Goal: Contribute content: Add original content to the website for others to see

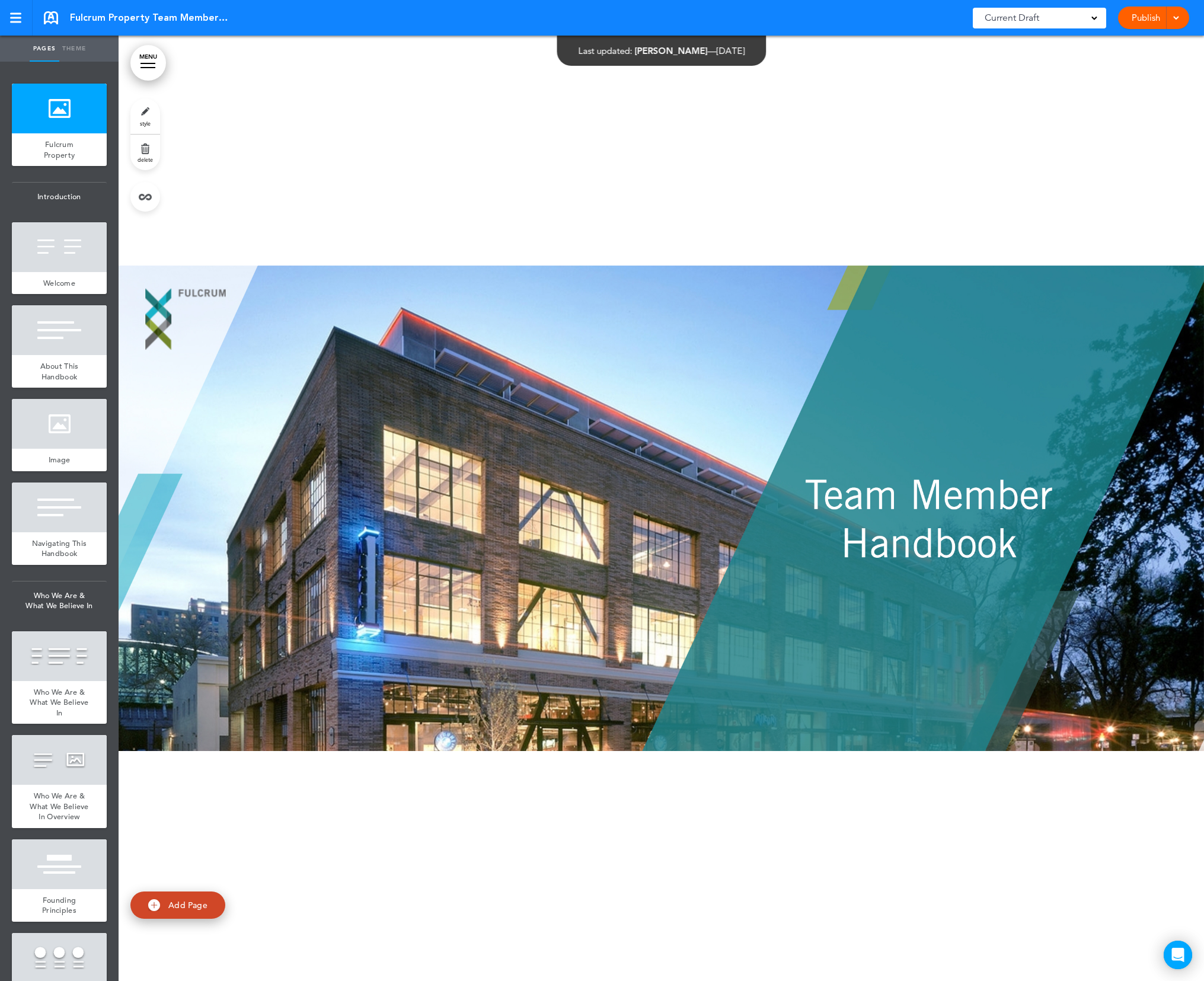
click at [1096, 19] on span at bounding box center [1094, 17] width 6 height 6
click at [547, 190] on div at bounding box center [661, 508] width 1085 height 946
click at [424, 163] on div at bounding box center [661, 508] width 1085 height 946
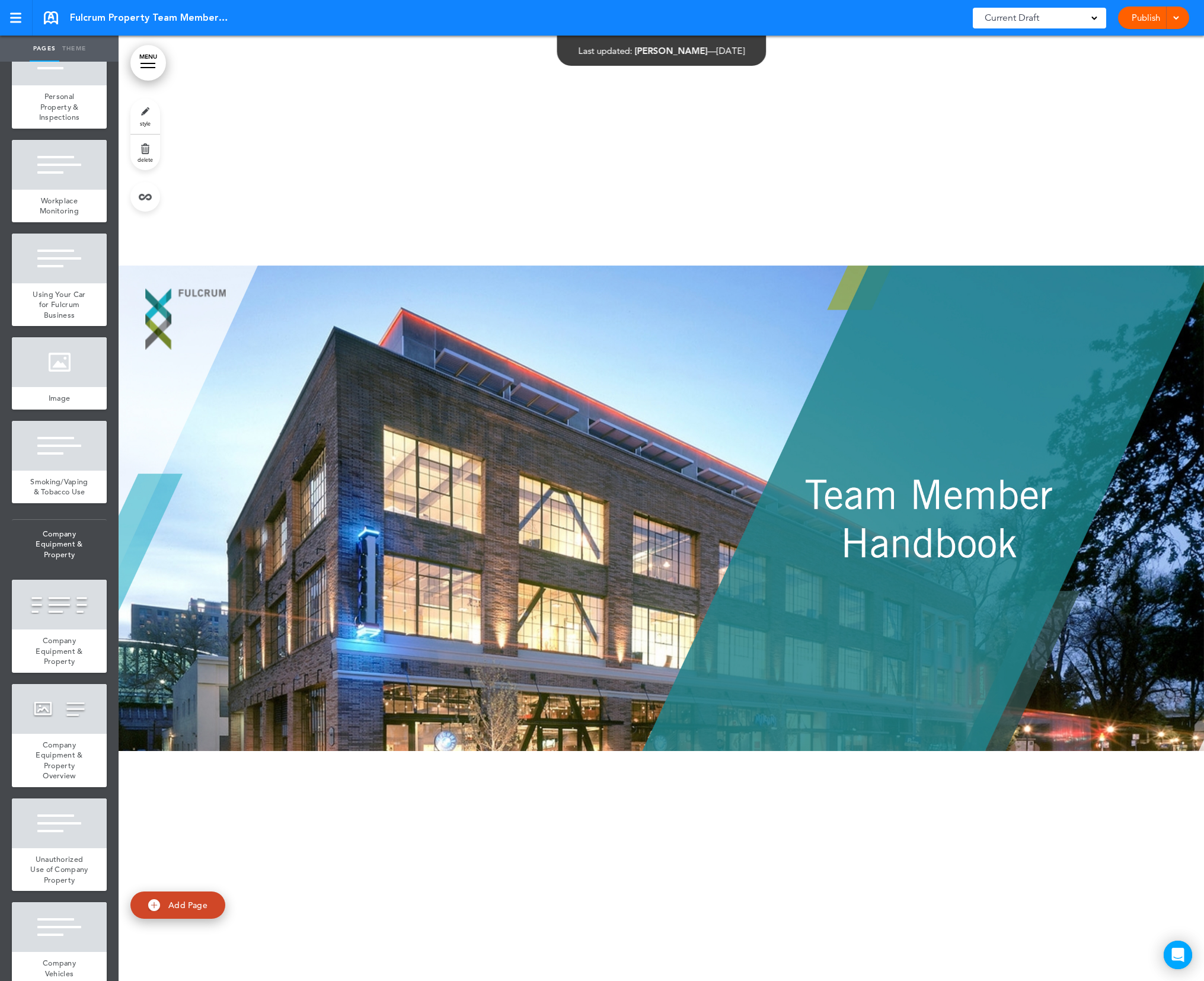
scroll to position [3894, 0]
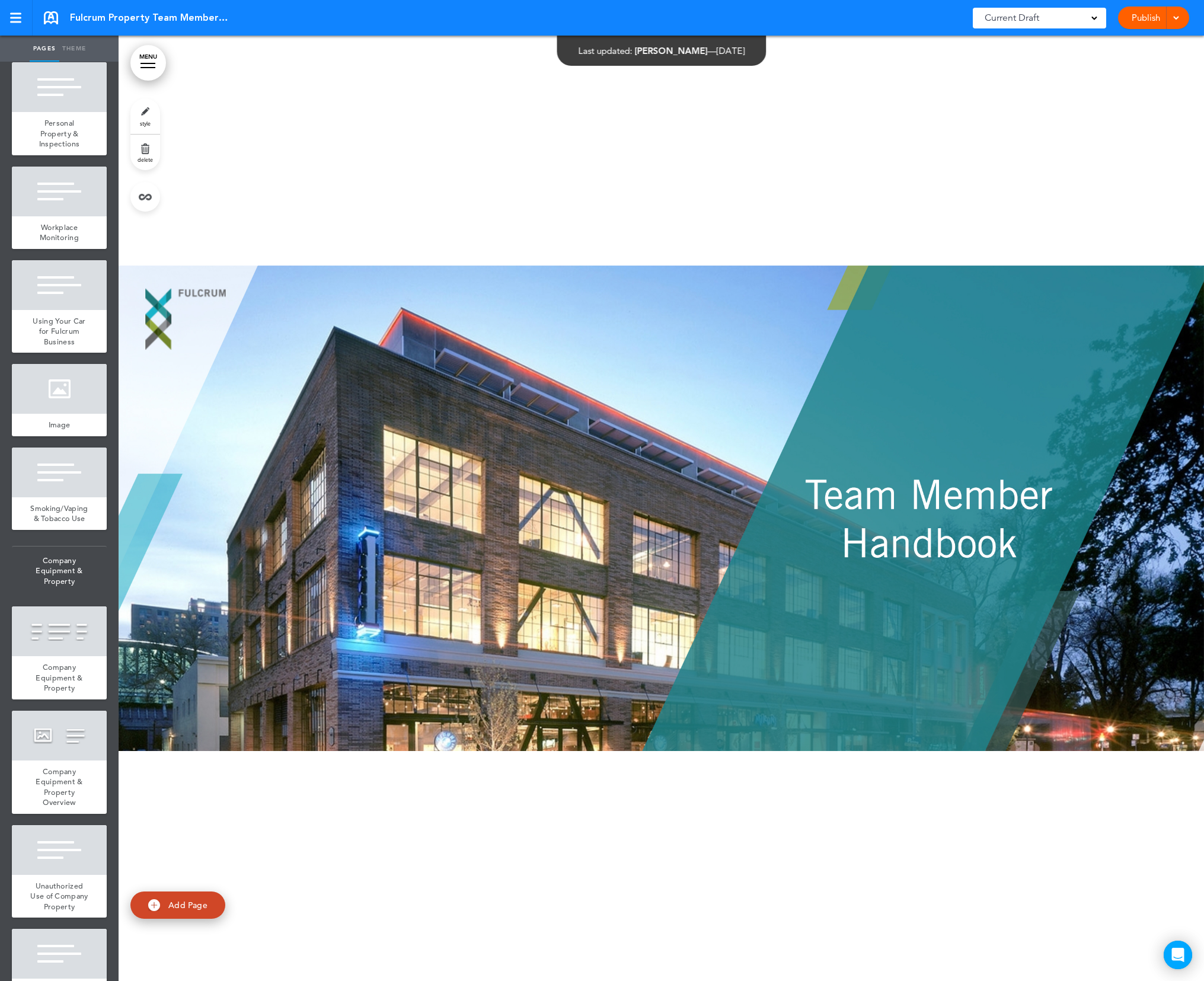
click at [147, 69] on link "MENU" at bounding box center [148, 63] width 35 height 35
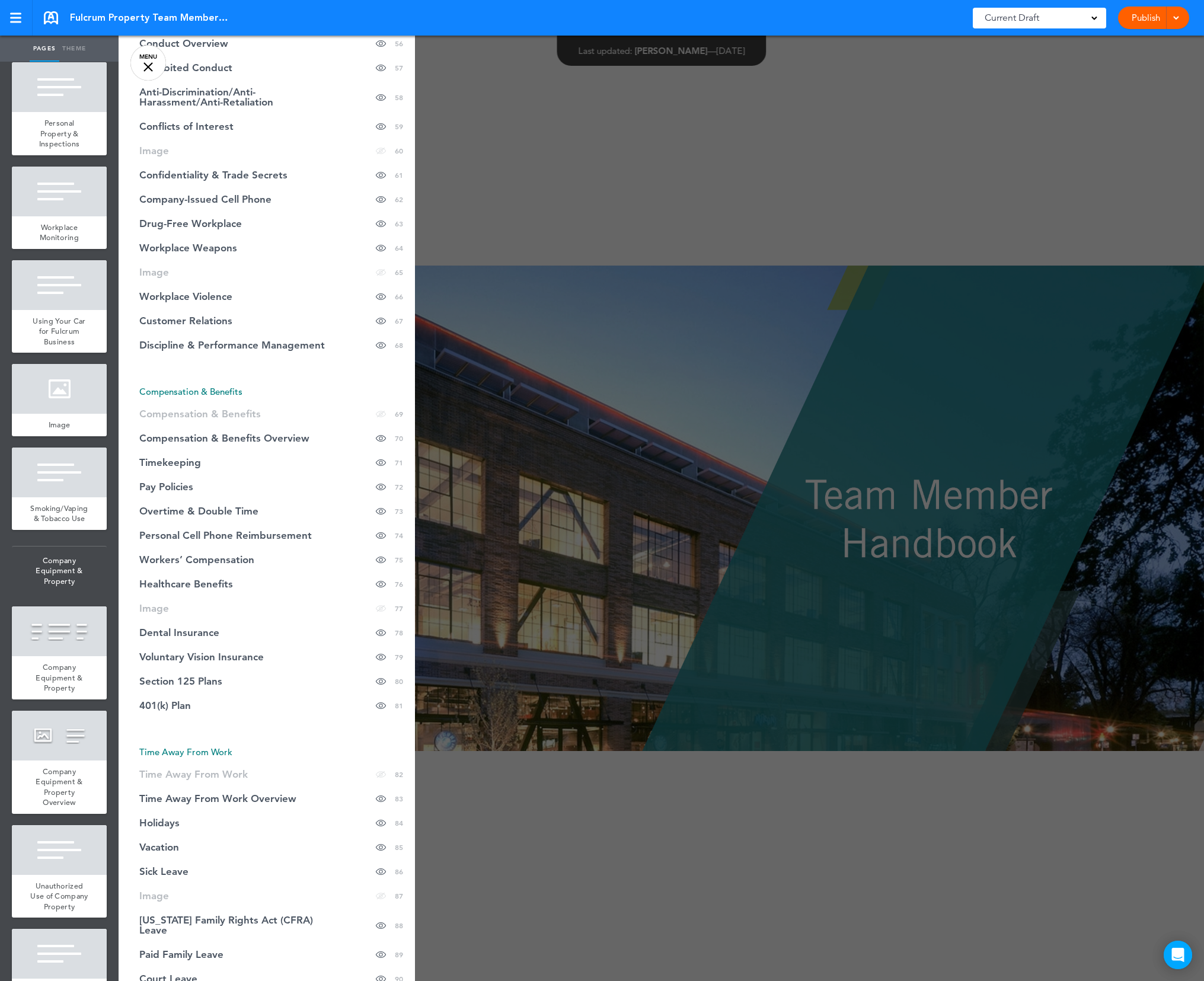
scroll to position [1734, 0]
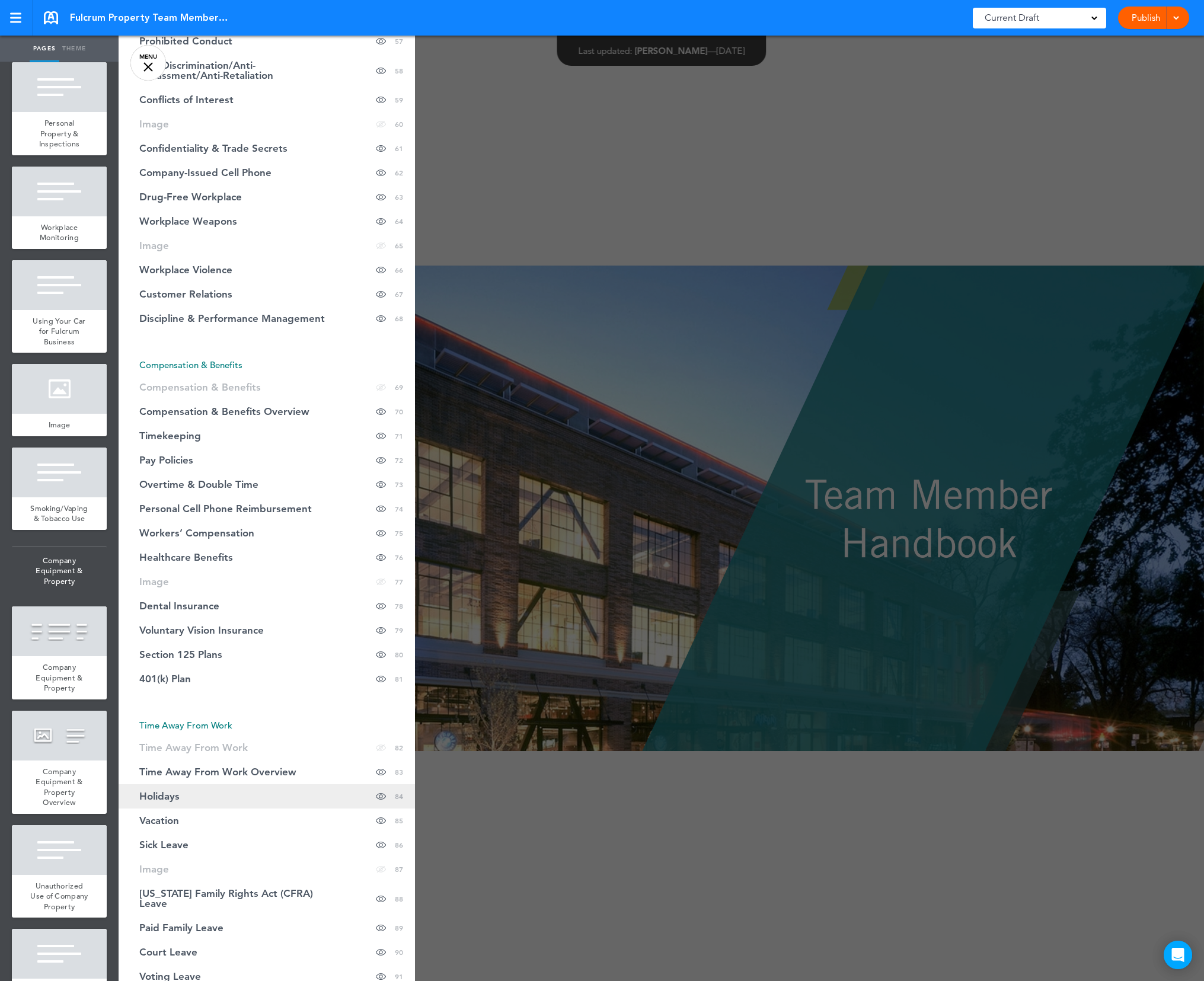
click at [162, 802] on span "Holidays" at bounding box center [159, 796] width 40 height 10
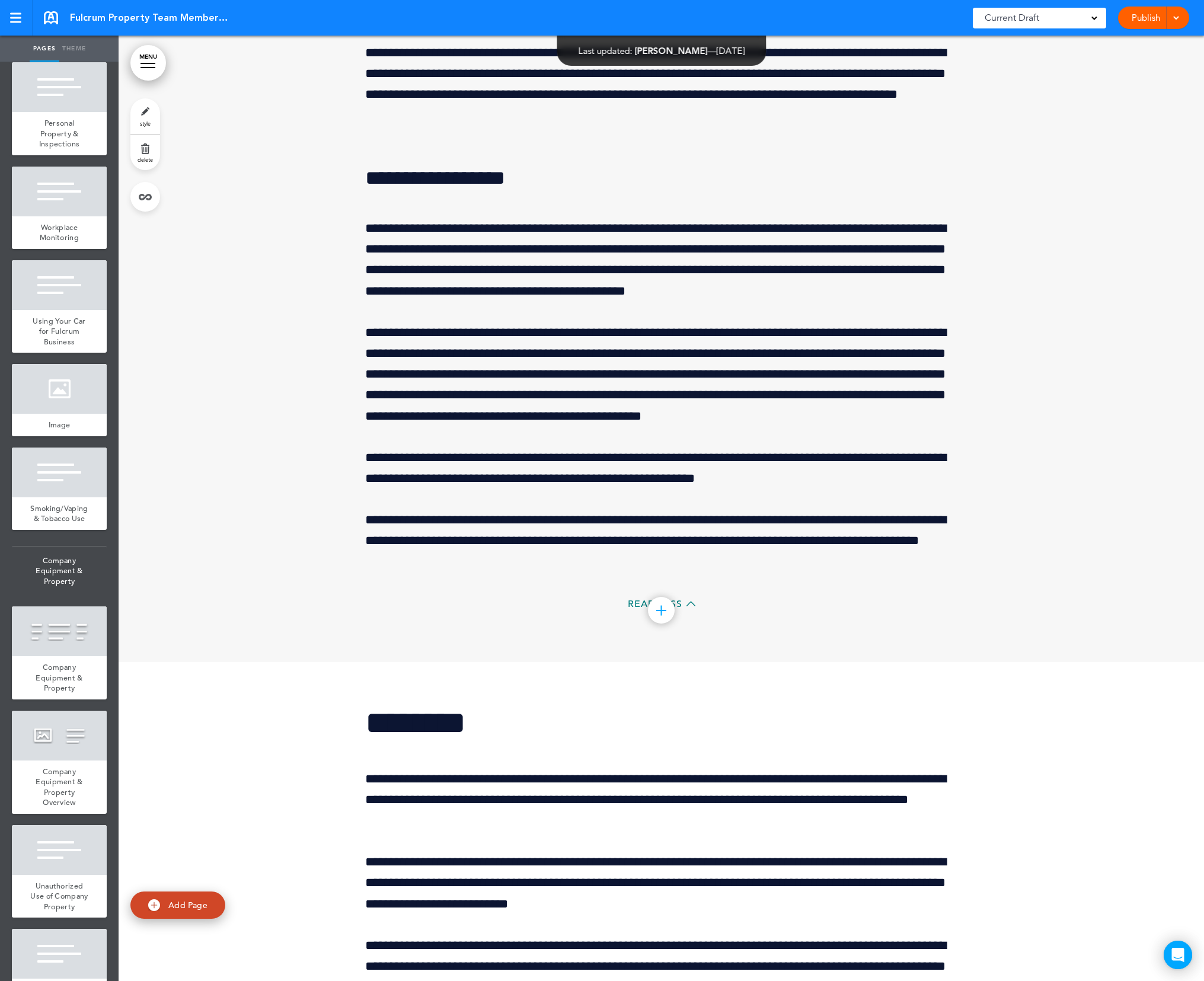
scroll to position [84750, 0]
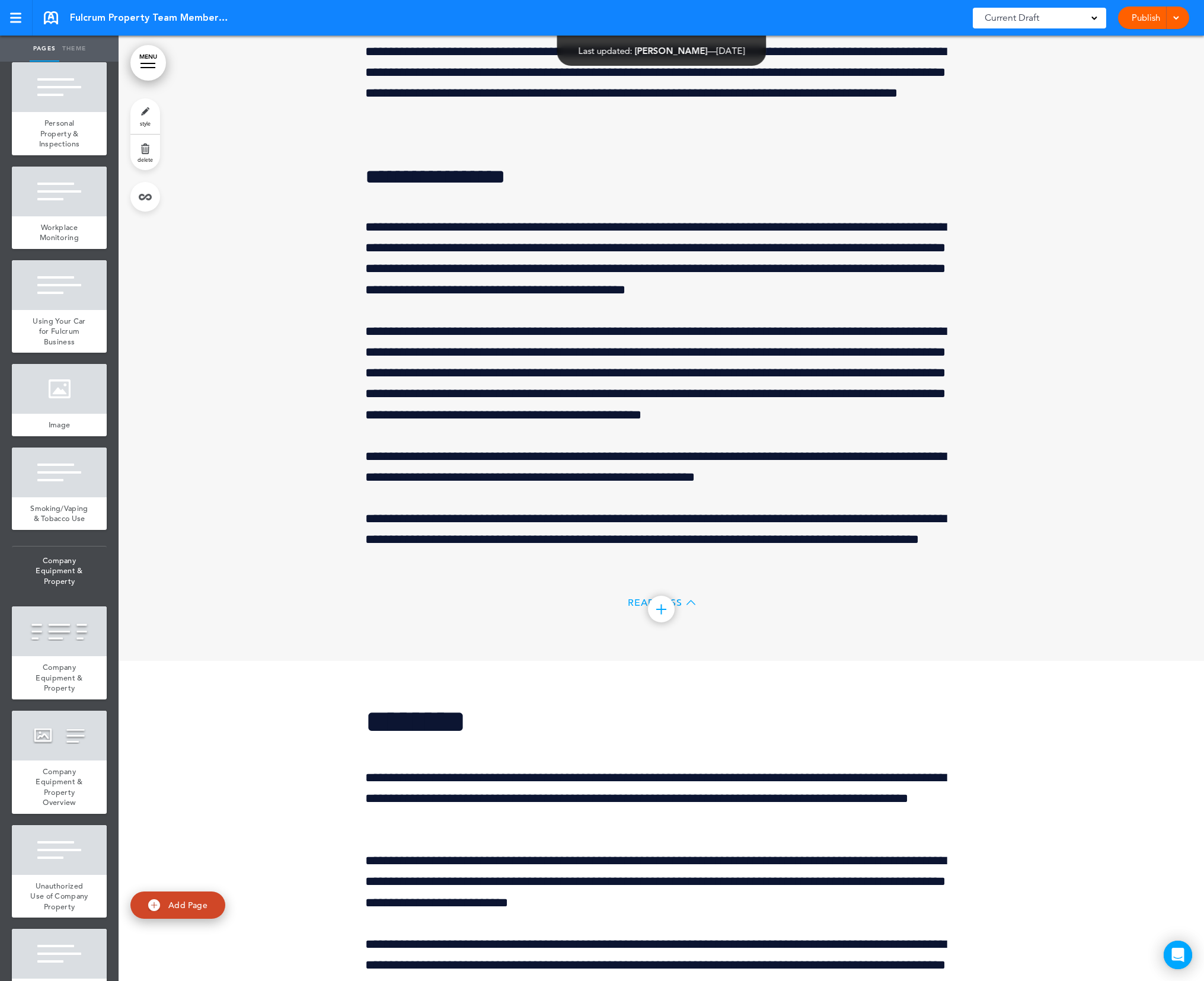
click at [634, 608] on span "Read Less" at bounding box center [655, 603] width 54 height 10
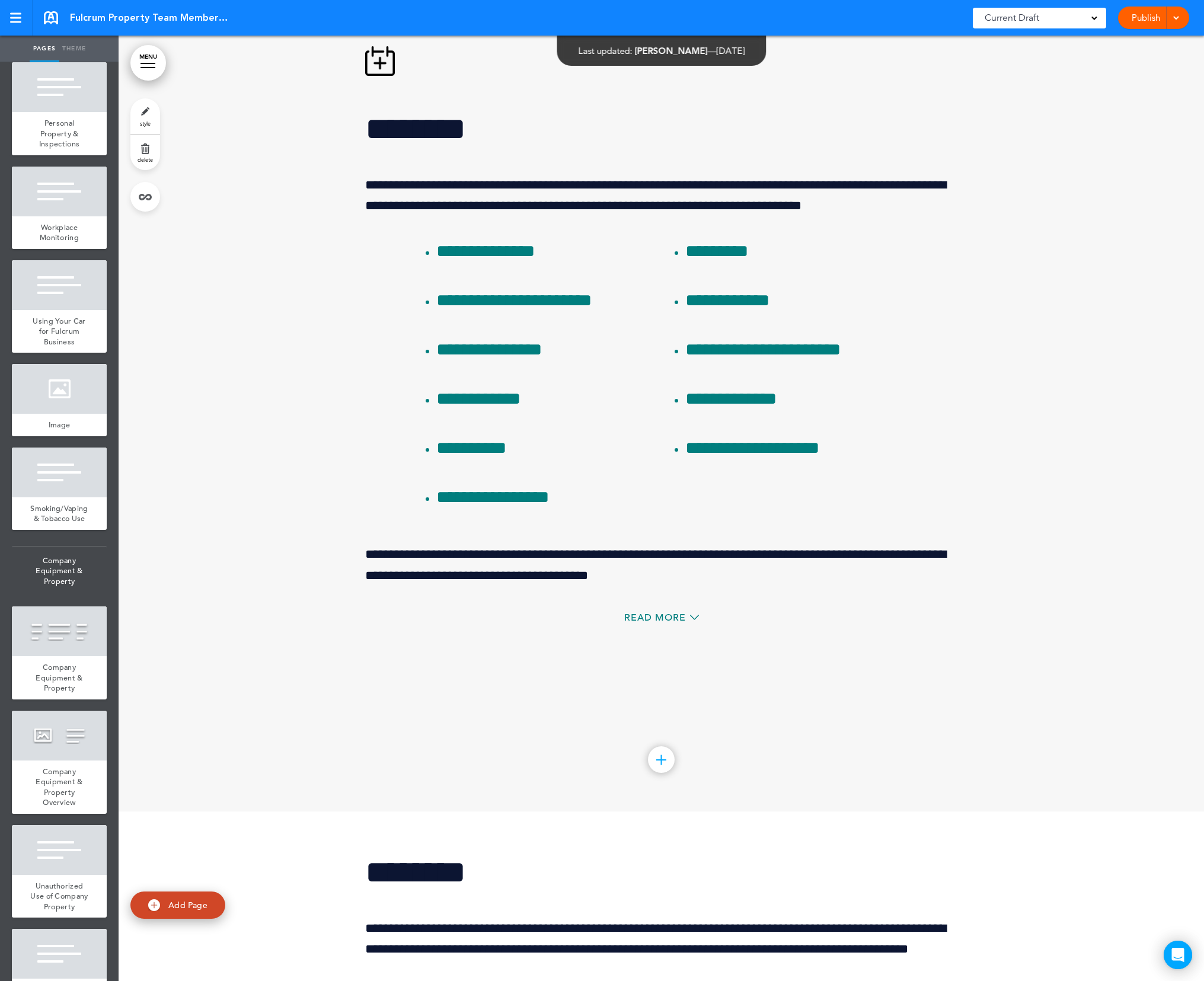
scroll to position [83415, 0]
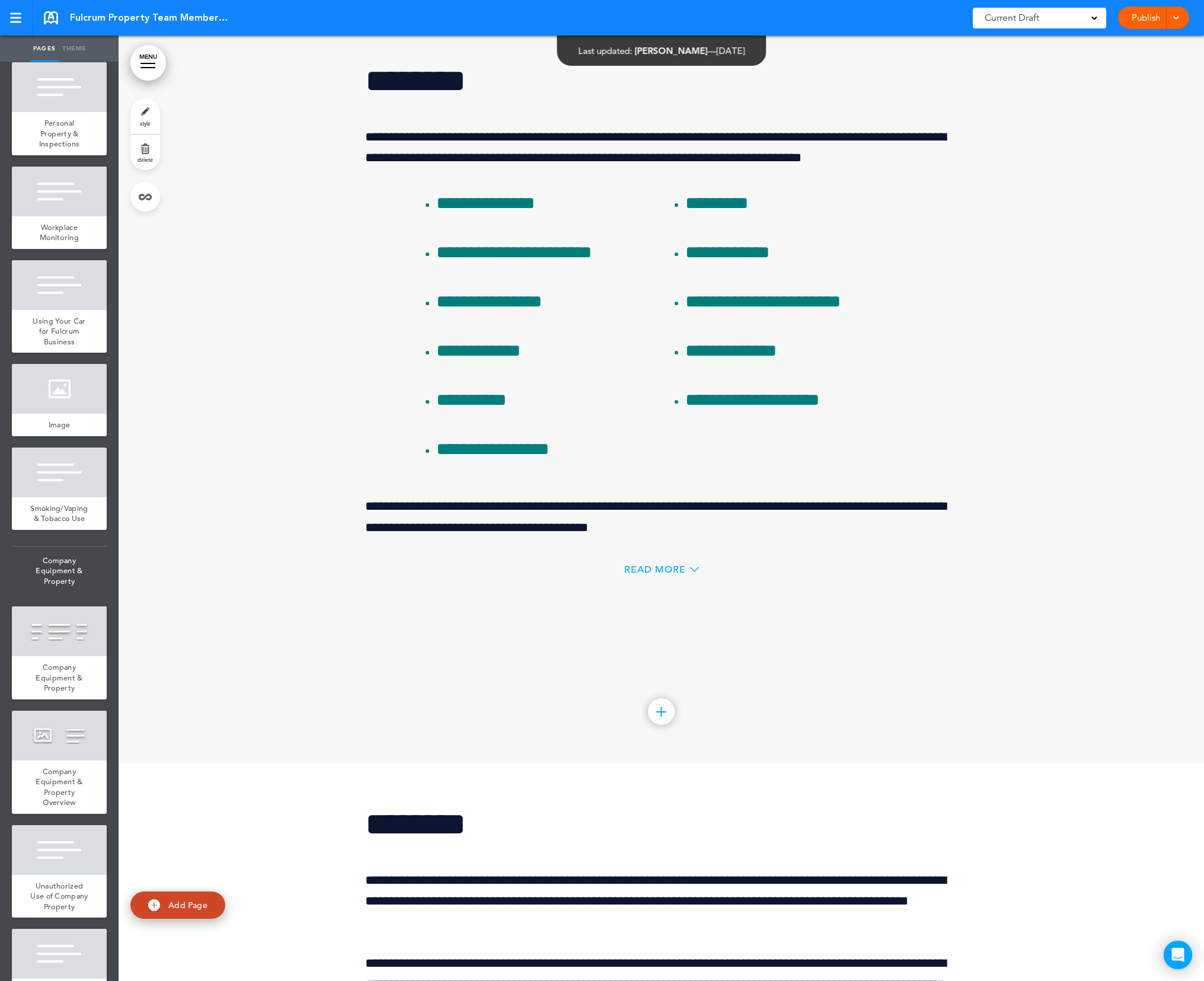
click at [653, 574] on span "Read More" at bounding box center [655, 569] width 62 height 10
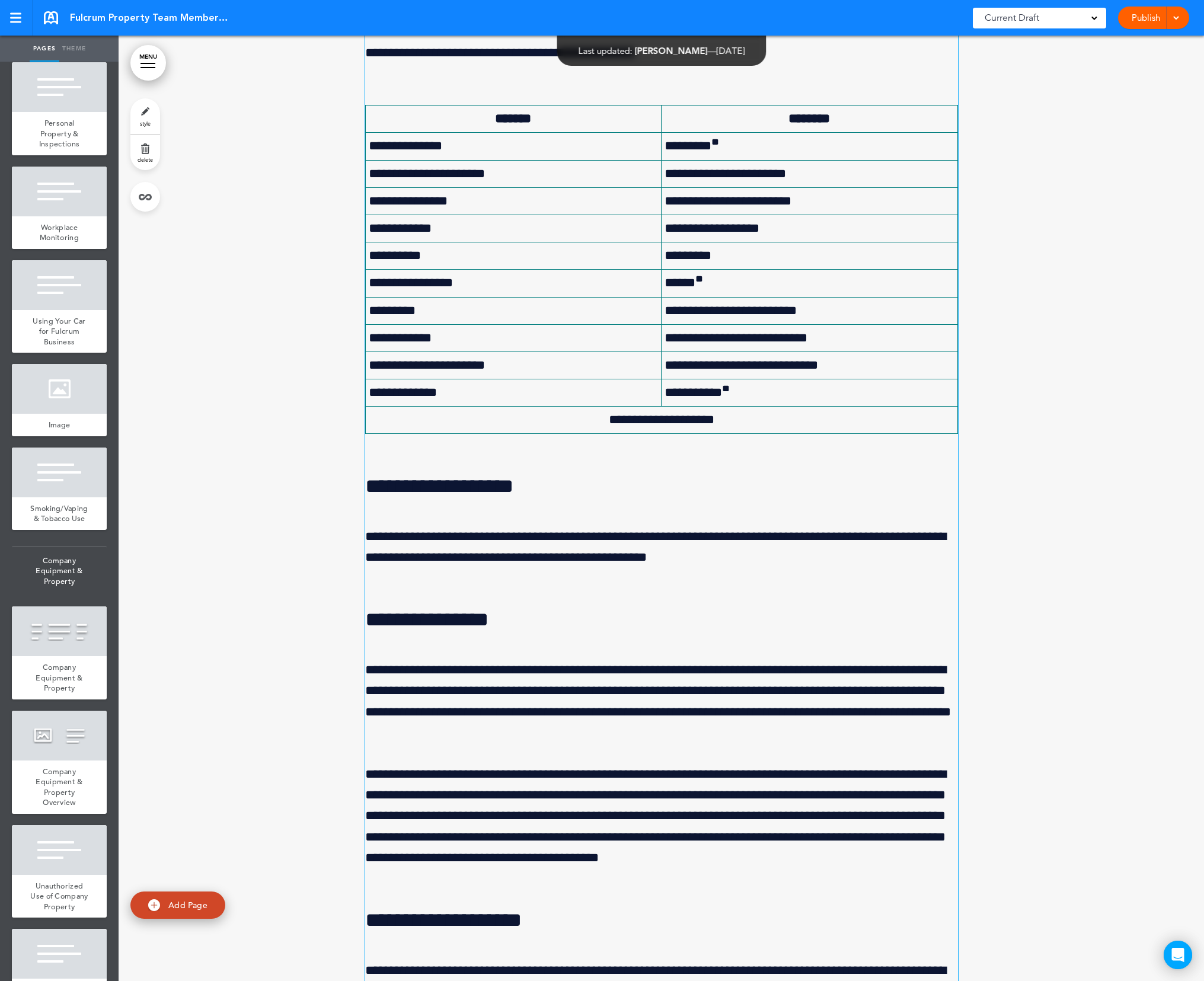
scroll to position [83785, 0]
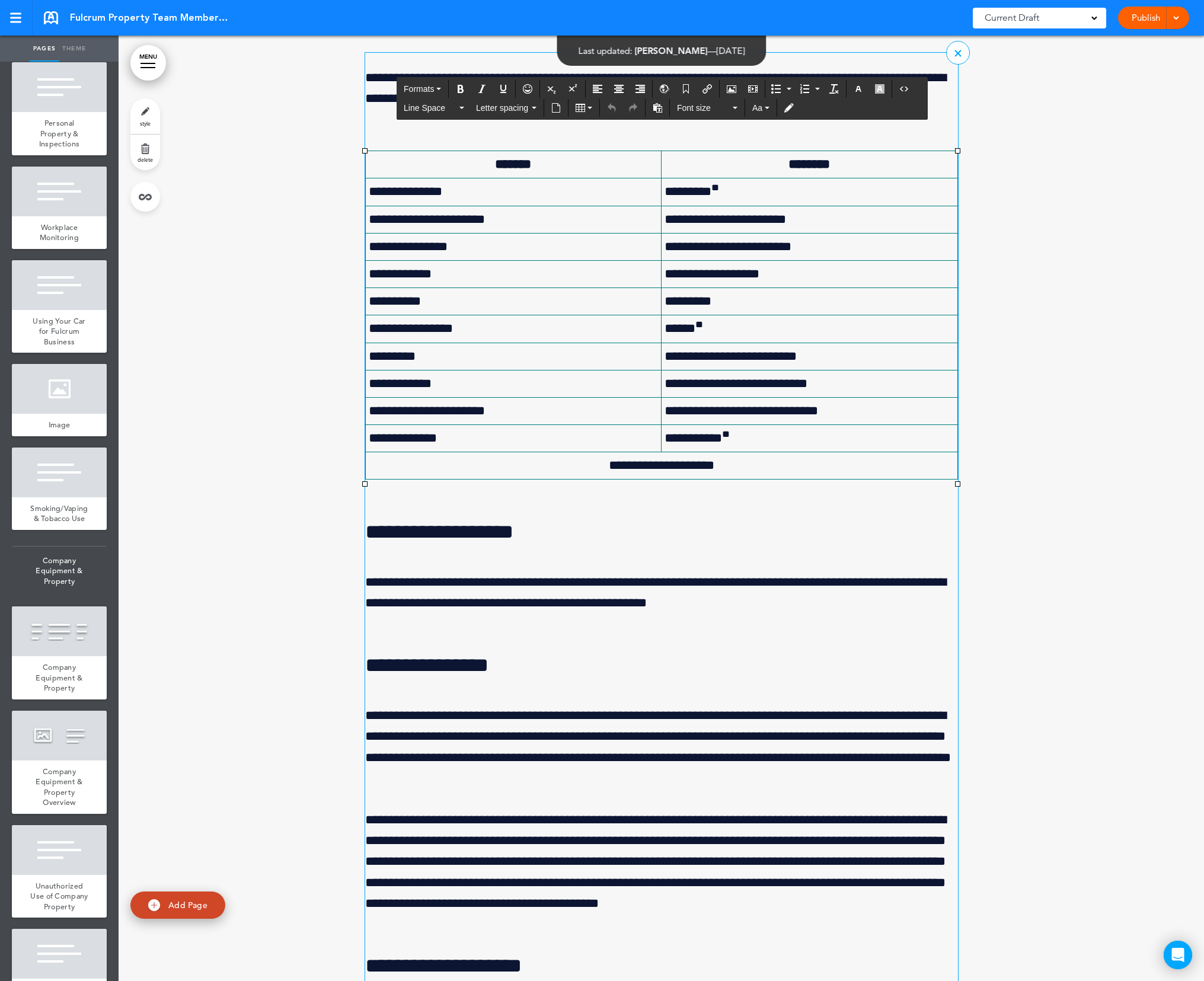
click at [804, 316] on td "*********" at bounding box center [809, 301] width 296 height 27
click at [843, 343] on td "****** **" at bounding box center [809, 329] width 296 height 27
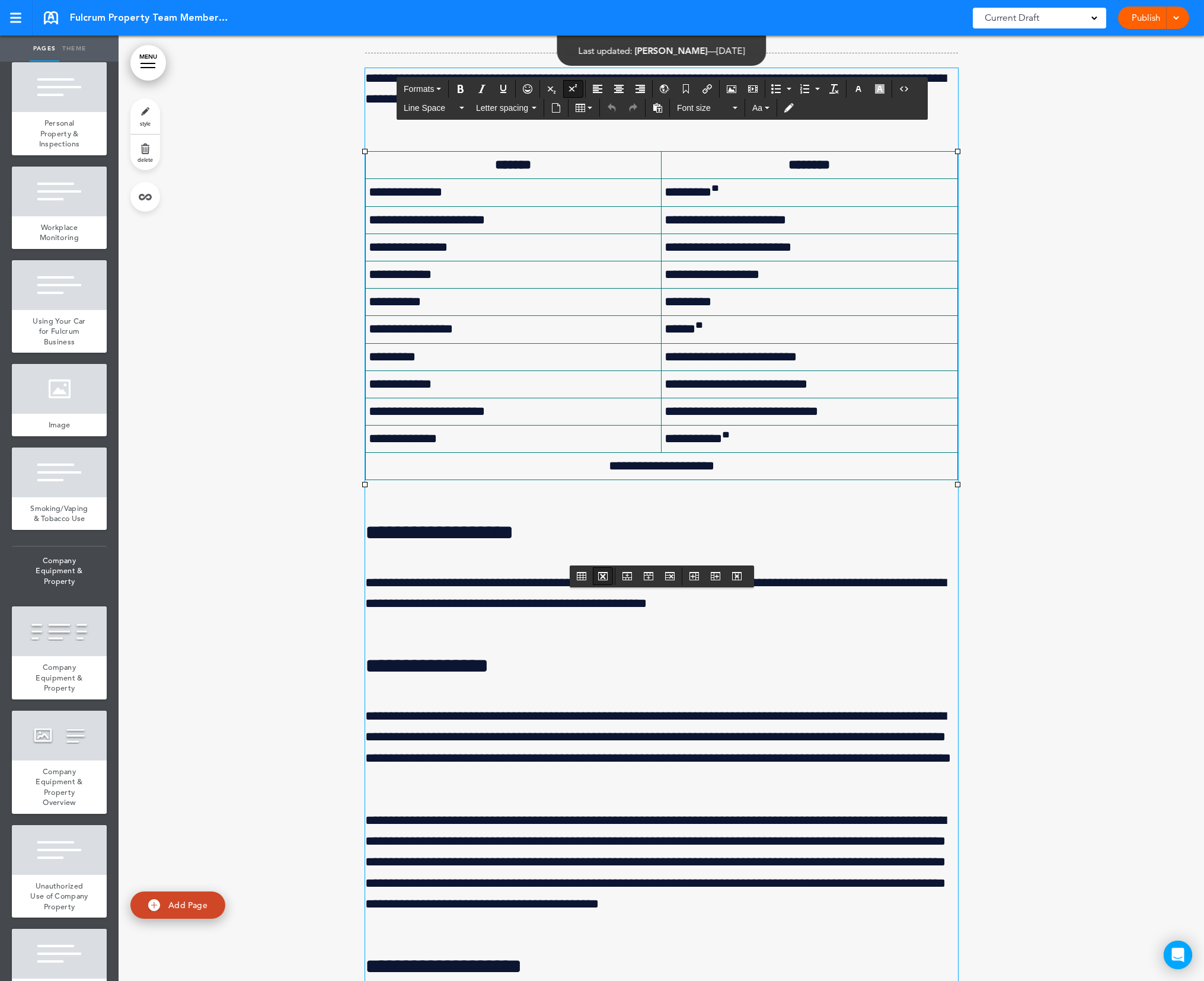
click at [605, 578] on icon "Delete table" at bounding box center [603, 576] width 10 height 10
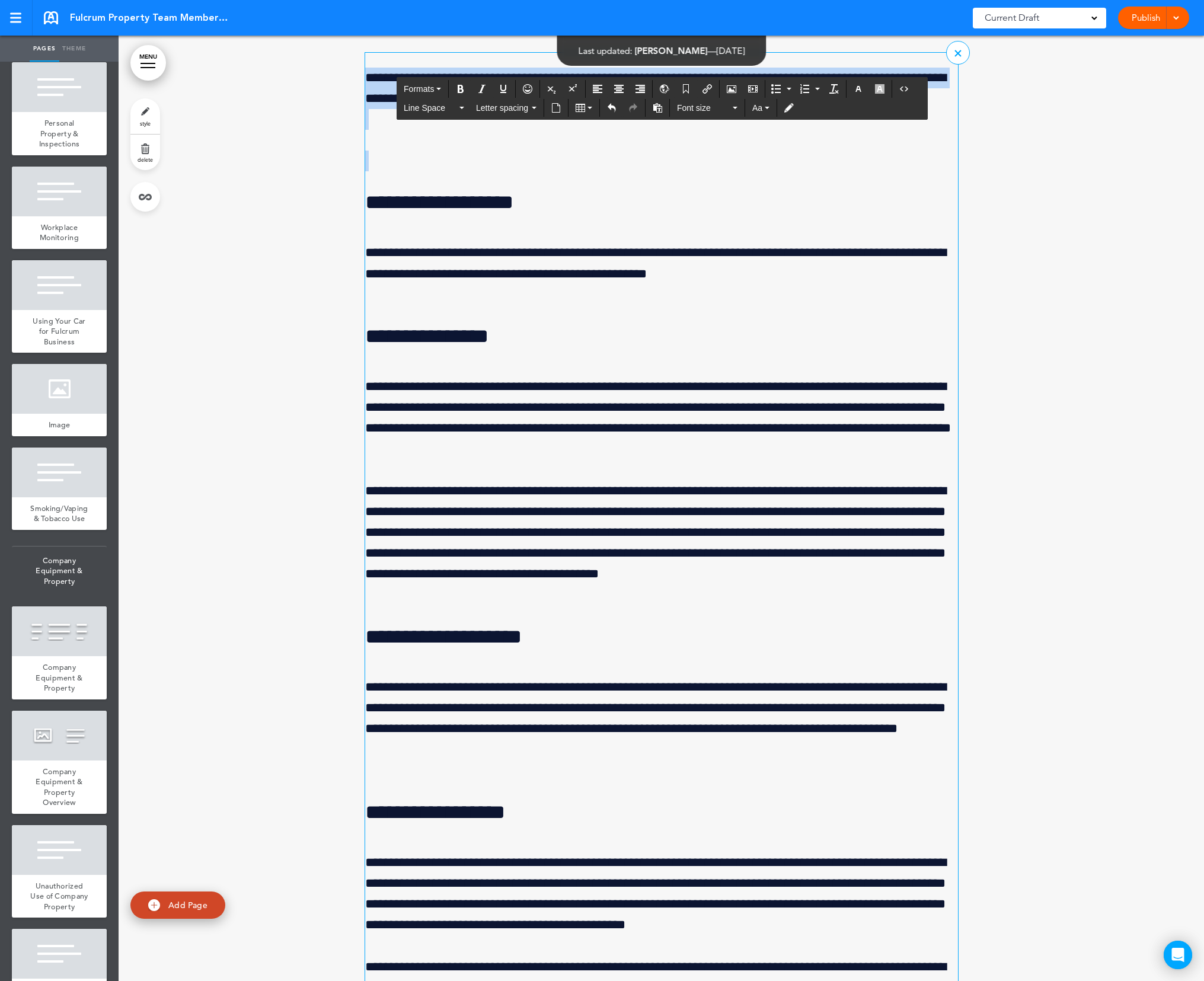
drag, startPoint x: 368, startPoint y: 156, endPoint x: 729, endPoint y: 232, distance: 368.9
click at [729, 232] on div "**********" at bounding box center [661, 637] width 593 height 1140
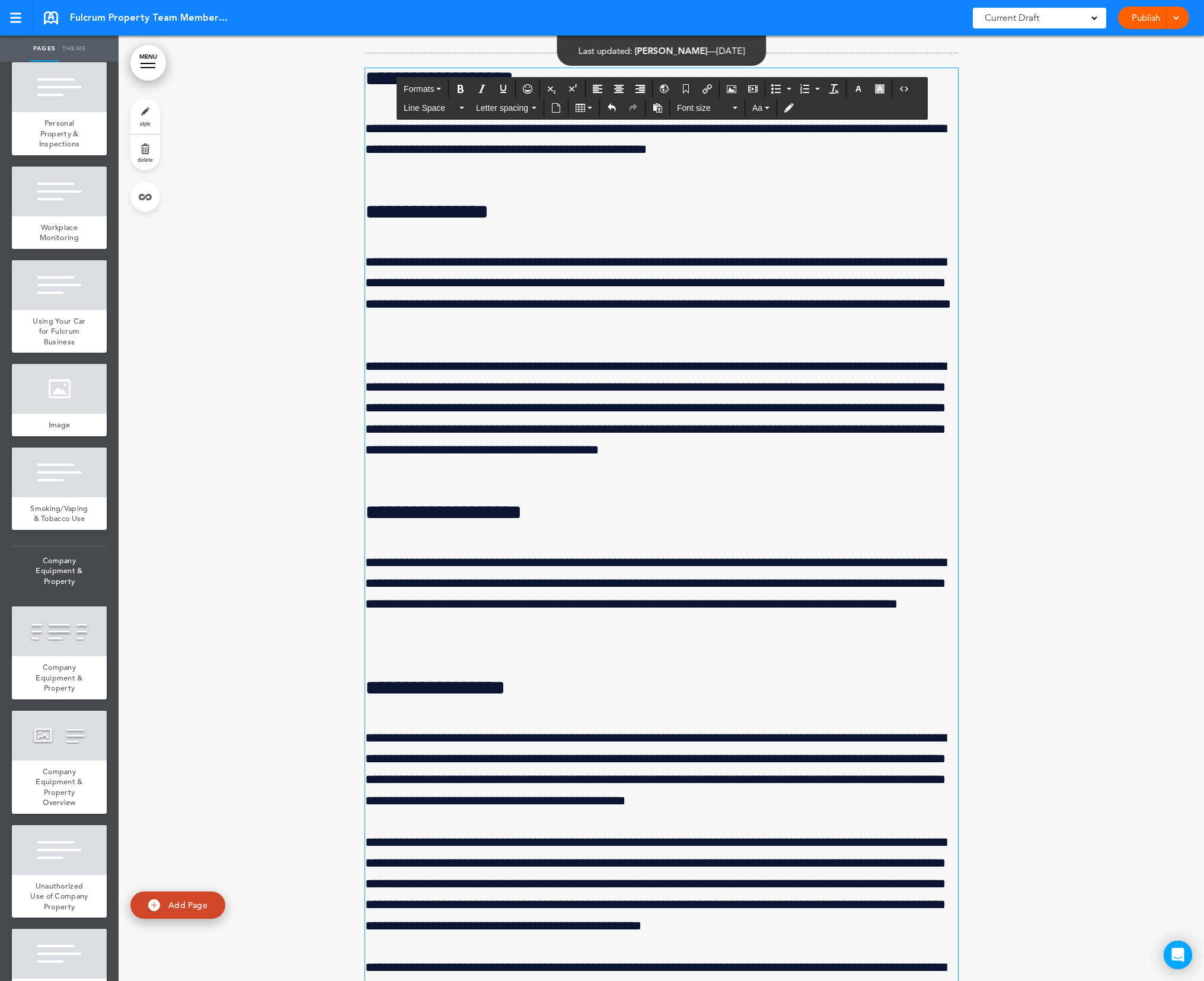
click at [1077, 120] on div at bounding box center [661, 309] width 1085 height 1724
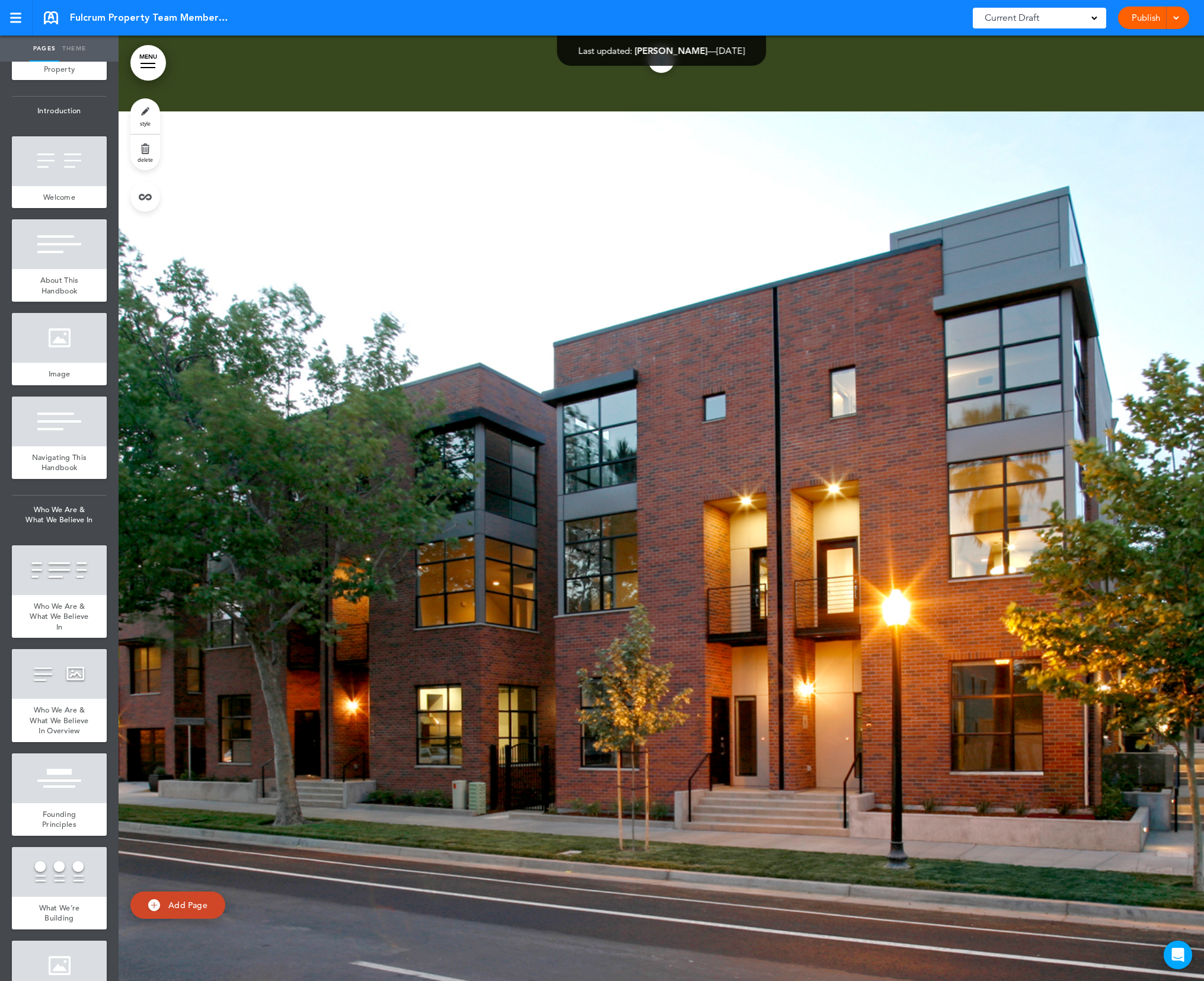
scroll to position [0, 0]
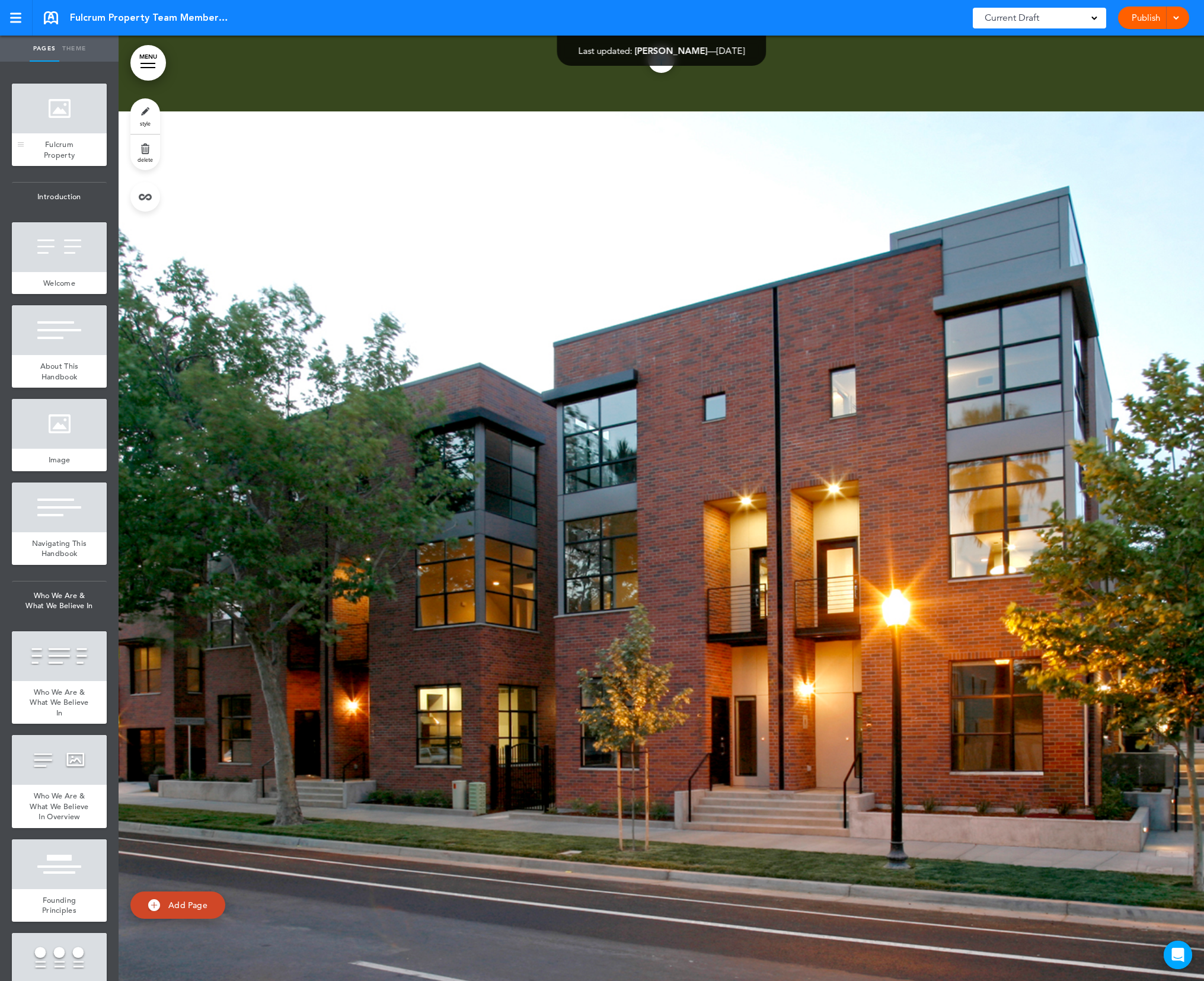
click at [50, 112] on div at bounding box center [59, 108] width 95 height 50
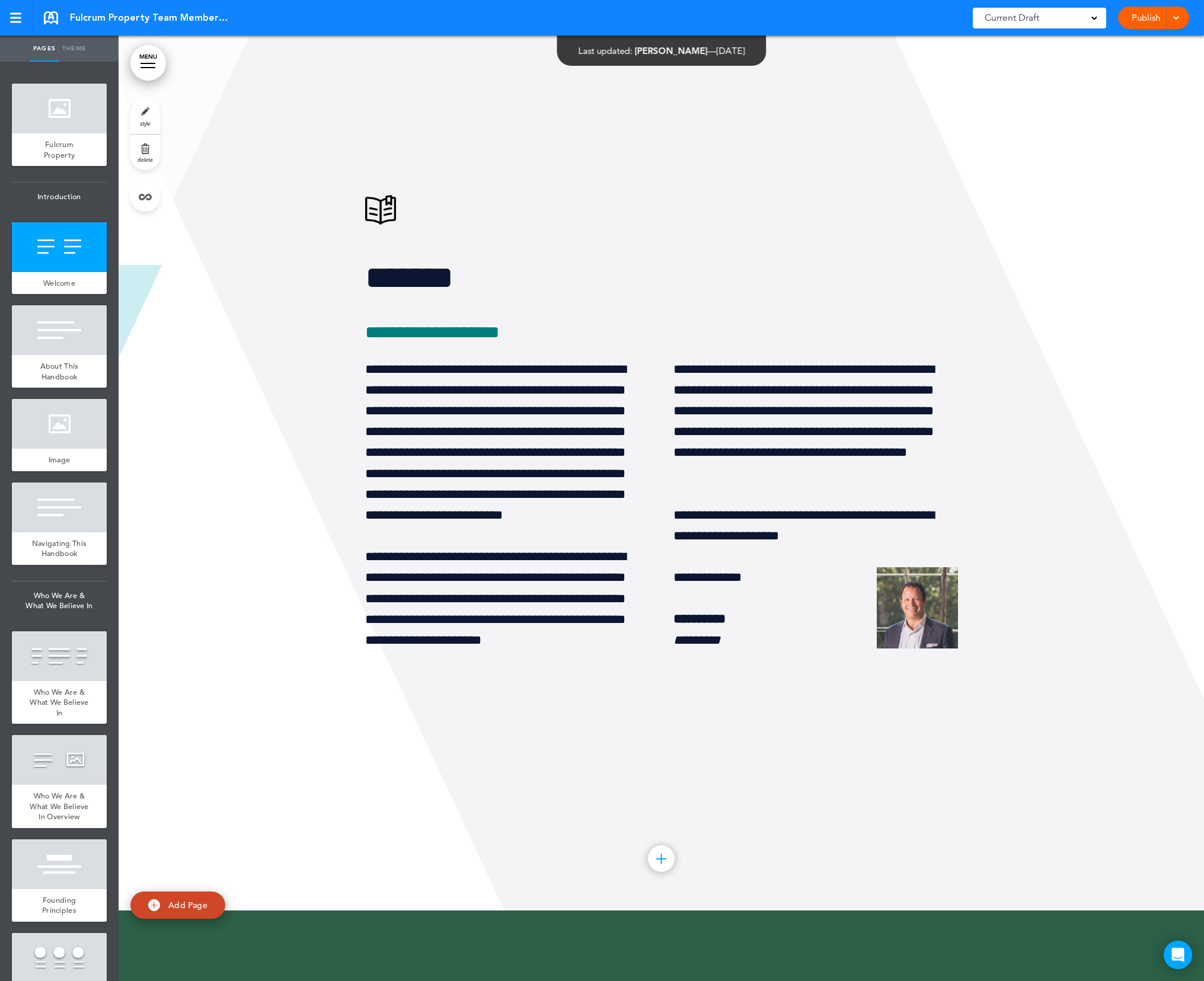
scroll to position [1040, 0]
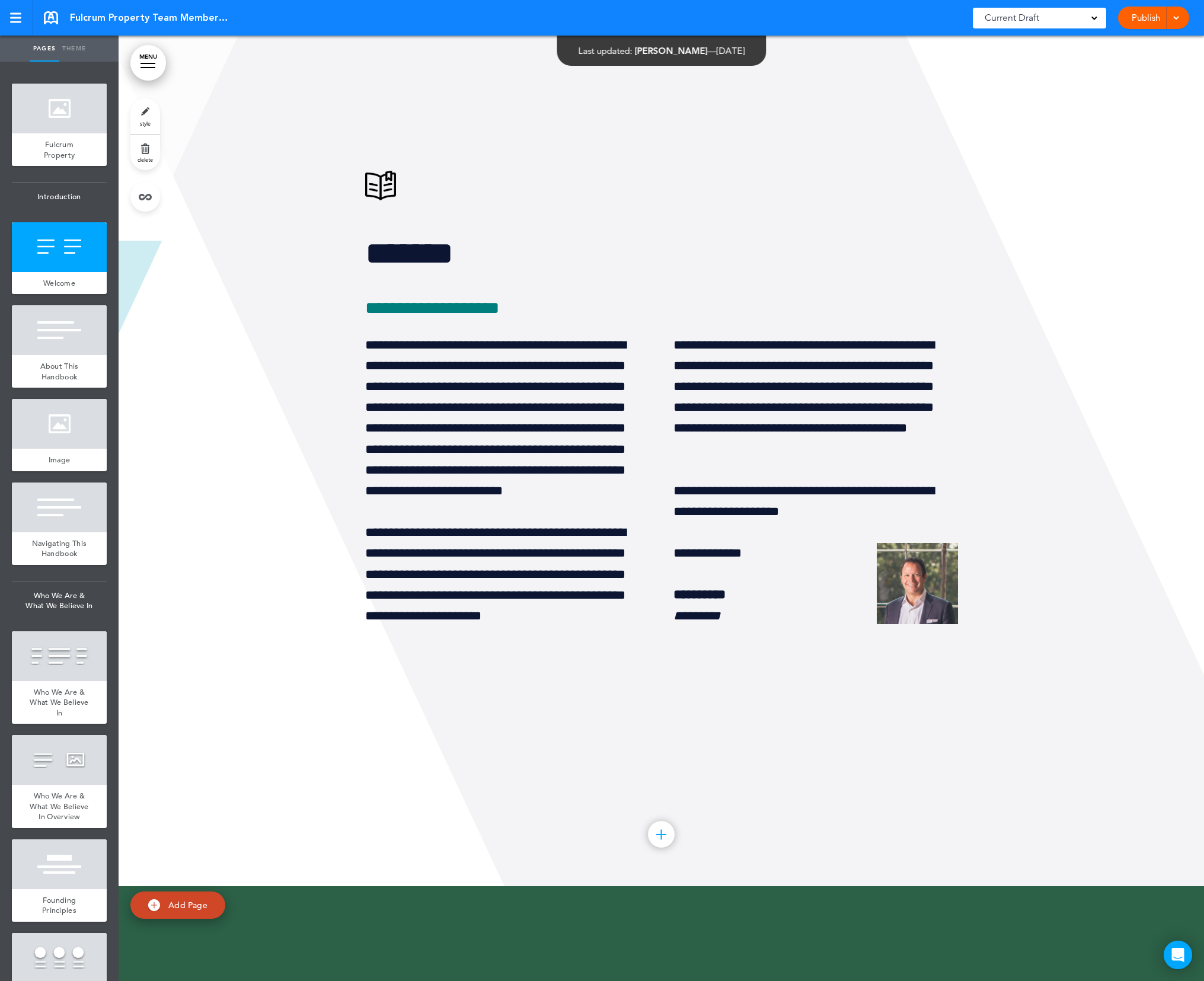
click at [660, 842] on div at bounding box center [661, 834] width 26 height 26
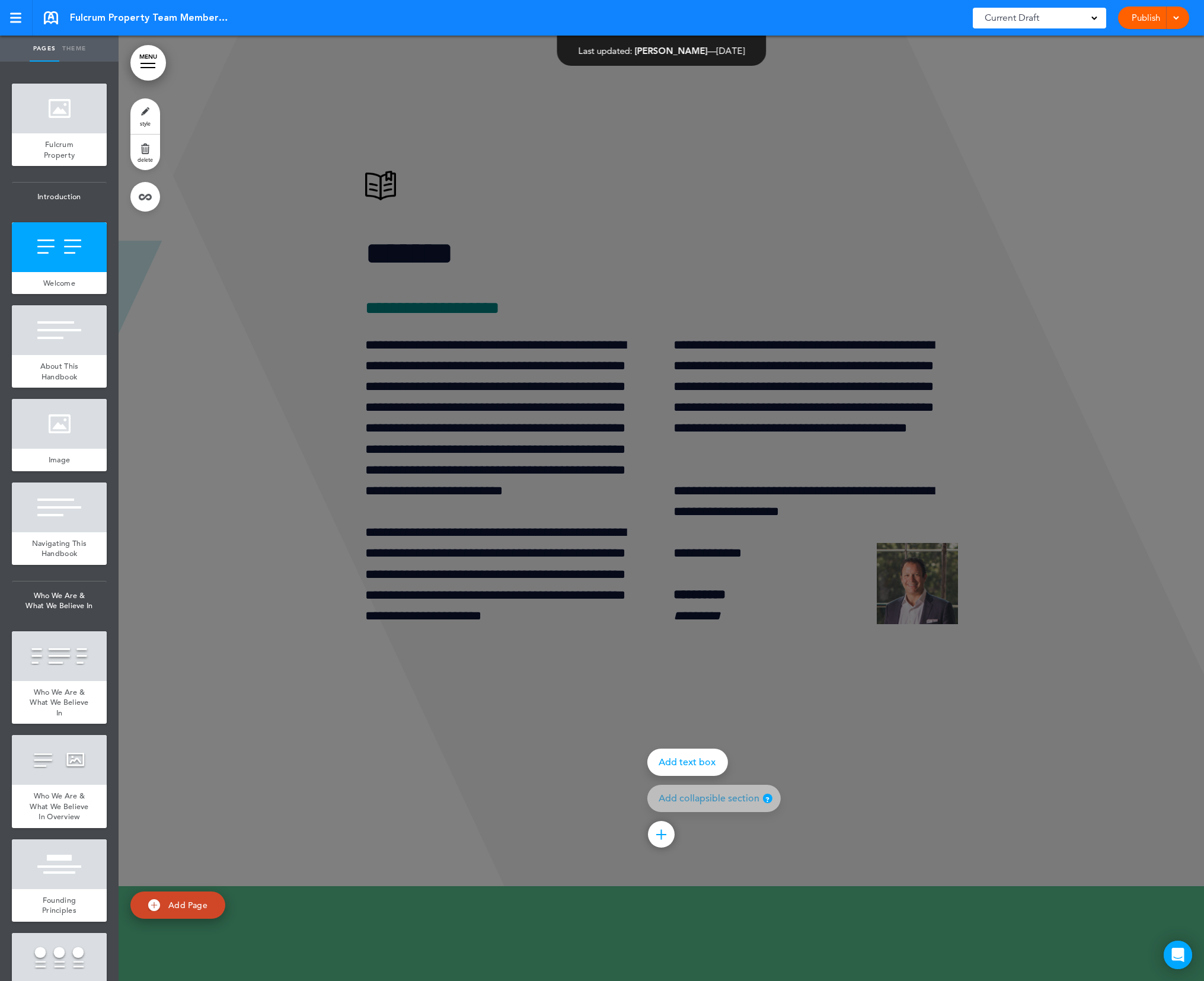
click at [959, 754] on div at bounding box center [721, 490] width 1204 height 981
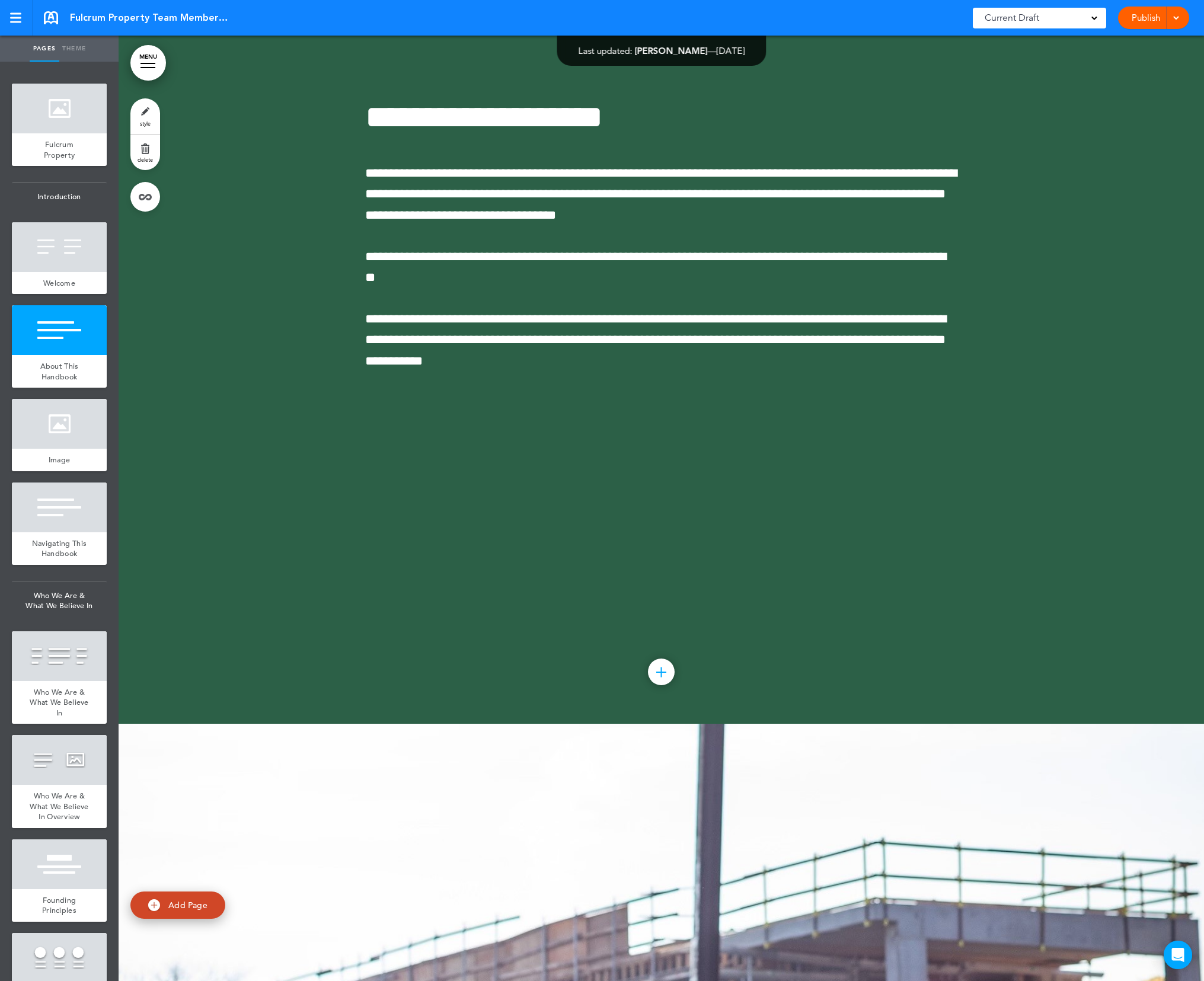
scroll to position [2161, 0]
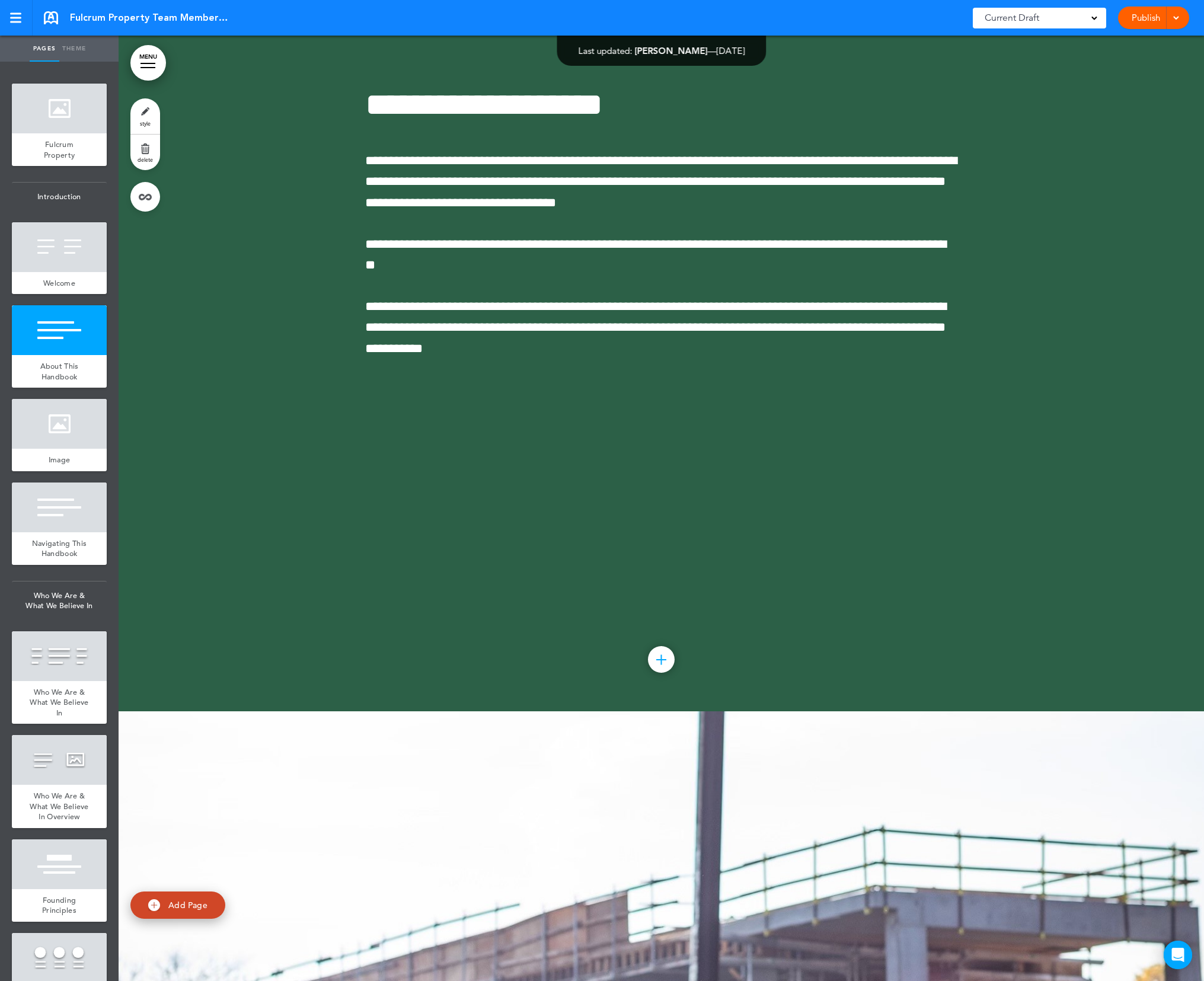
click at [663, 660] on div at bounding box center [661, 660] width 10 height 1
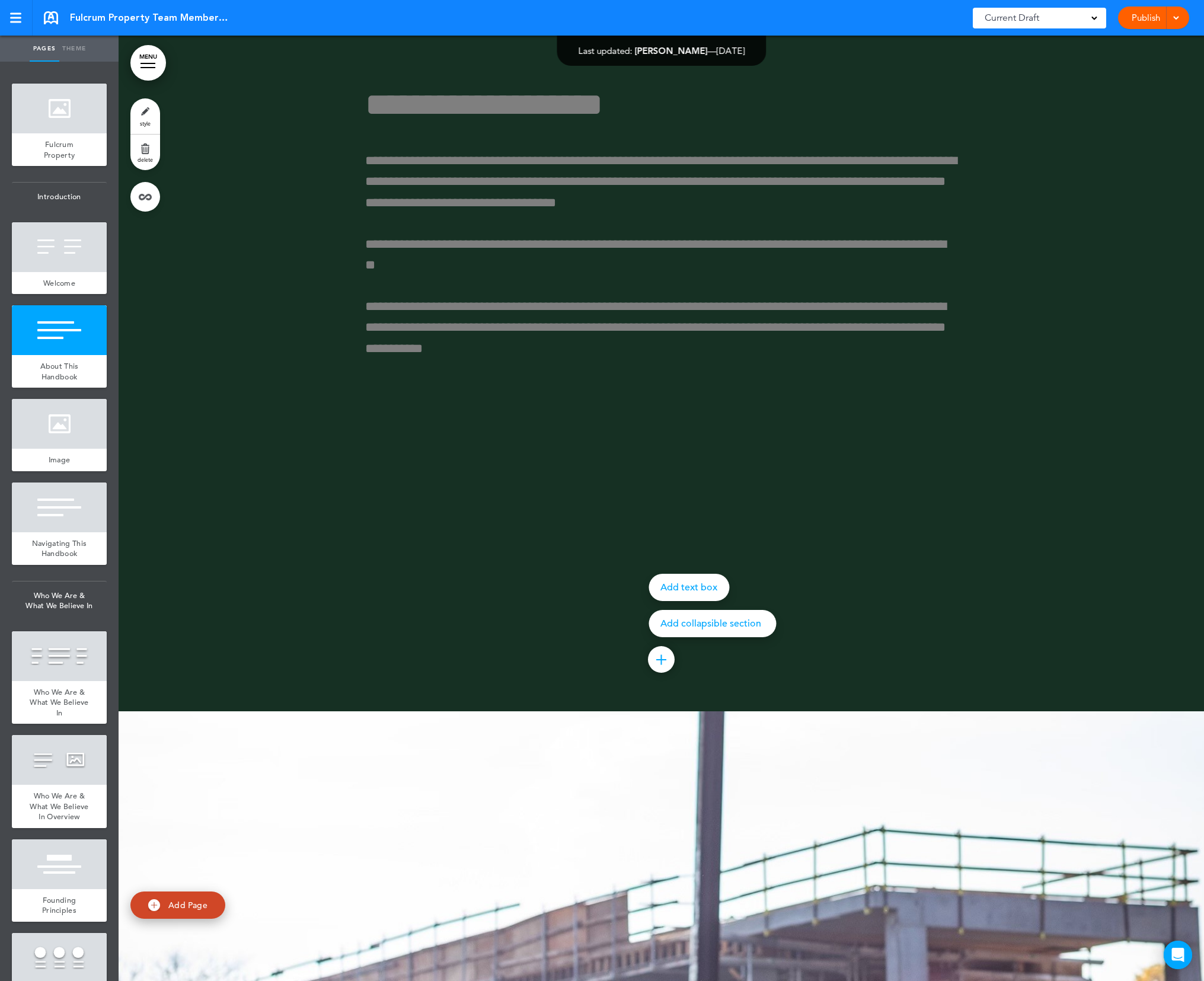
click at [925, 553] on div at bounding box center [721, 490] width 1204 height 981
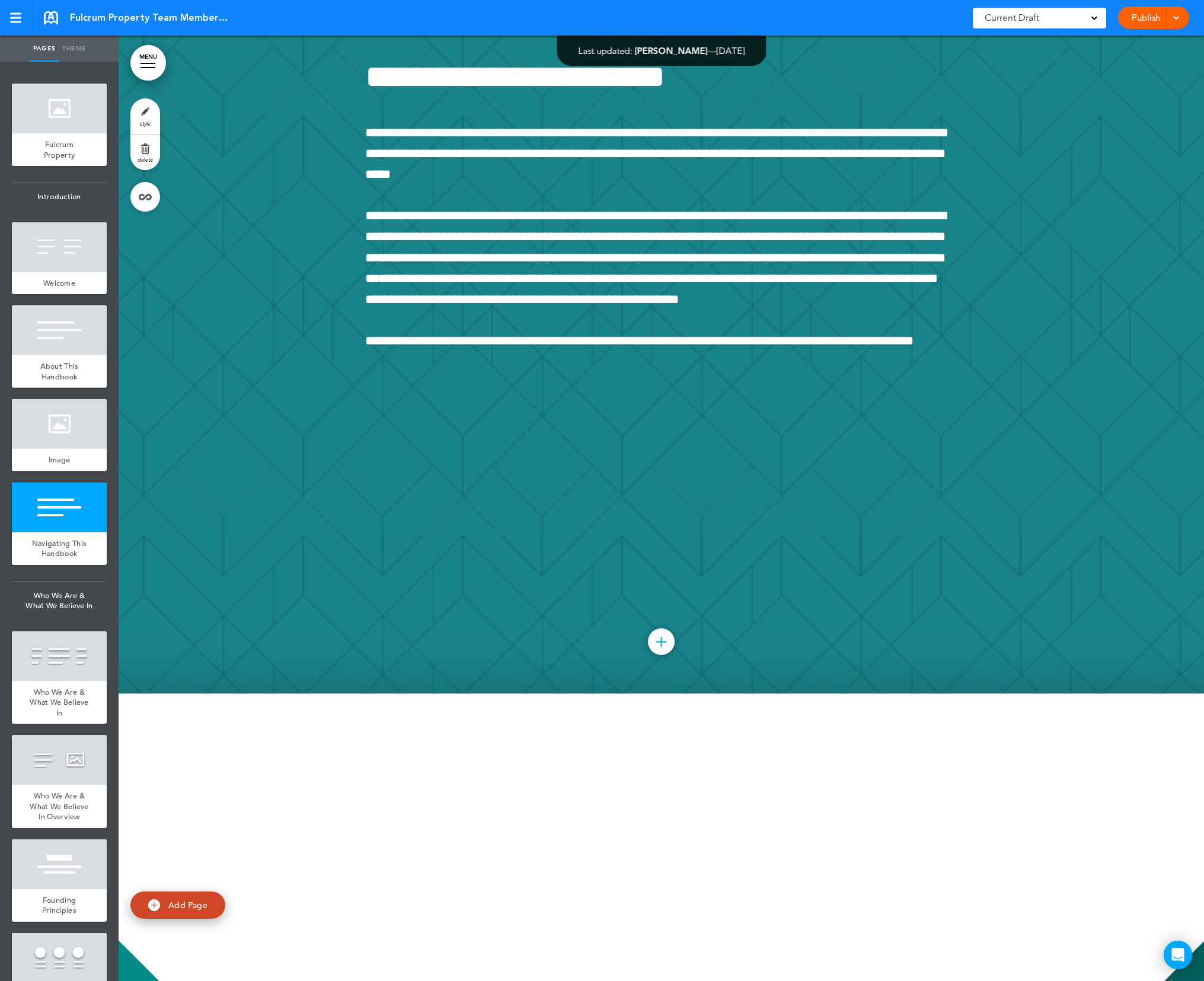
scroll to position [4081, 0]
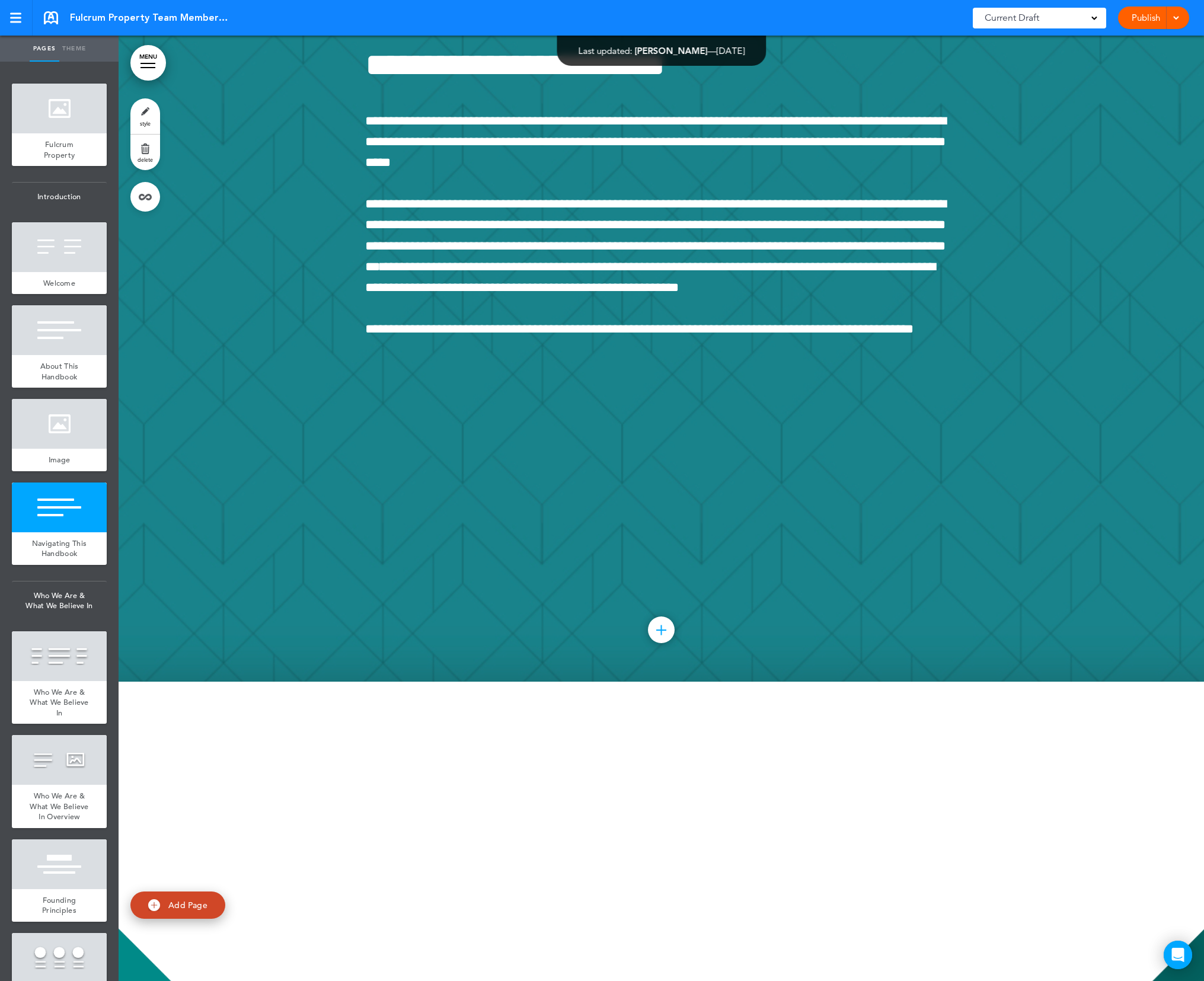
click at [661, 629] on div at bounding box center [661, 630] width 10 height 1
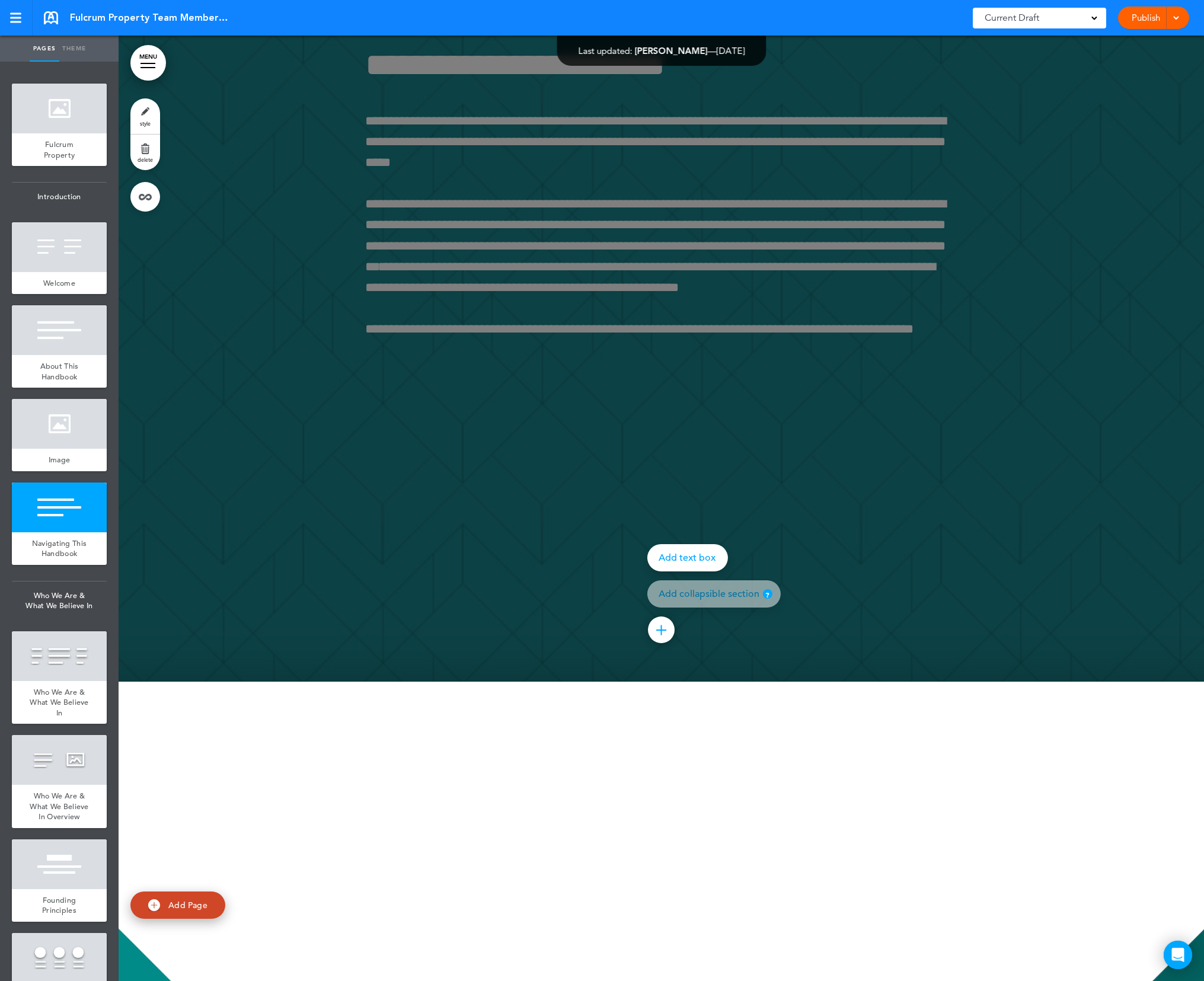
click at [1071, 440] on div at bounding box center [721, 490] width 1204 height 981
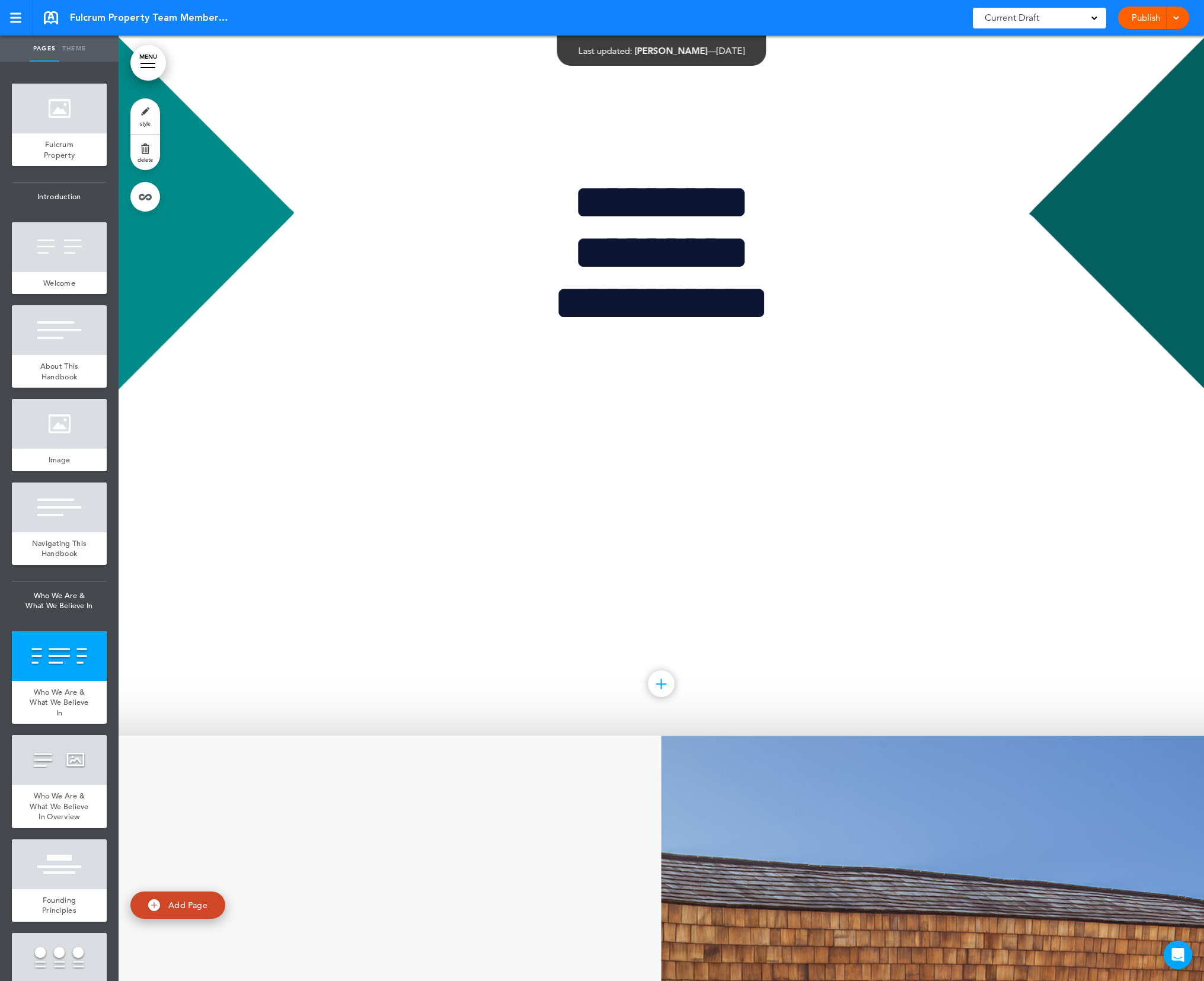
scroll to position [4988, 0]
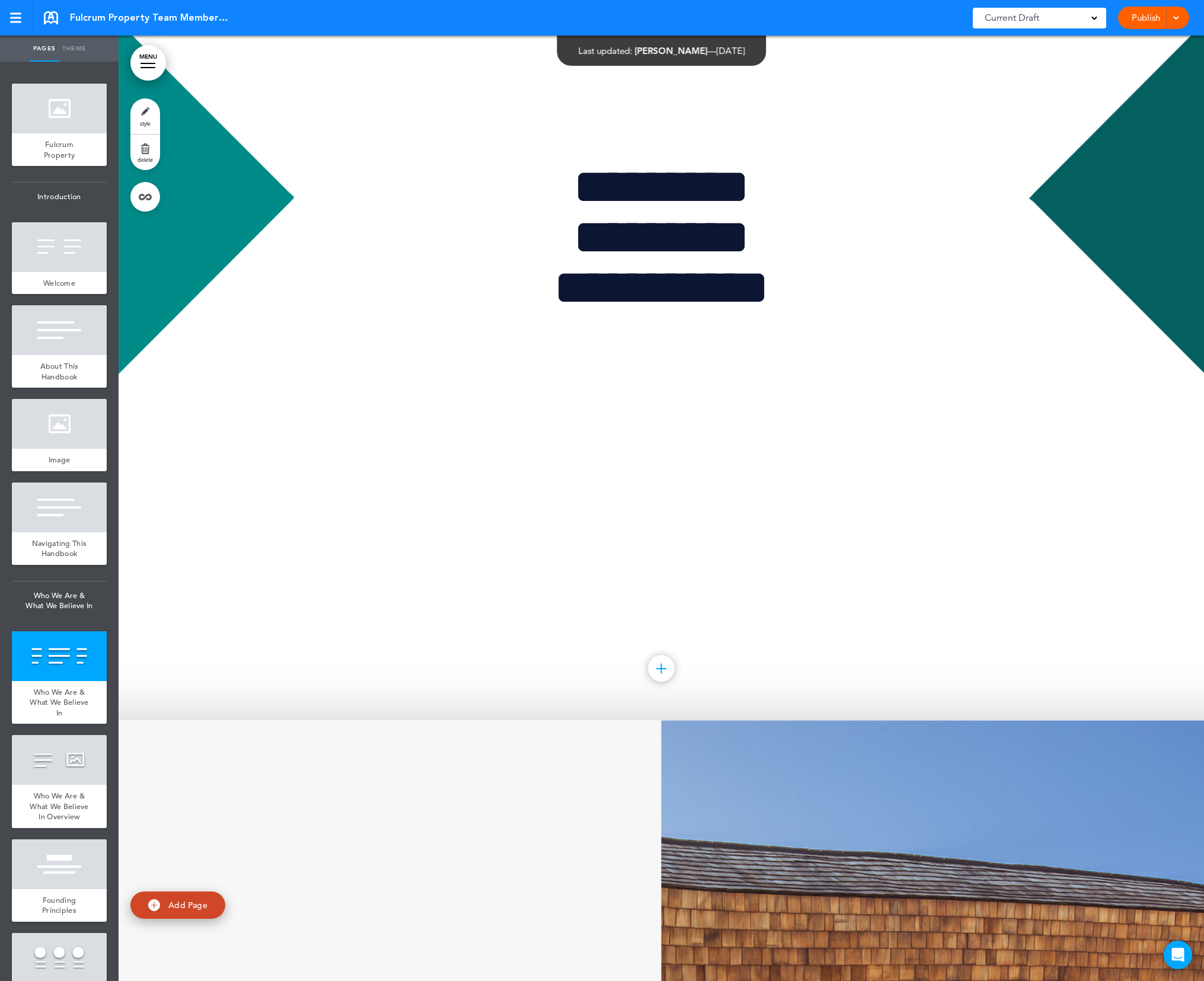
click at [660, 670] on div at bounding box center [661, 668] width 26 height 26
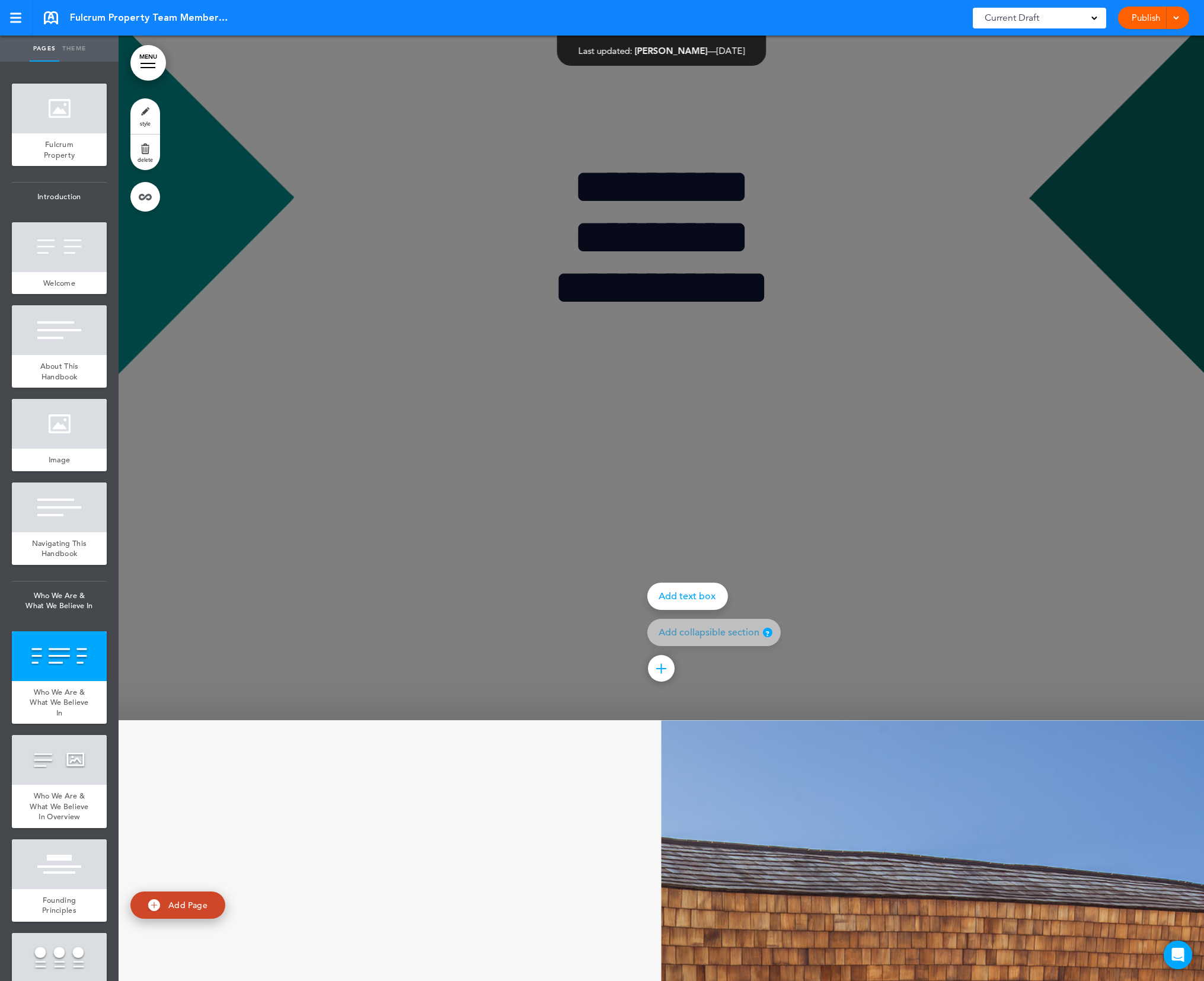
click at [922, 558] on div at bounding box center [721, 490] width 1204 height 981
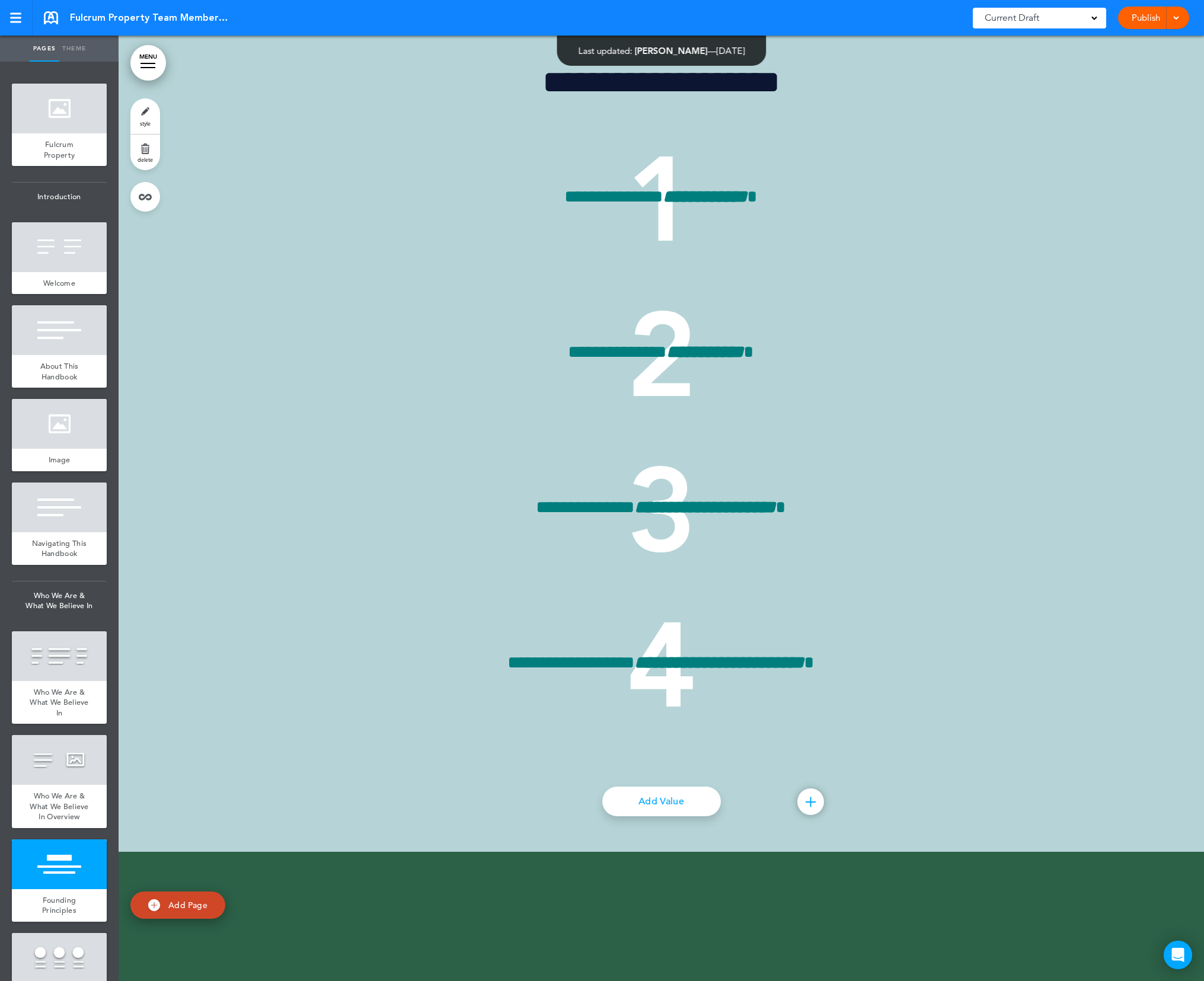
scroll to position [6748, 0]
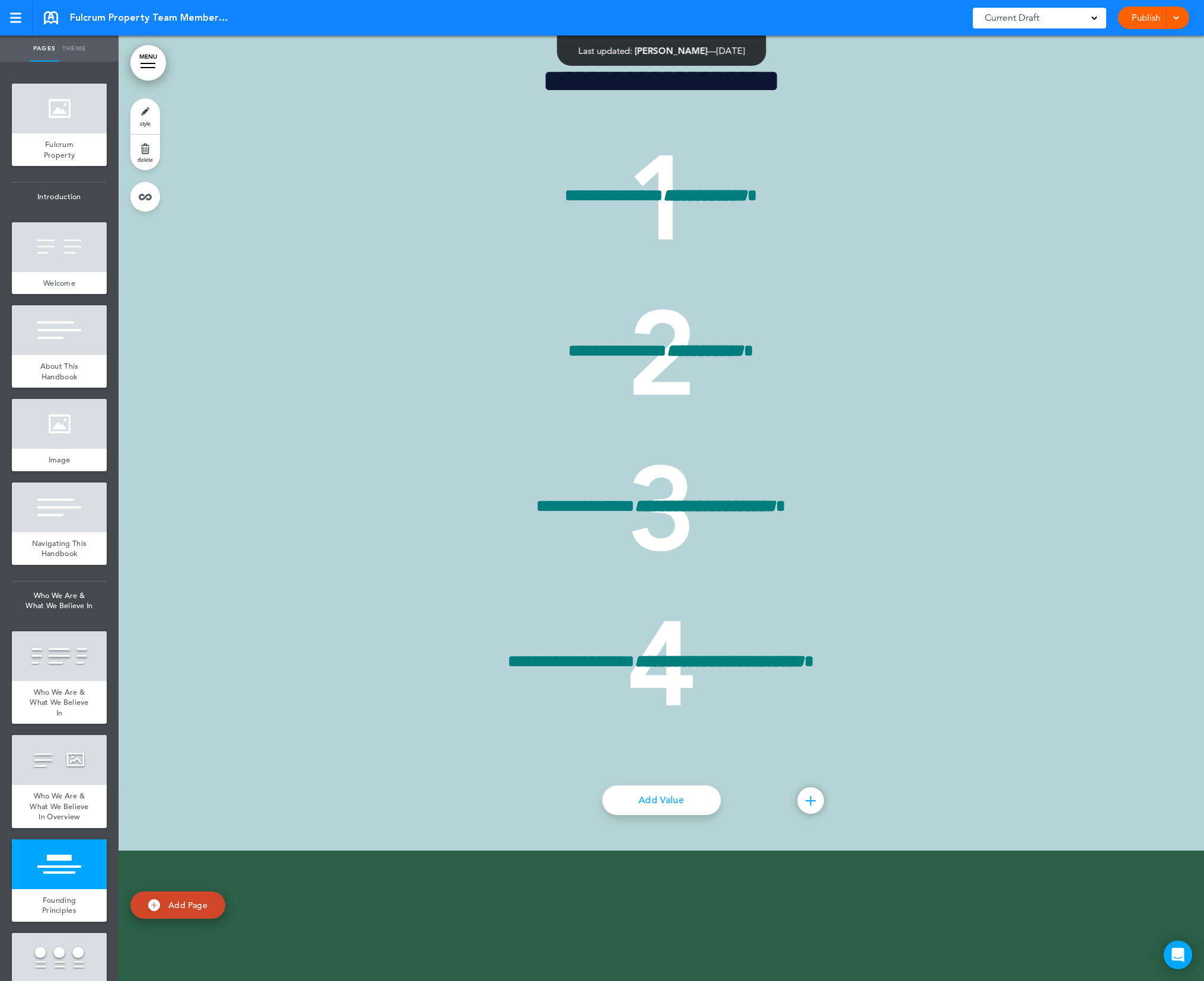
click at [808, 804] on div at bounding box center [811, 800] width 26 height 26
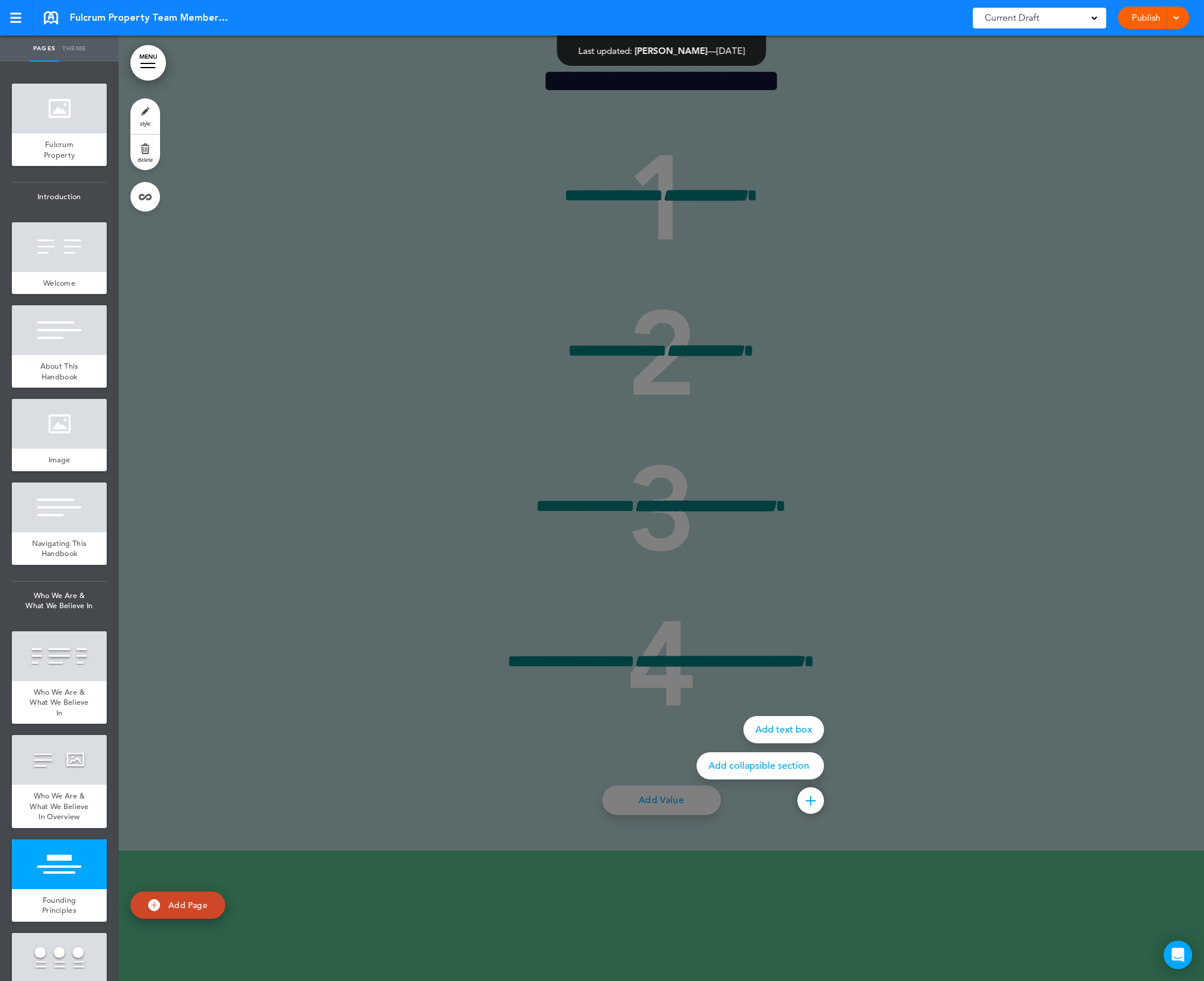
click at [986, 569] on div at bounding box center [721, 490] width 1204 height 981
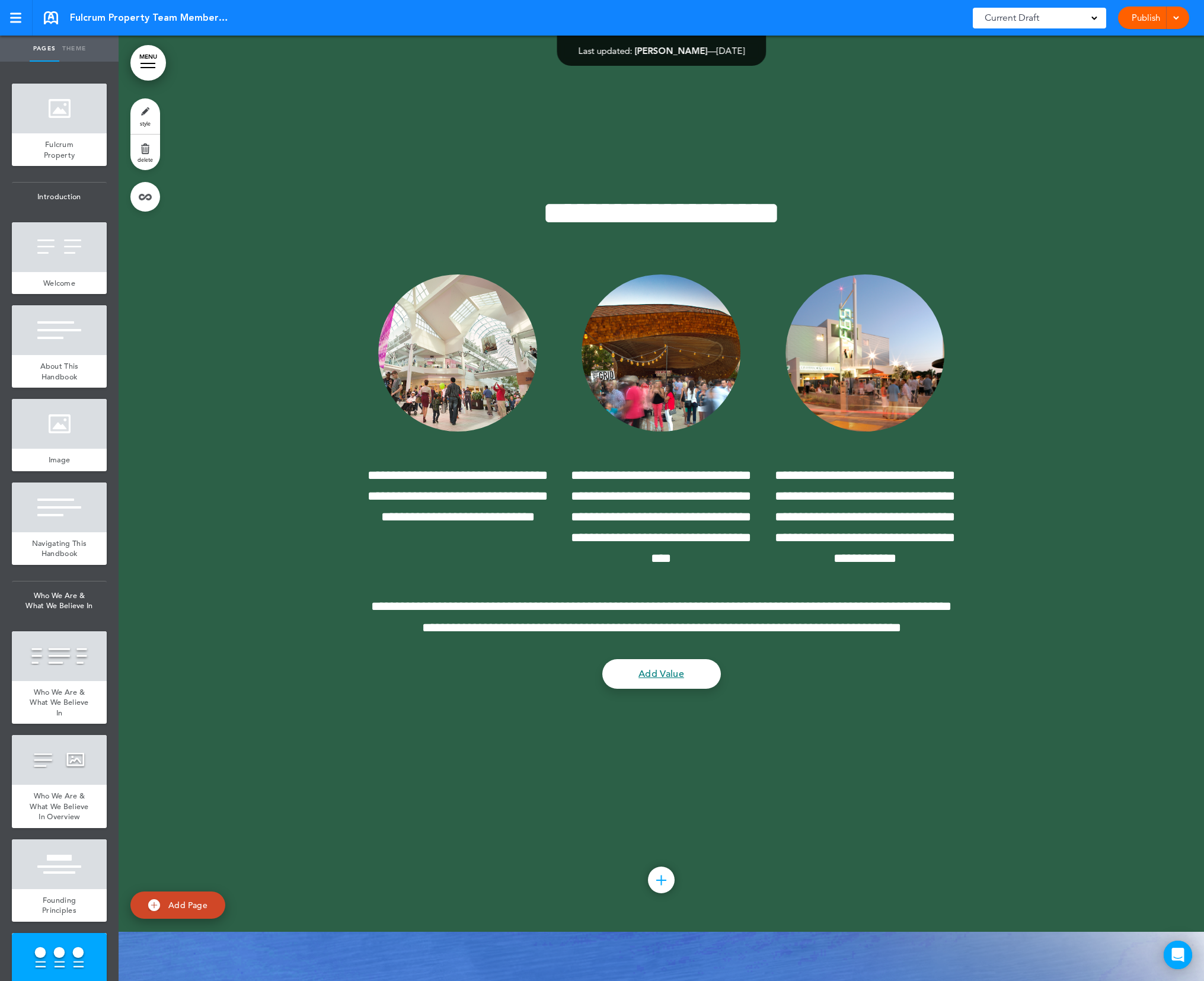
scroll to position [7628, 0]
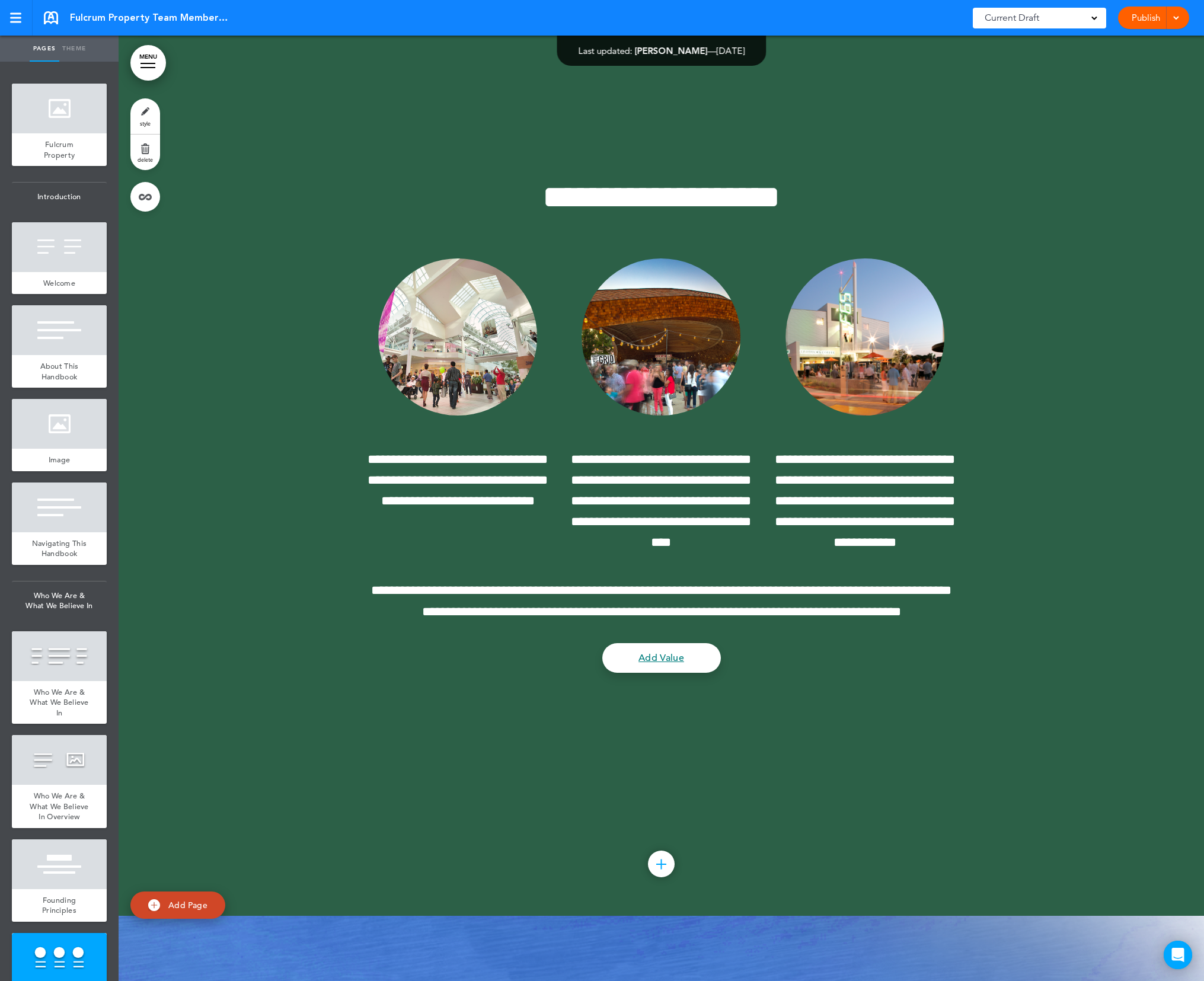
click at [661, 870] on div at bounding box center [661, 864] width 26 height 26
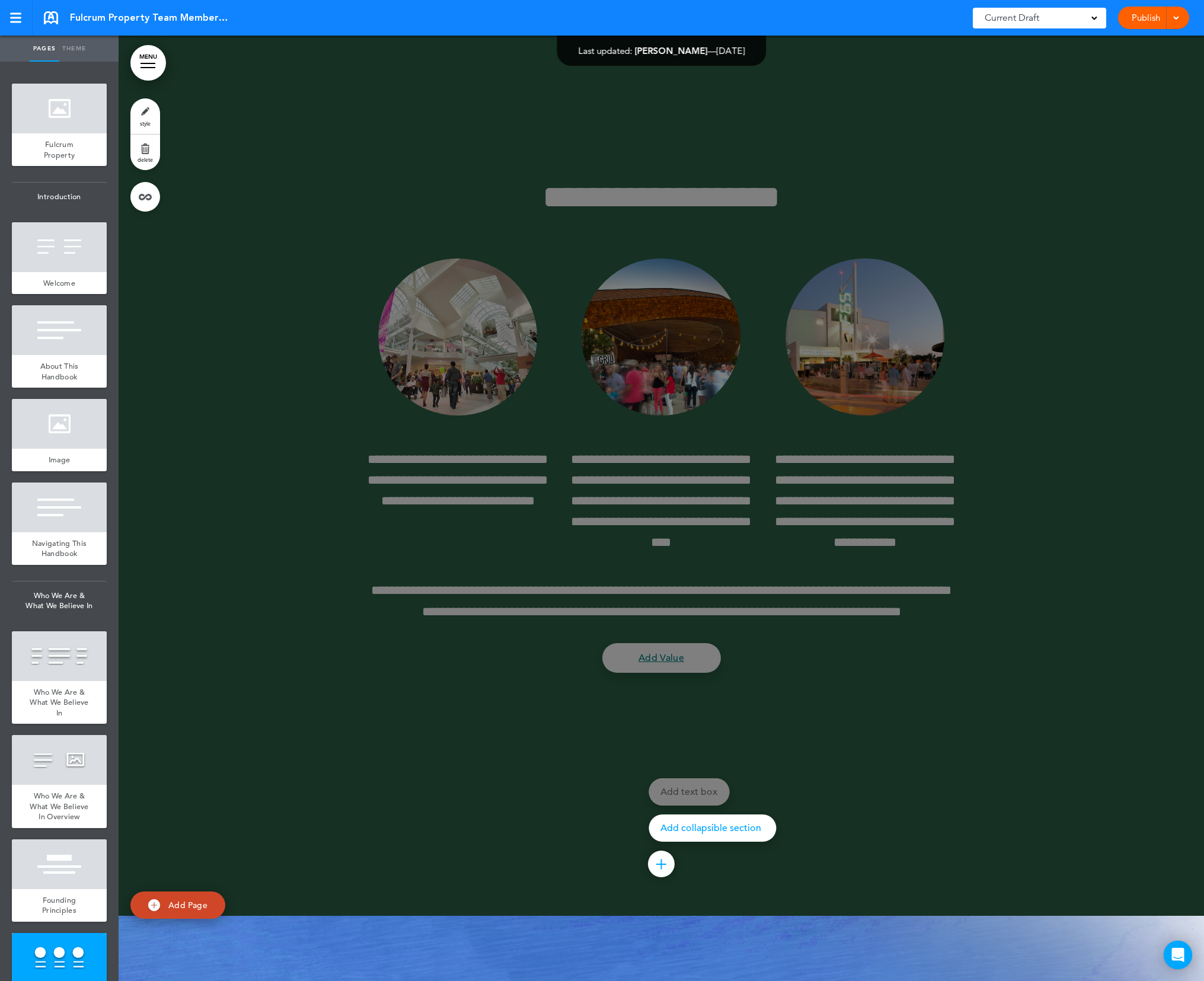
drag, startPoint x: 1054, startPoint y: 702, endPoint x: 1027, endPoint y: 676, distance: 37.5
click at [1052, 701] on div at bounding box center [721, 490] width 1204 height 981
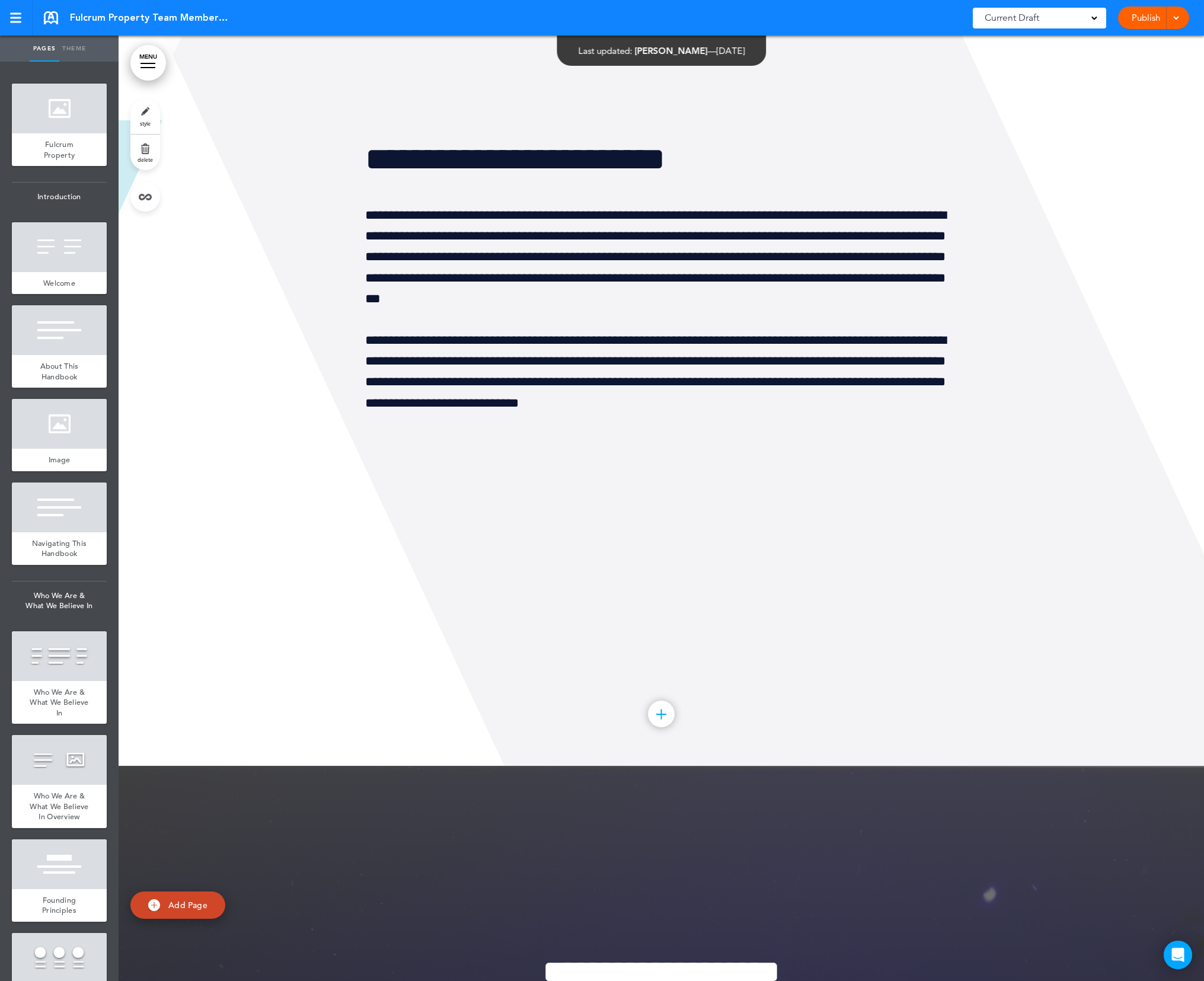
scroll to position [10616, 0]
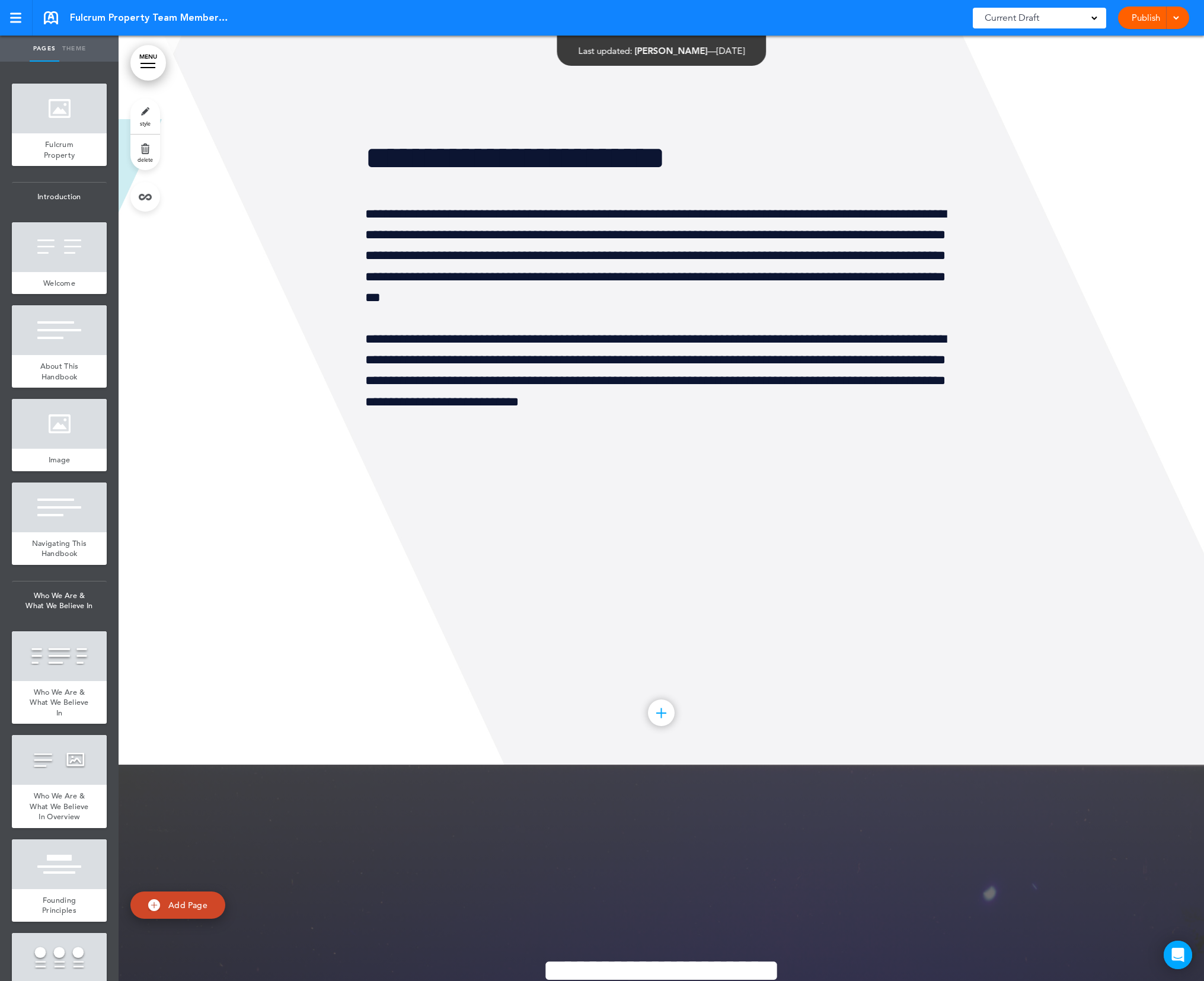
click at [663, 717] on div at bounding box center [661, 713] width 26 height 26
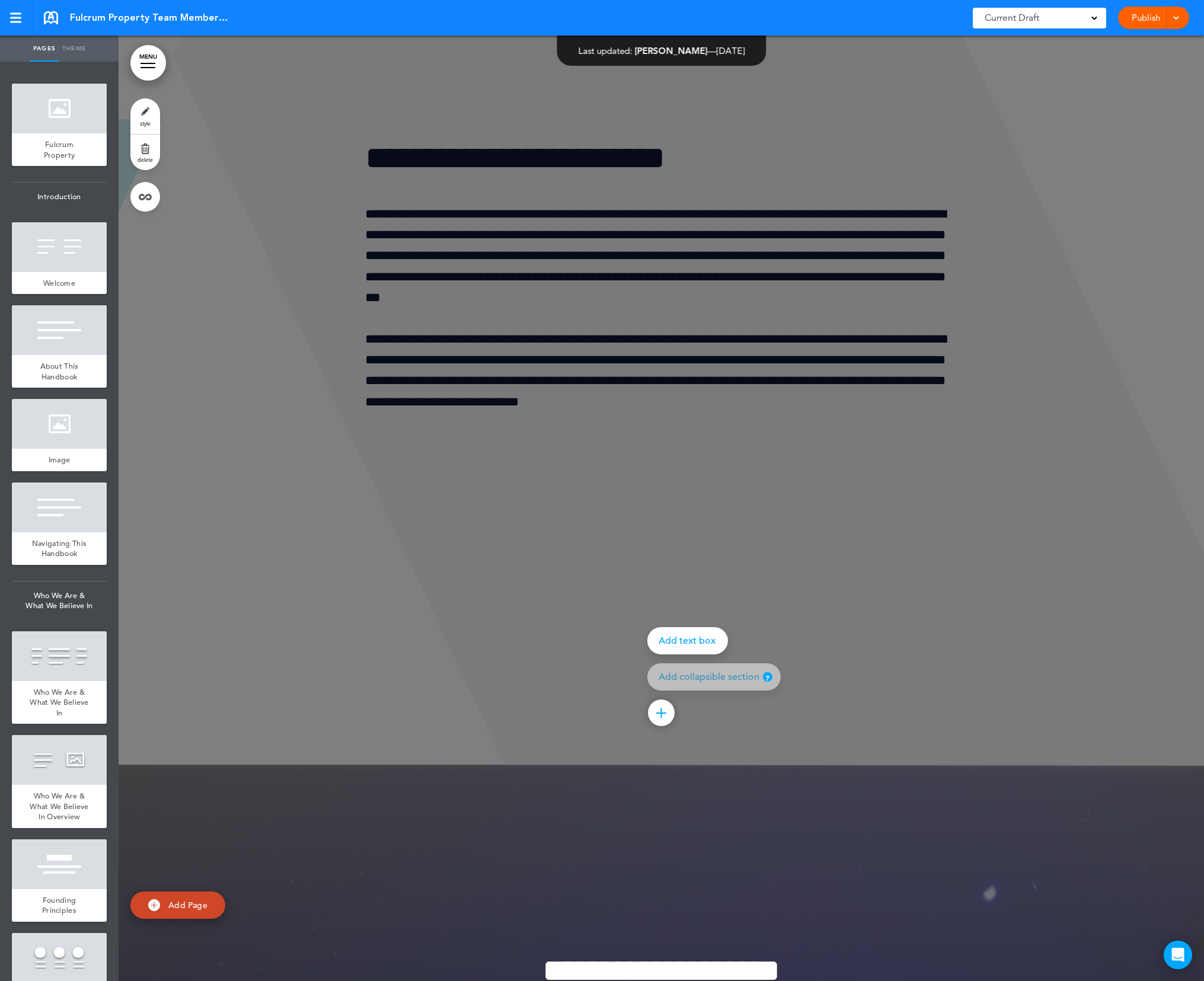
click at [927, 629] on div at bounding box center [721, 490] width 1204 height 981
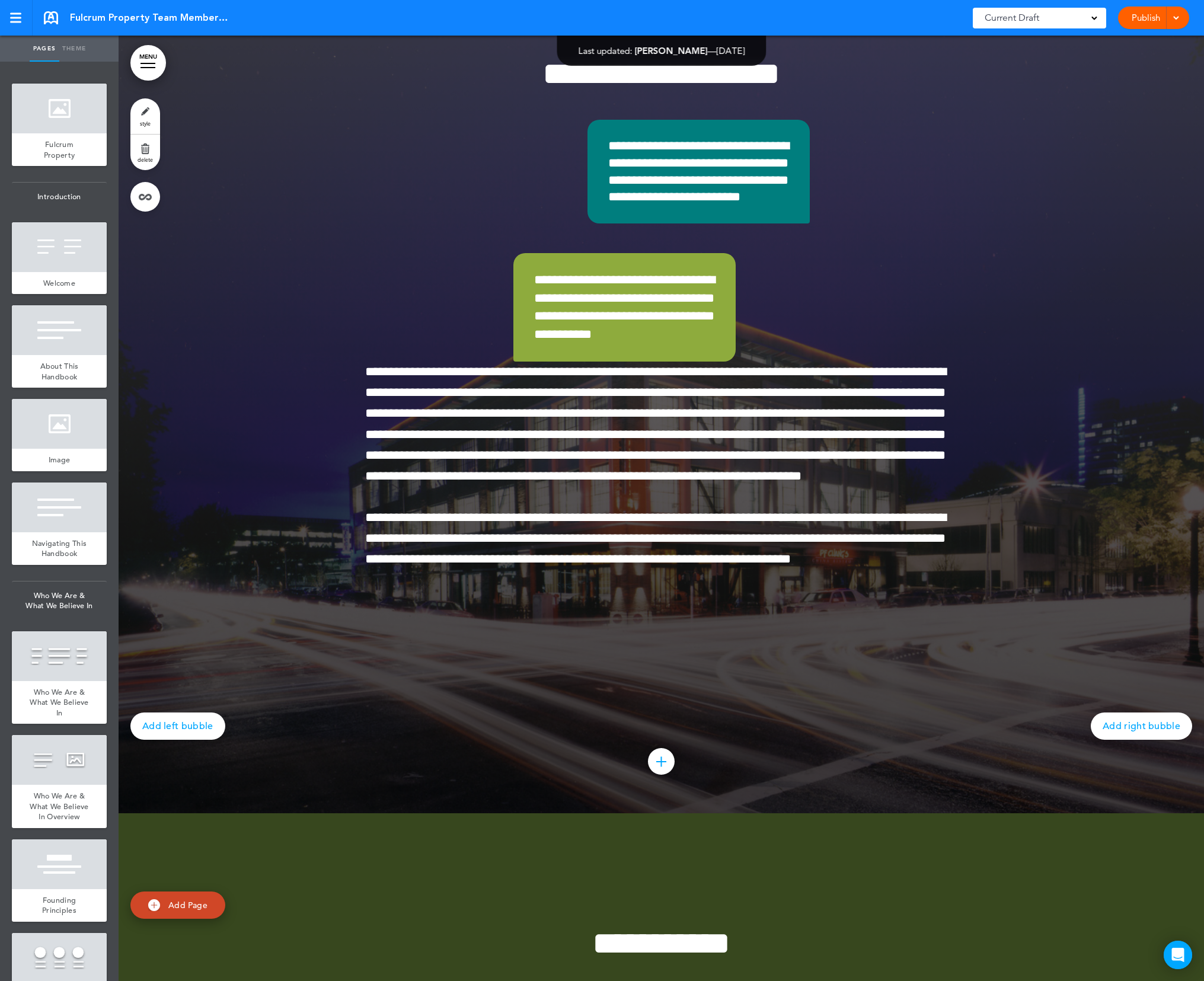
scroll to position [11523, 0]
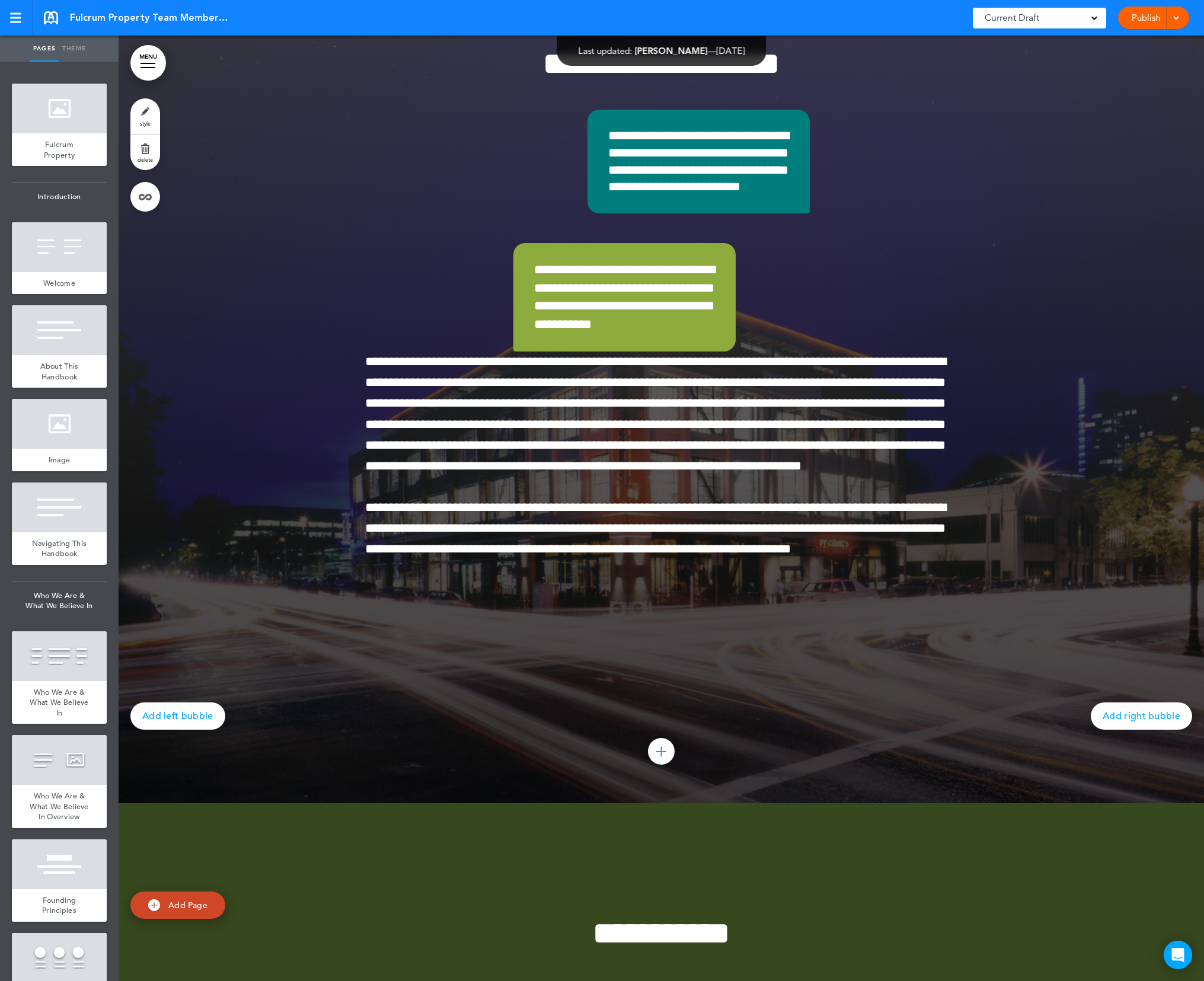
click at [661, 759] on div at bounding box center [661, 751] width 26 height 26
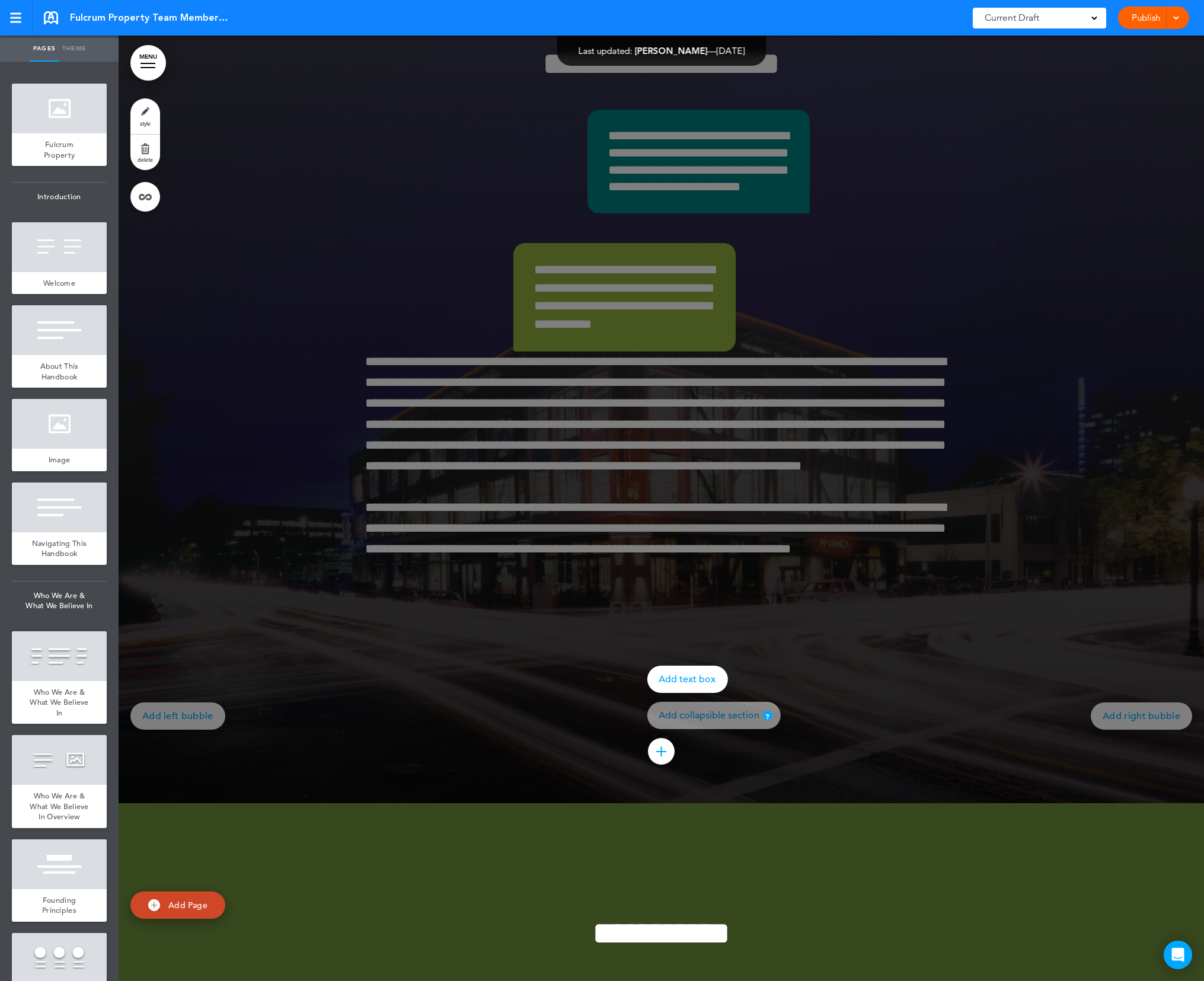
click at [902, 674] on div at bounding box center [721, 490] width 1204 height 981
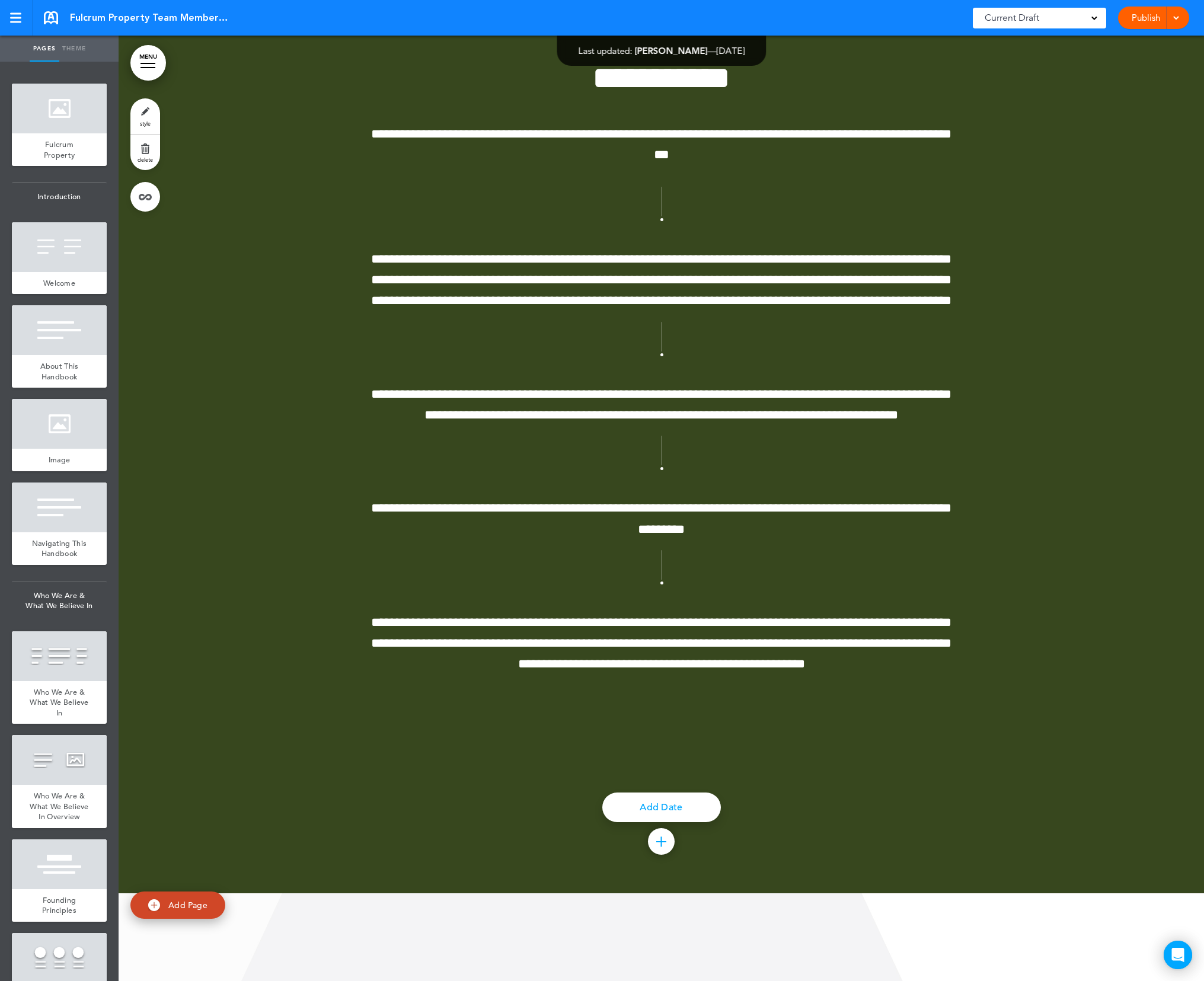
scroll to position [12403, 0]
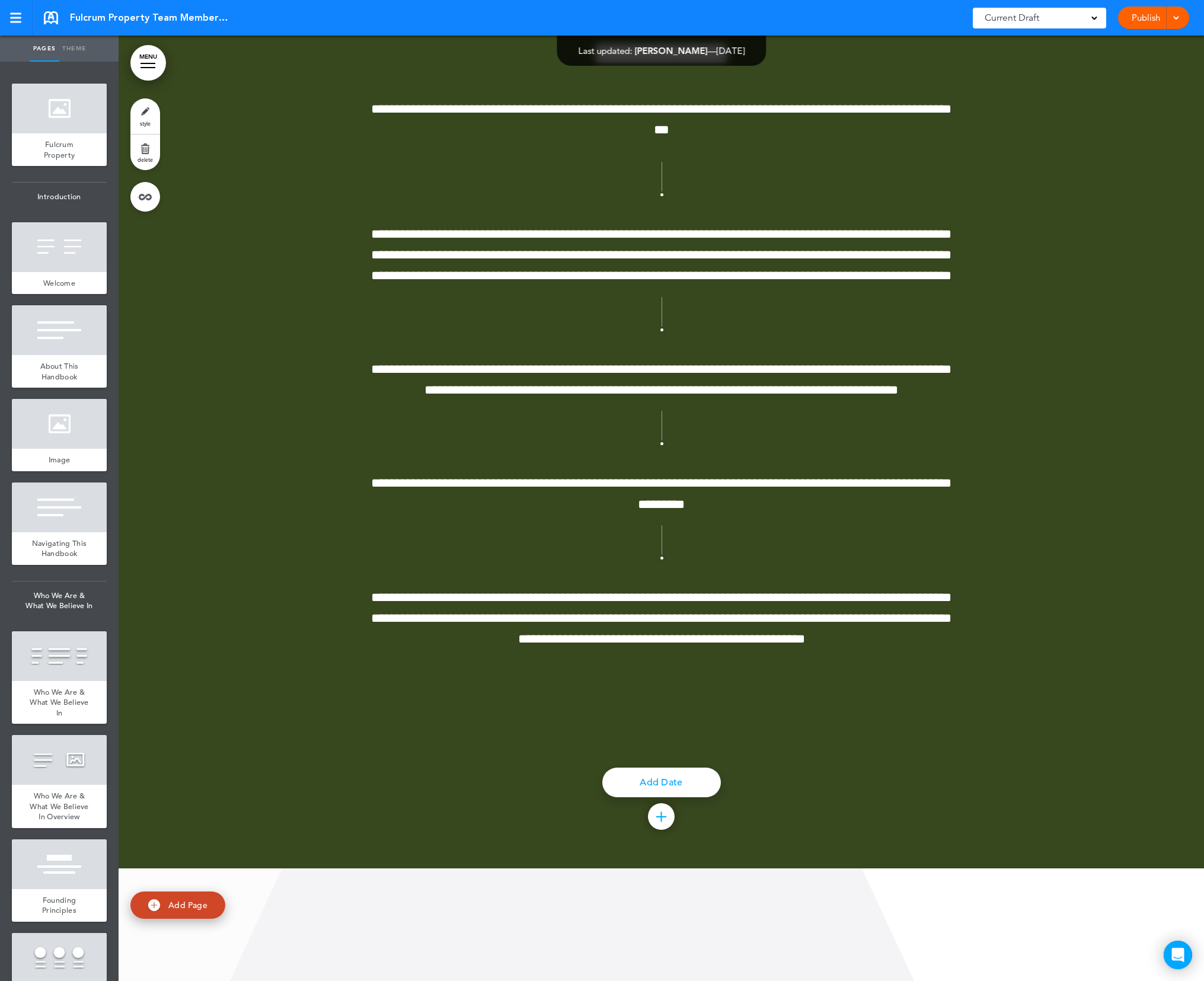
click at [661, 825] on div at bounding box center [661, 816] width 26 height 26
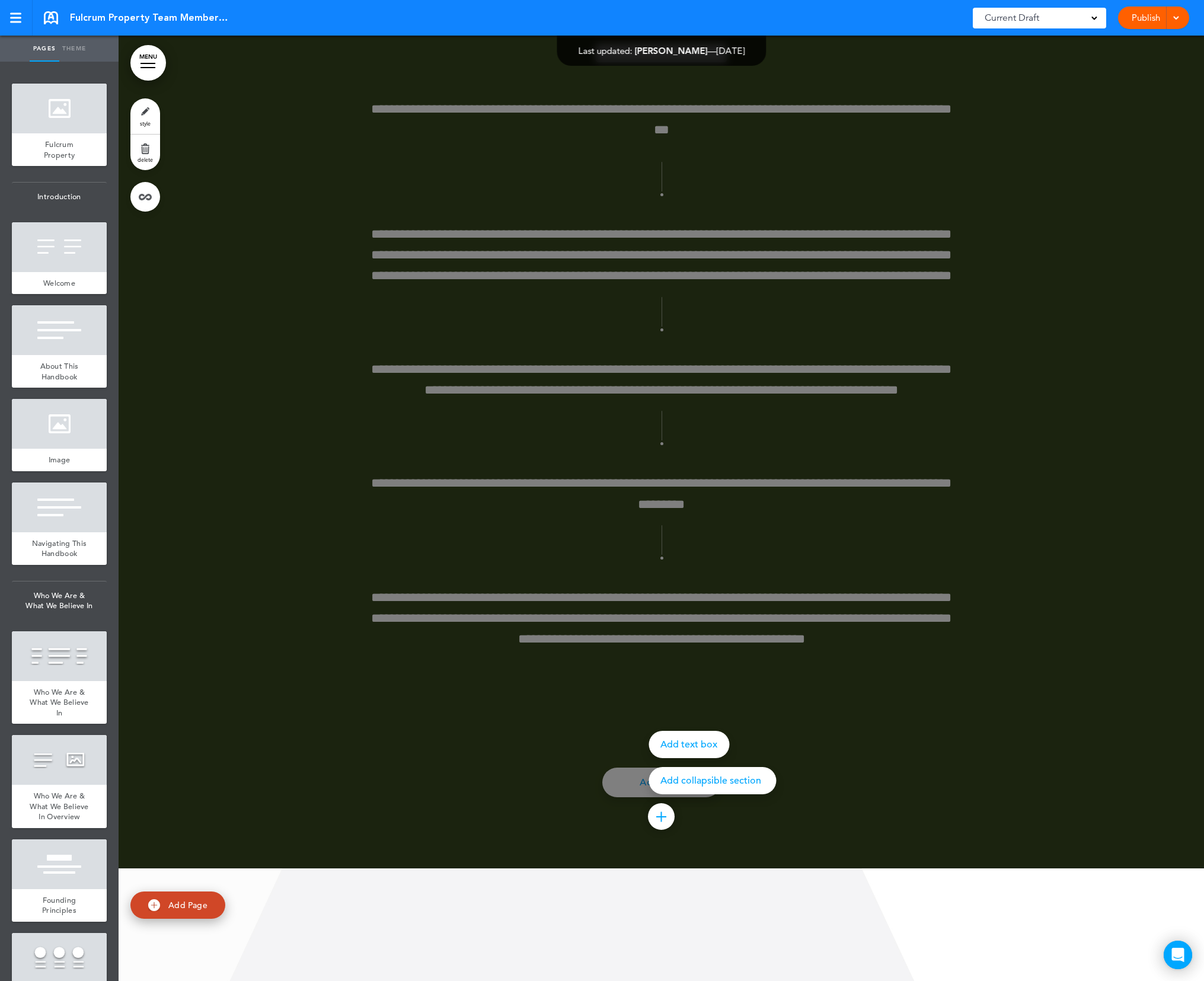
click at [898, 723] on div at bounding box center [721, 490] width 1204 height 981
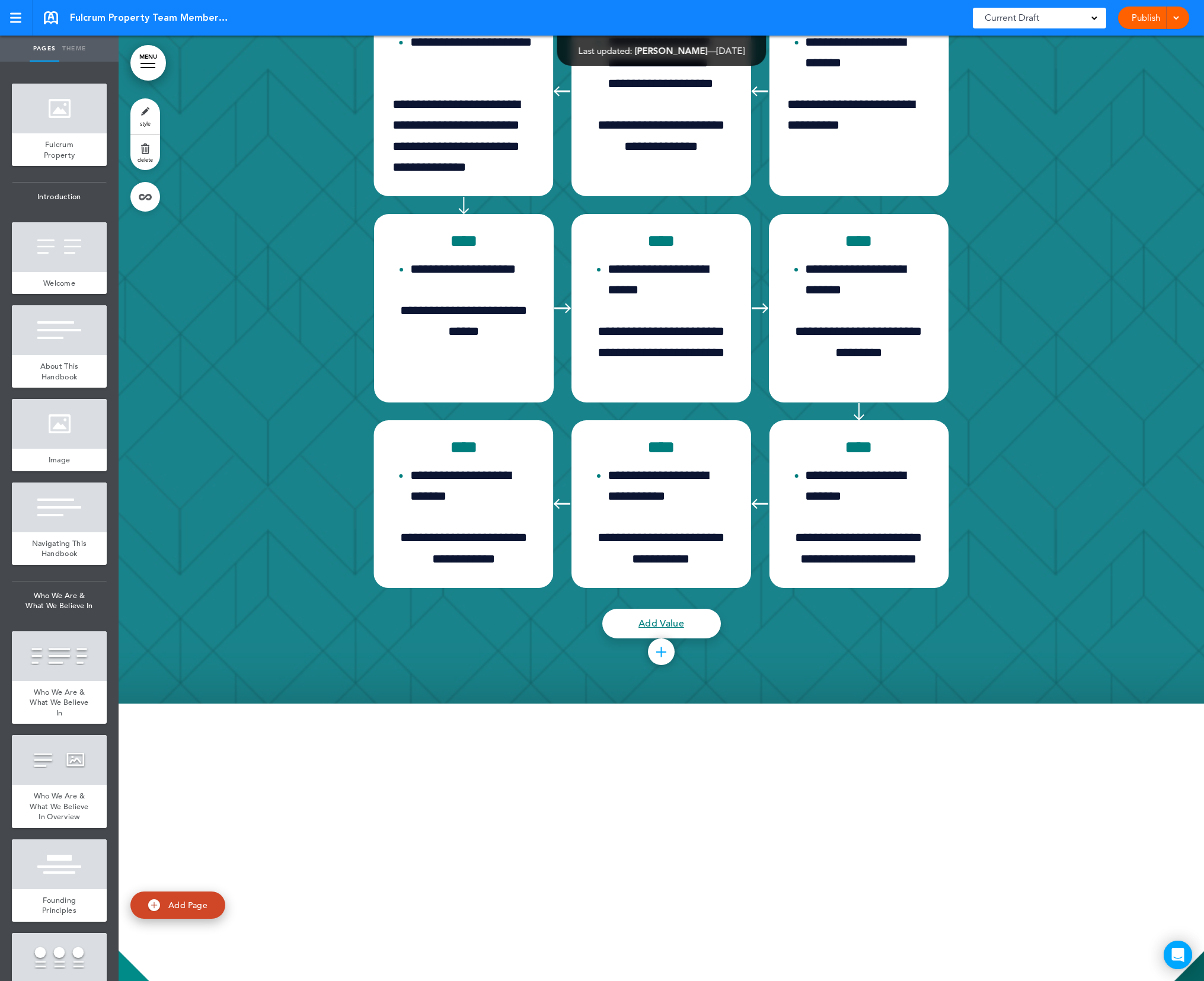
scroll to position [14563, 0]
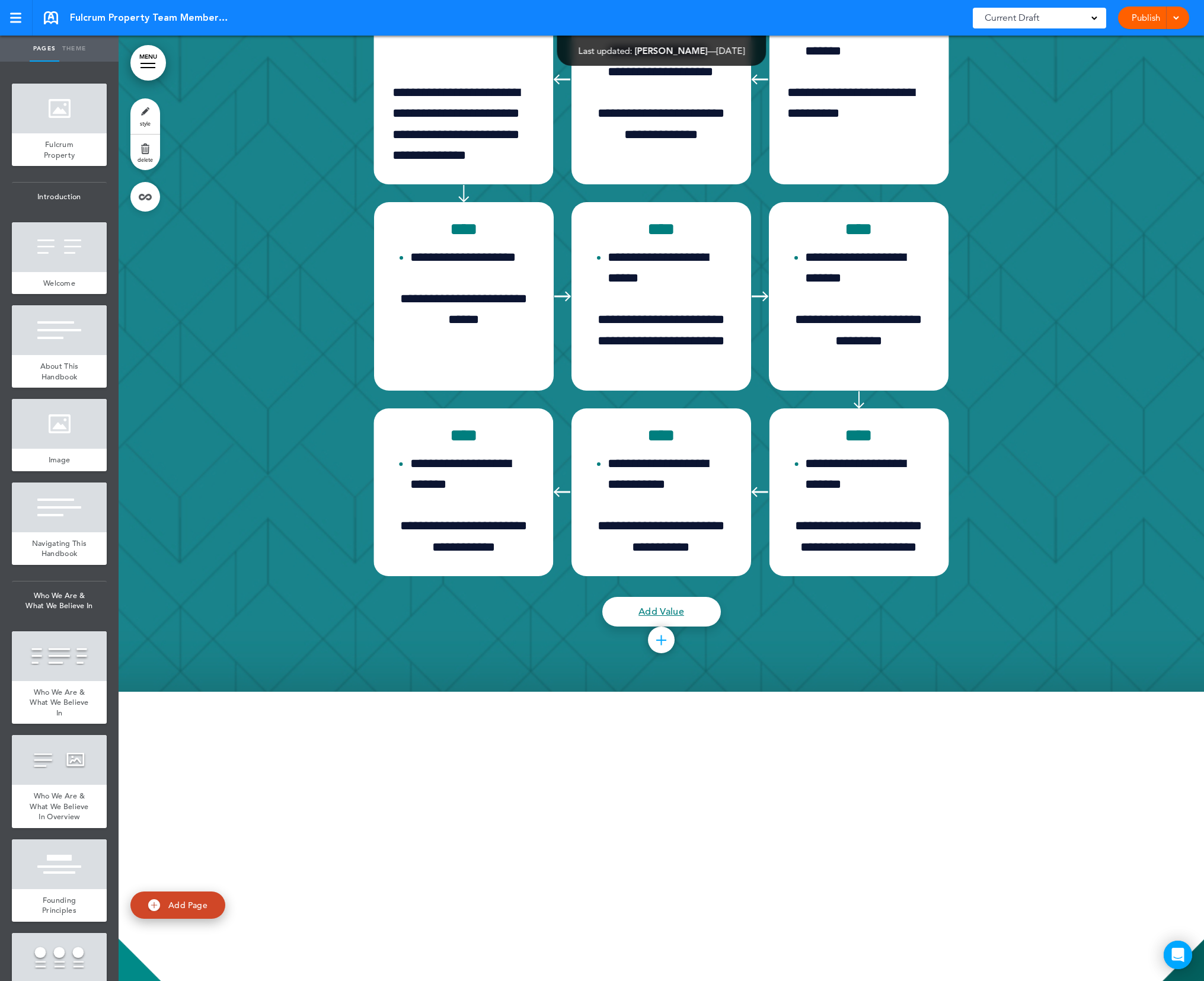
click at [659, 645] on div at bounding box center [661, 640] width 26 height 26
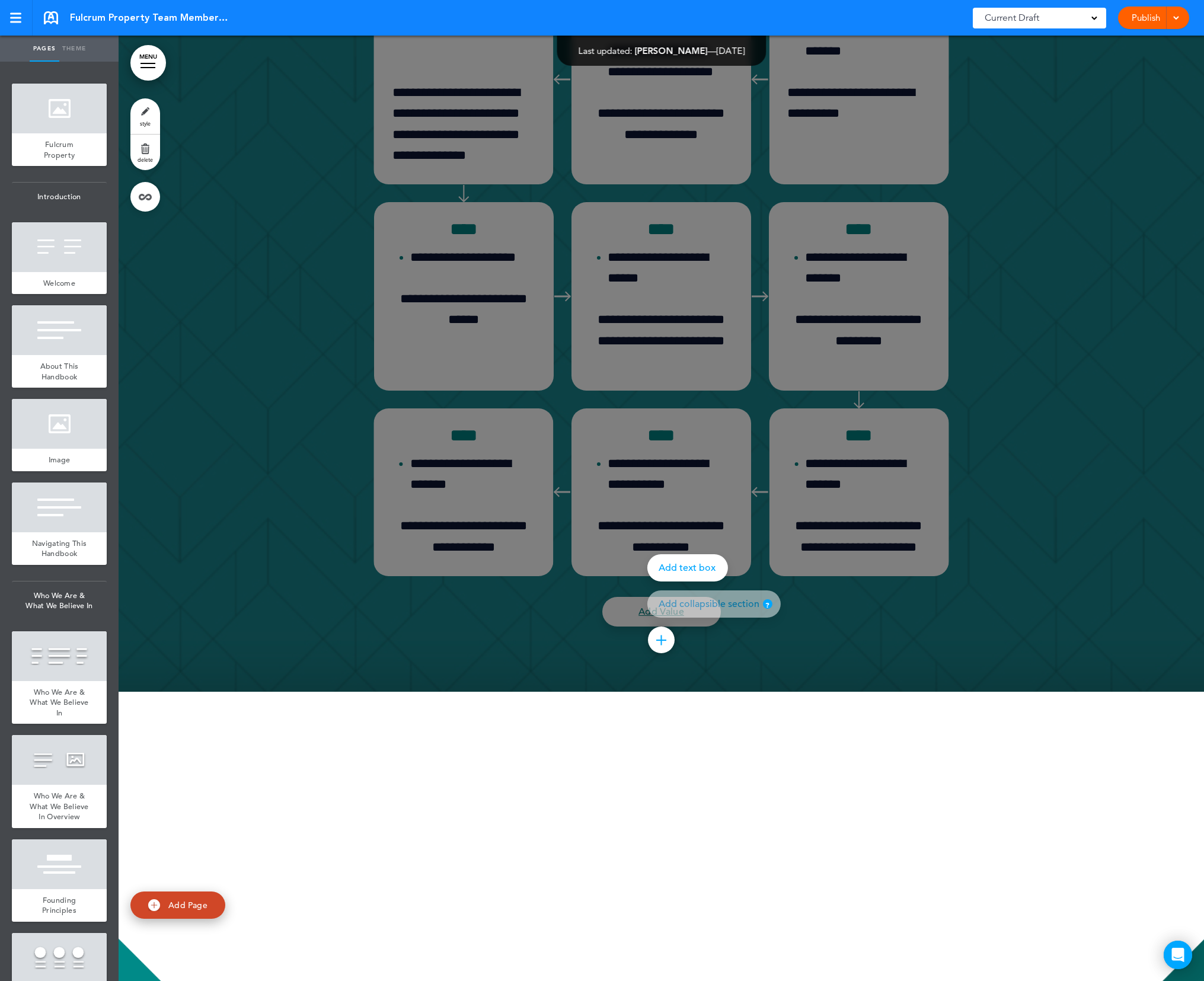
click at [1056, 555] on div at bounding box center [721, 490] width 1204 height 981
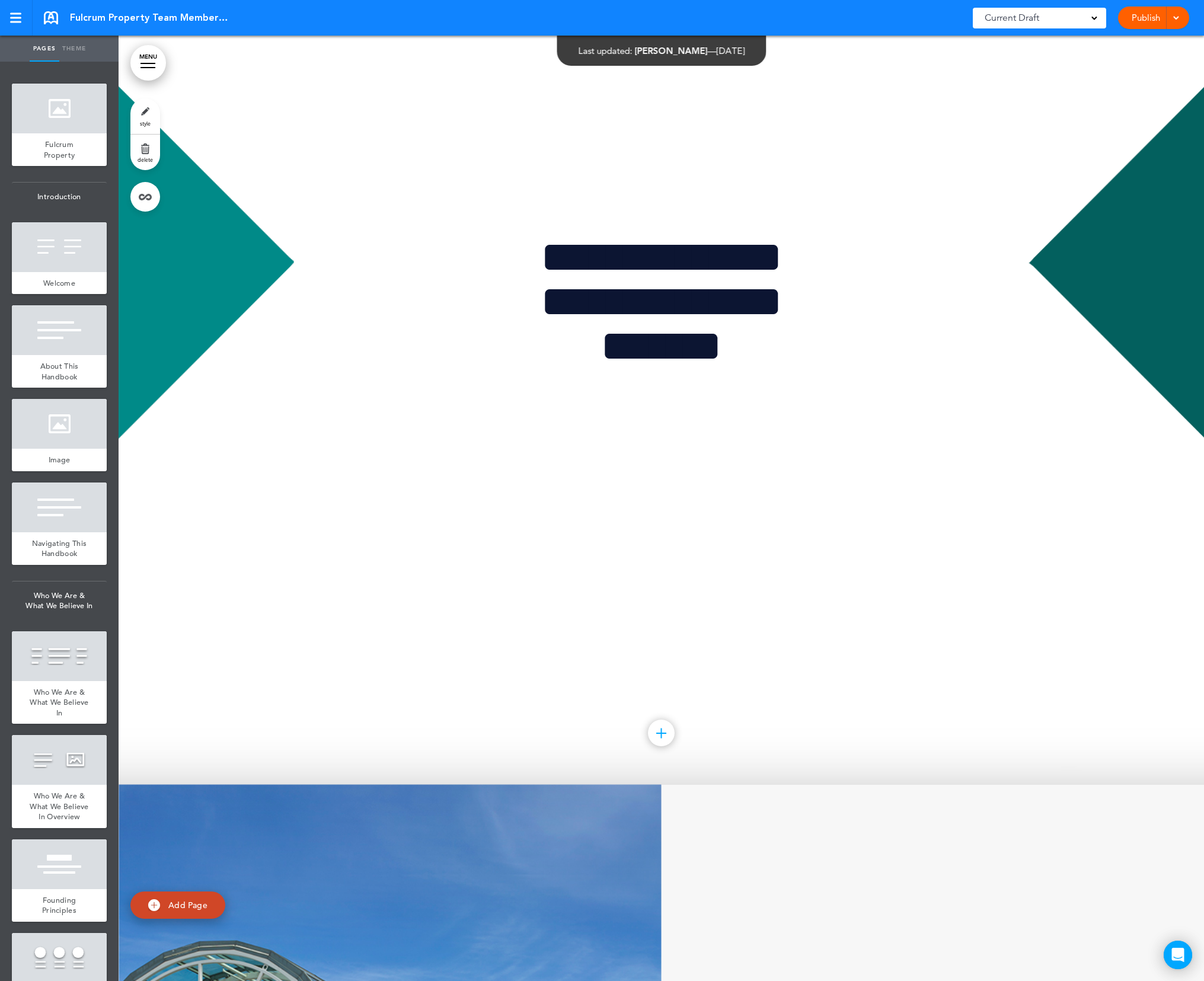
scroll to position [15497, 0]
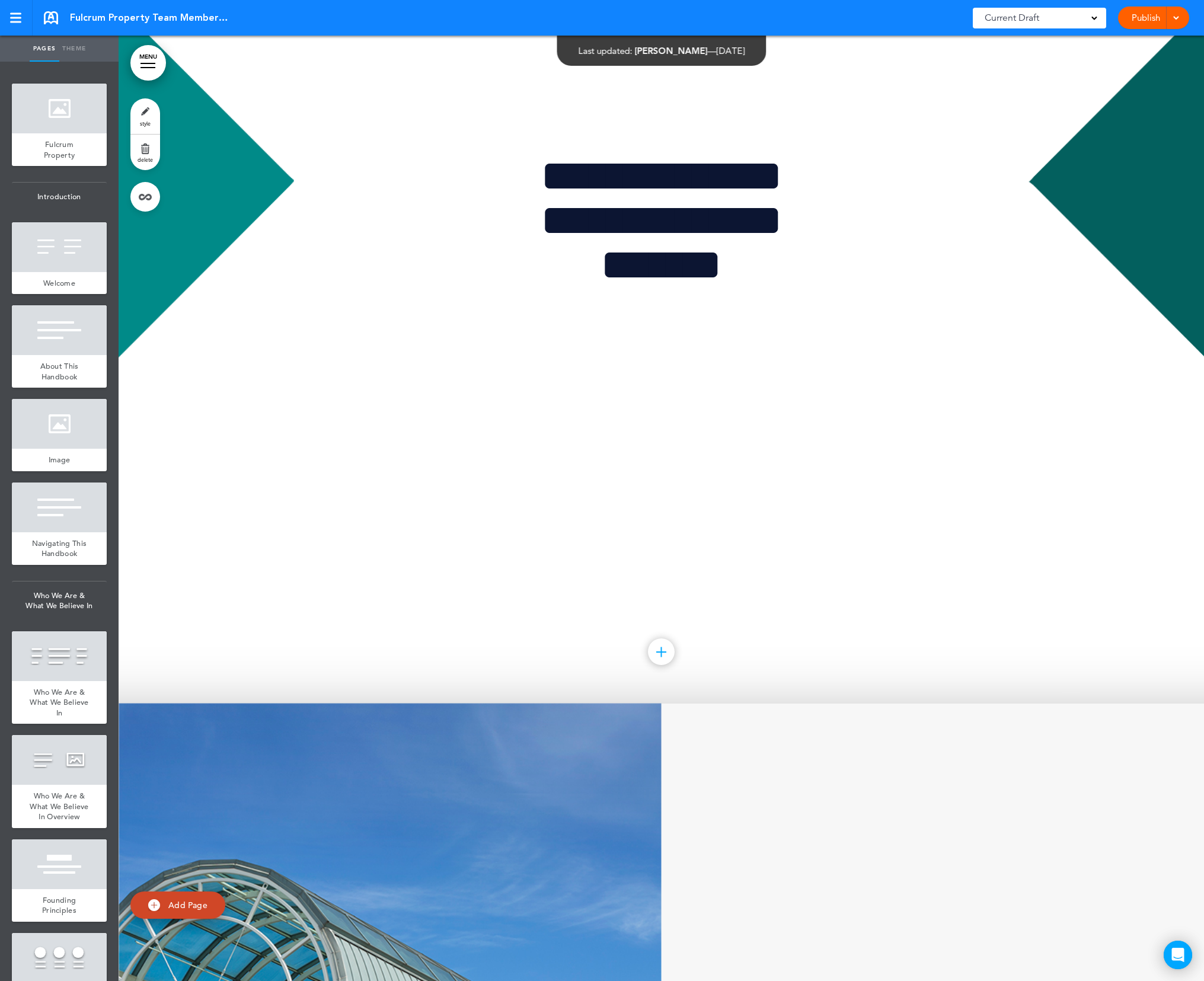
click at [660, 661] on div at bounding box center [661, 651] width 26 height 26
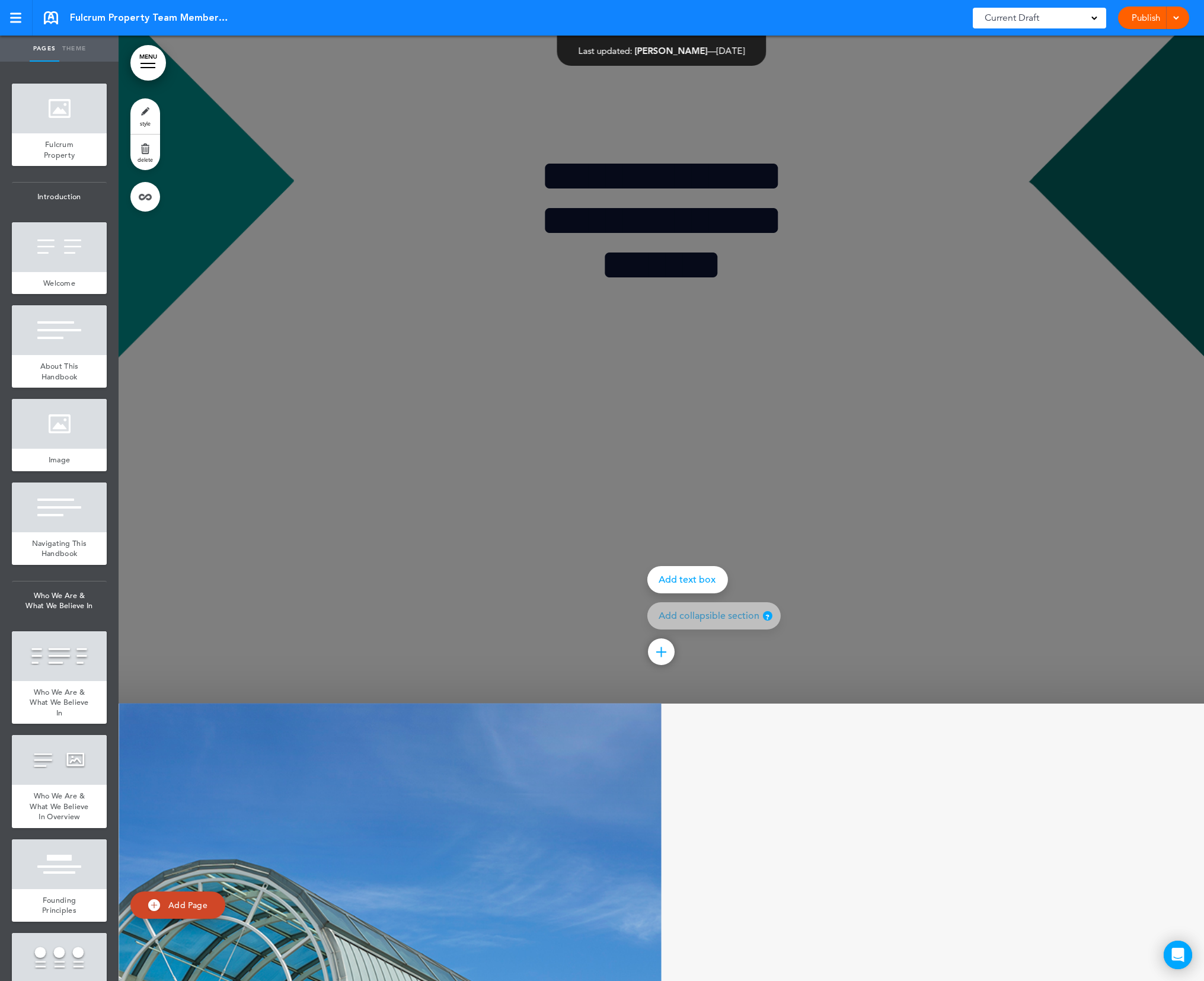
click at [896, 537] on div at bounding box center [721, 490] width 1204 height 981
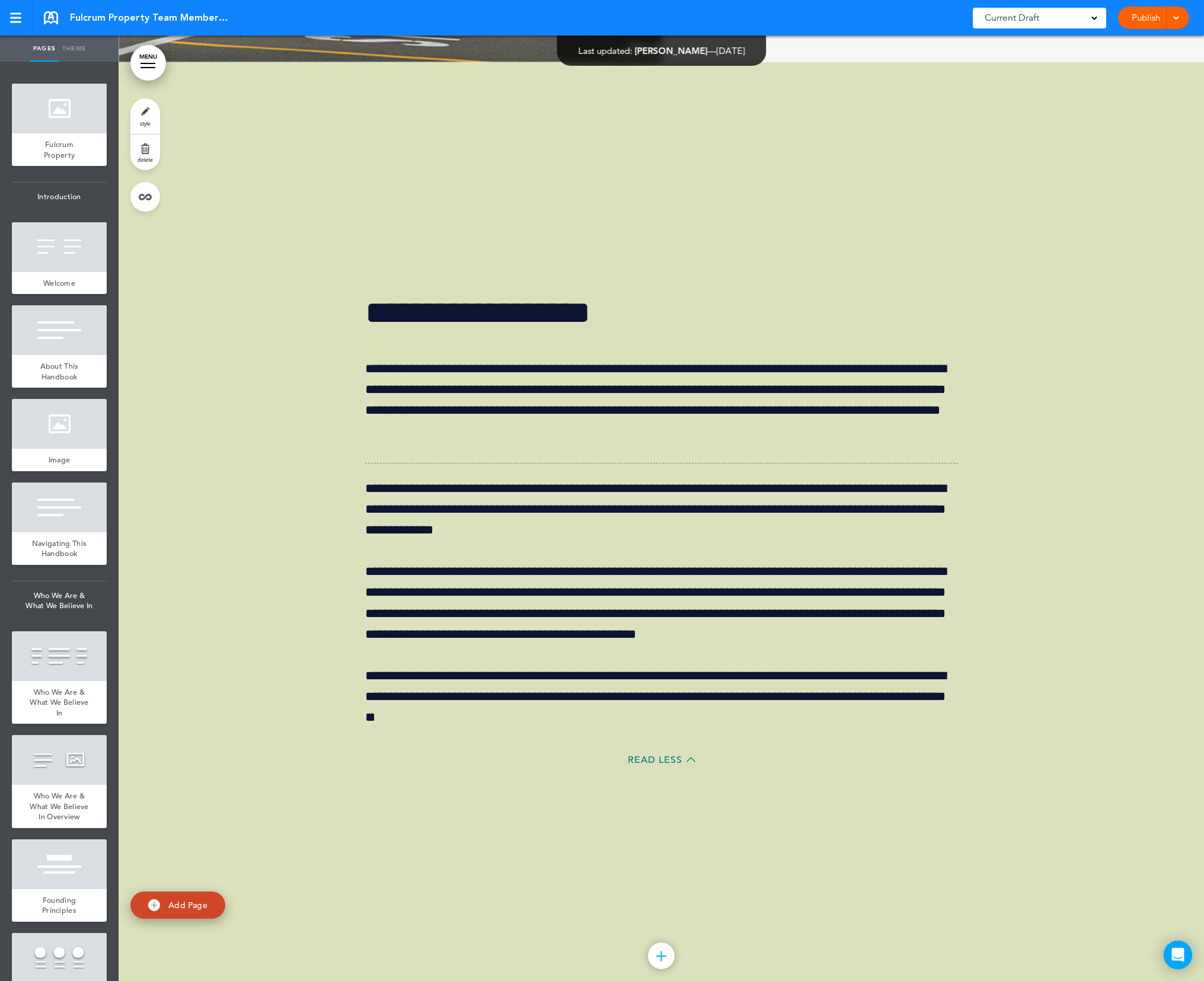
scroll to position [17124, 0]
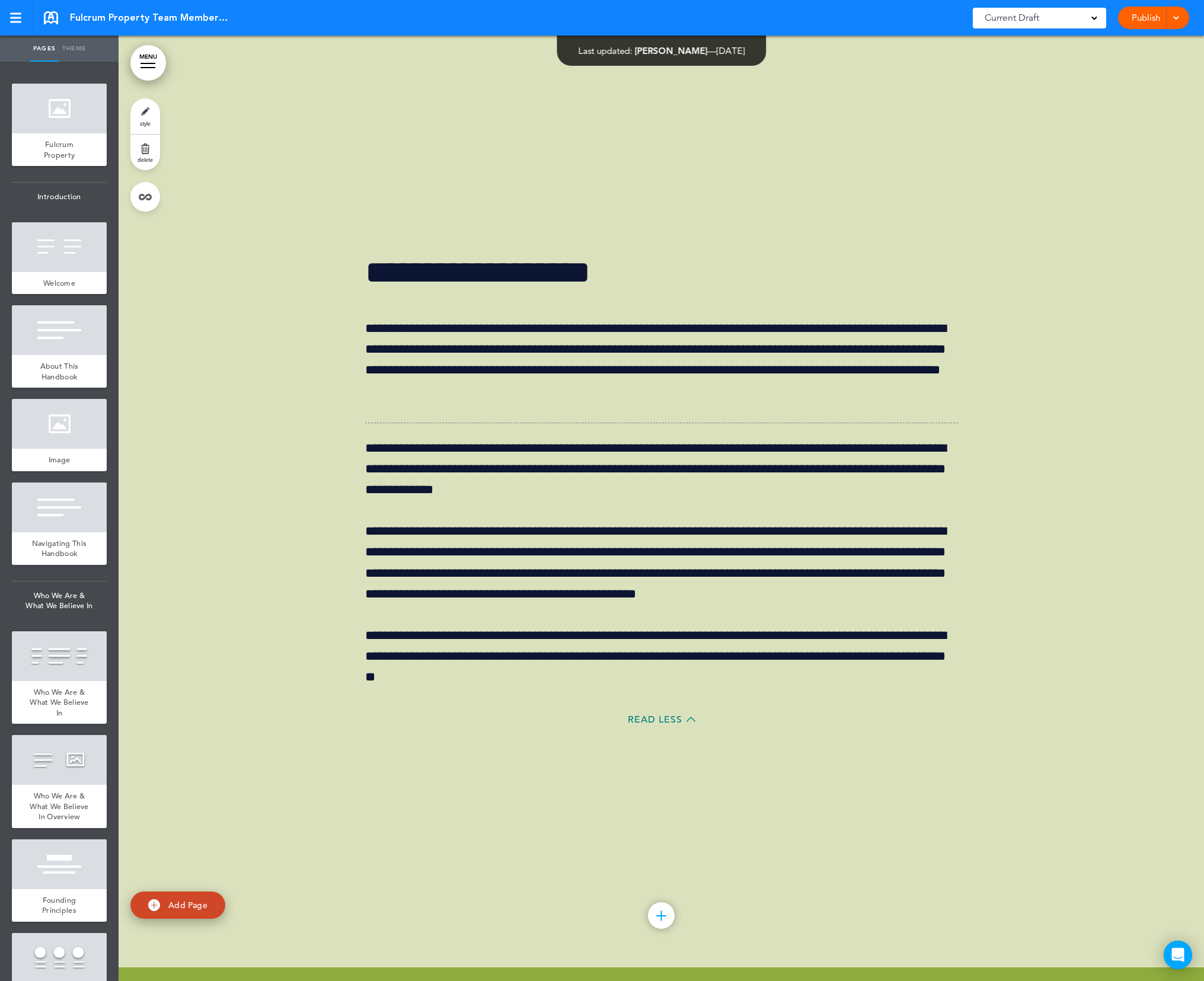
click at [661, 925] on div at bounding box center [661, 916] width 26 height 26
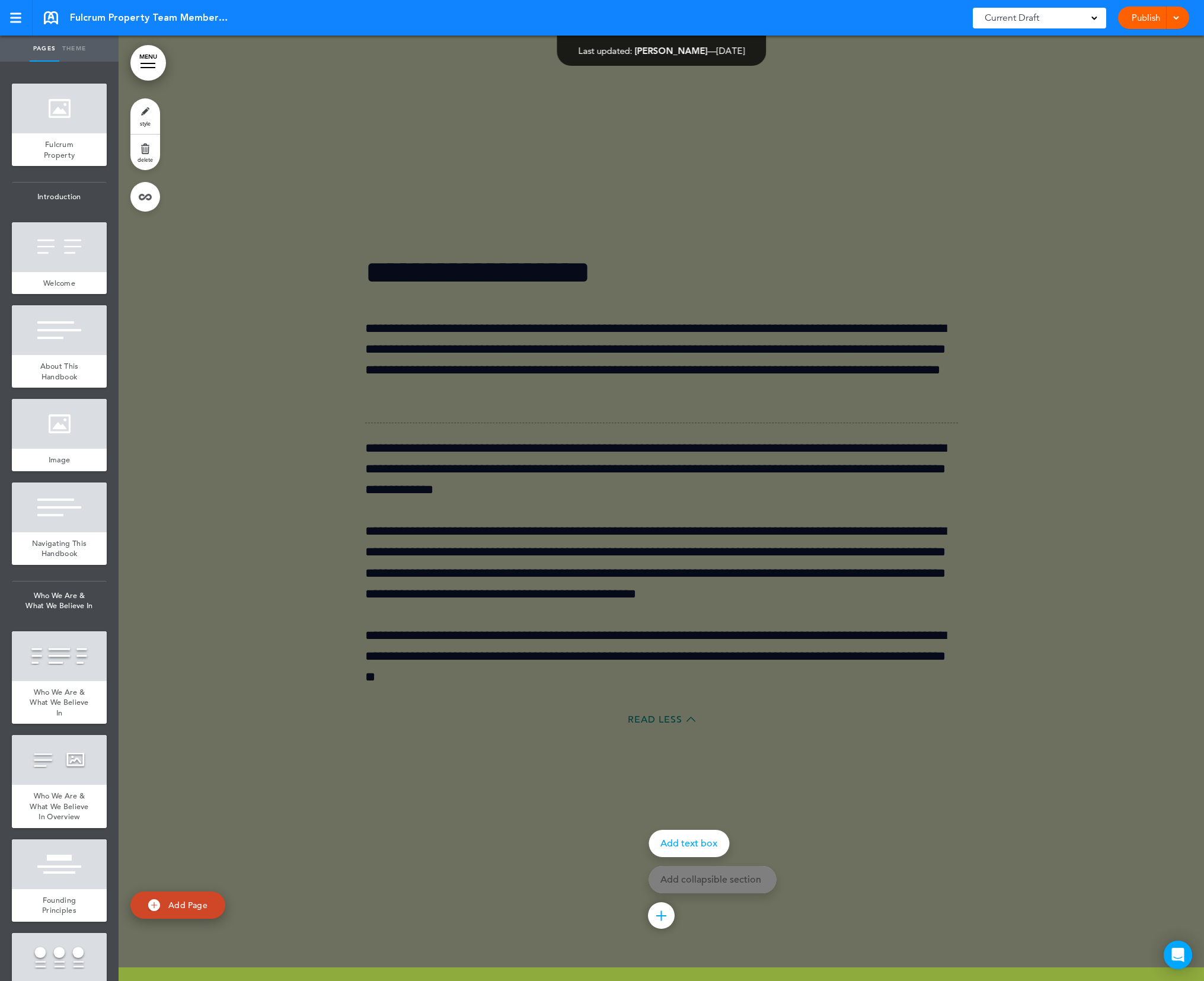
click at [831, 796] on div at bounding box center [721, 490] width 1204 height 981
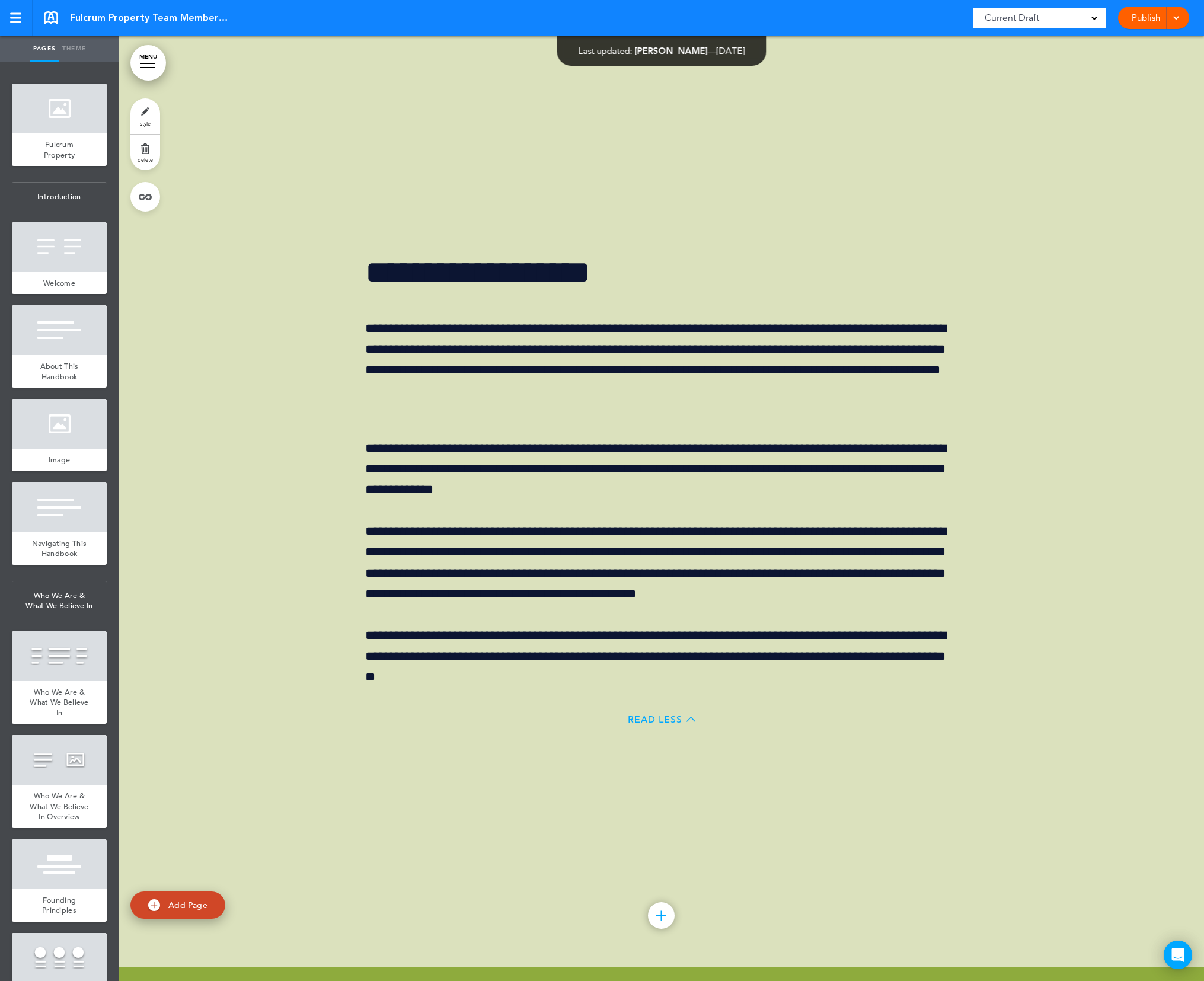
click at [653, 722] on span "Read Less" at bounding box center [655, 720] width 54 height 10
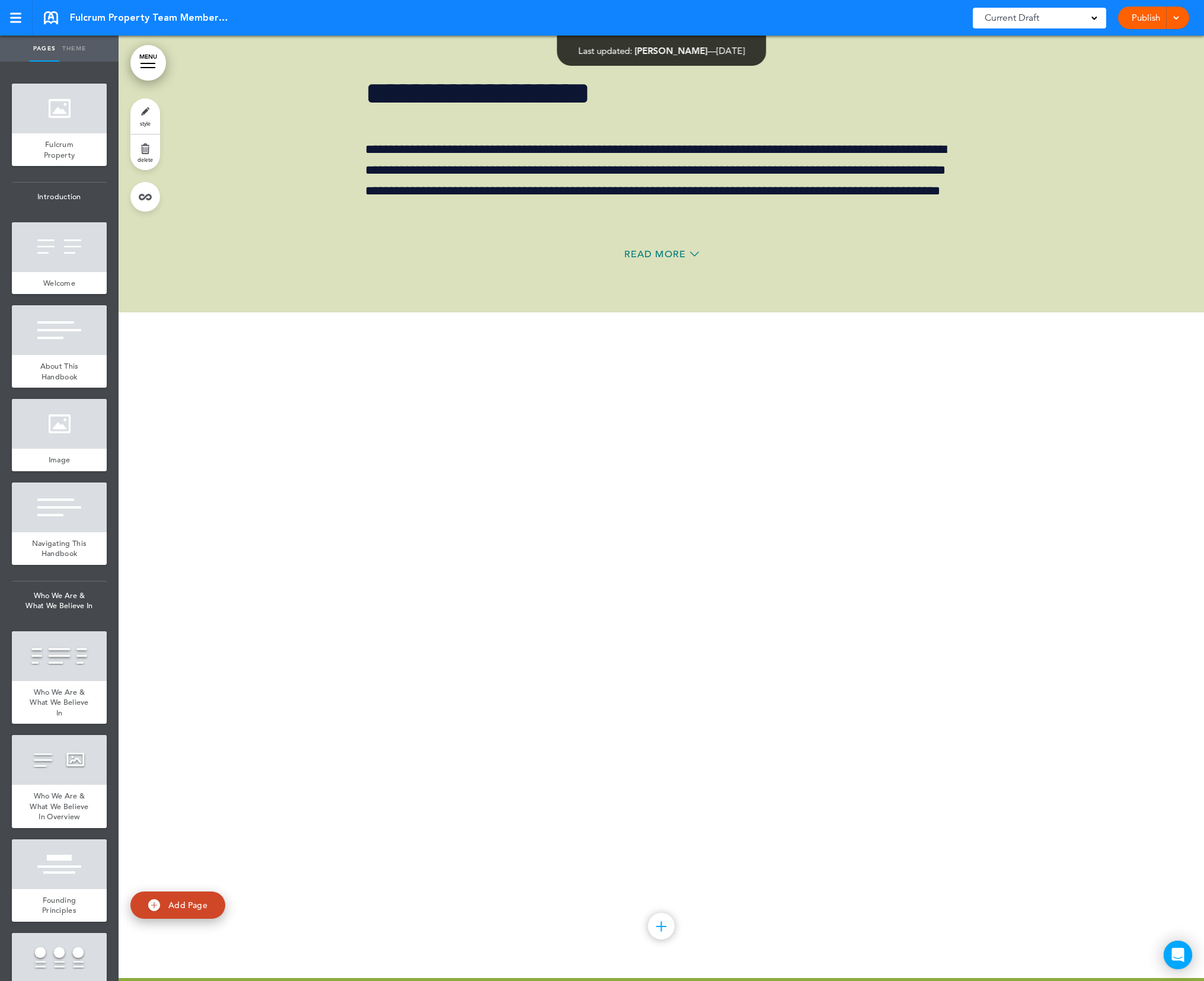
scroll to position [17112, 0]
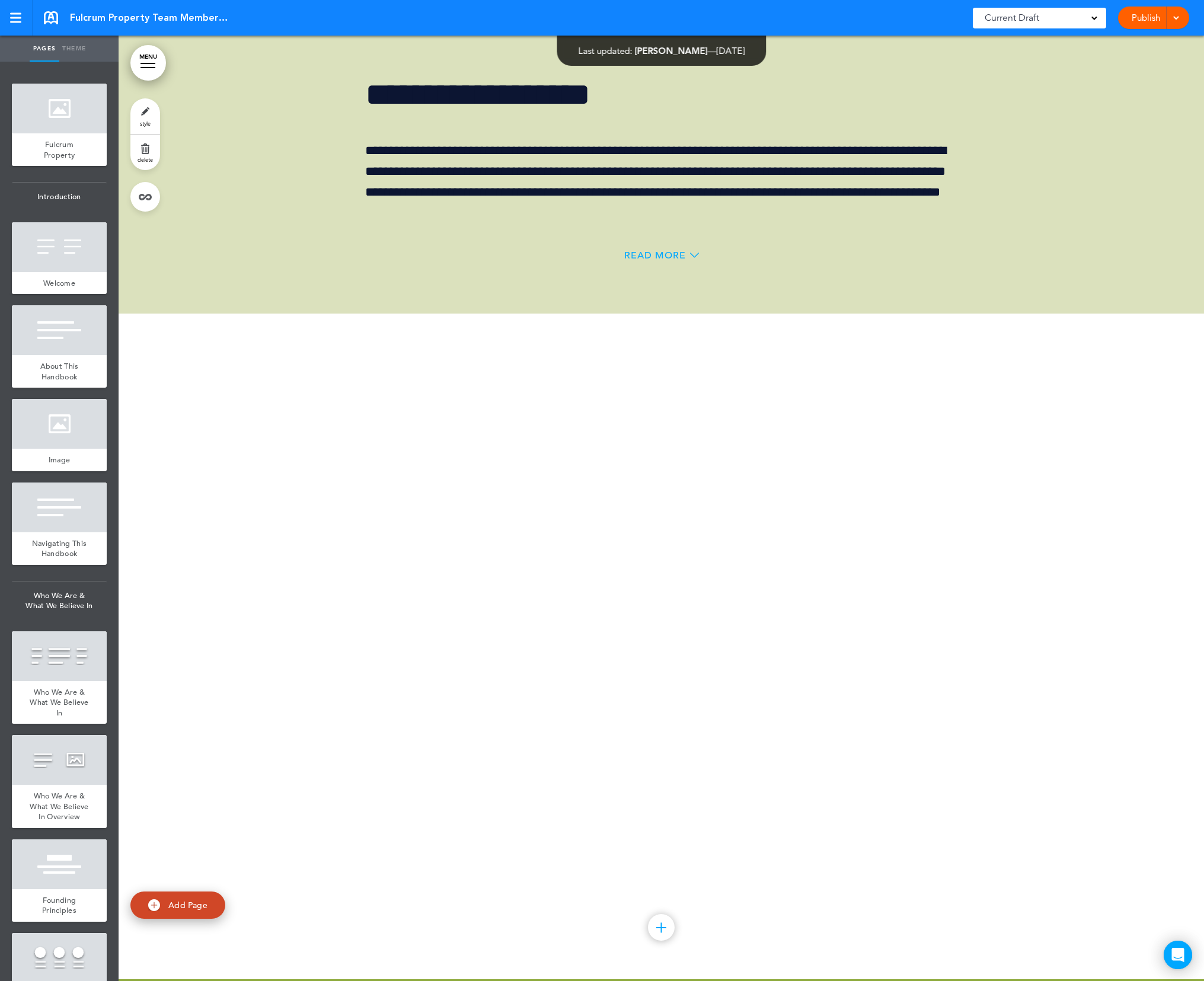
click at [672, 257] on span "Read More" at bounding box center [655, 256] width 62 height 10
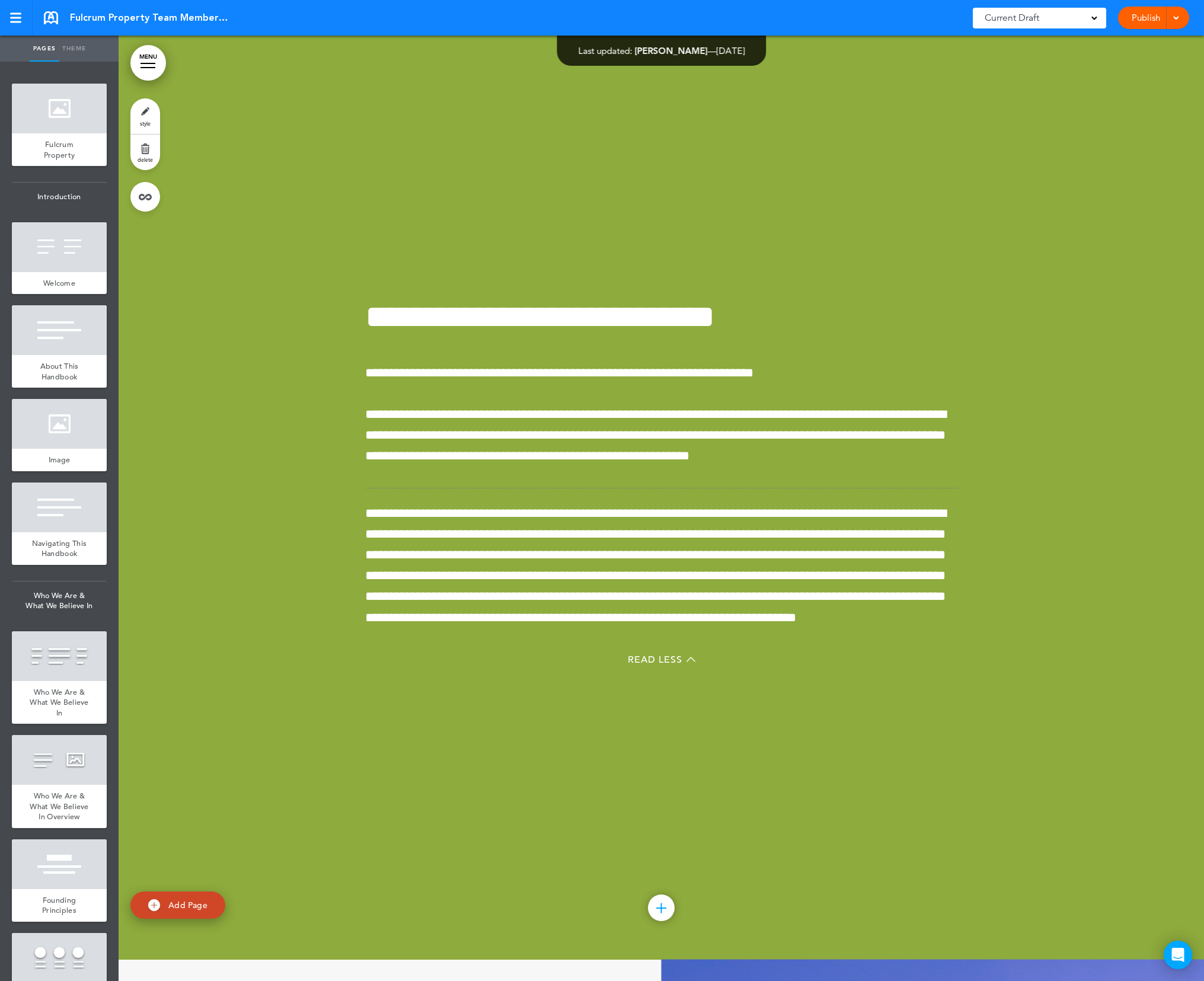
scroll to position [18154, 0]
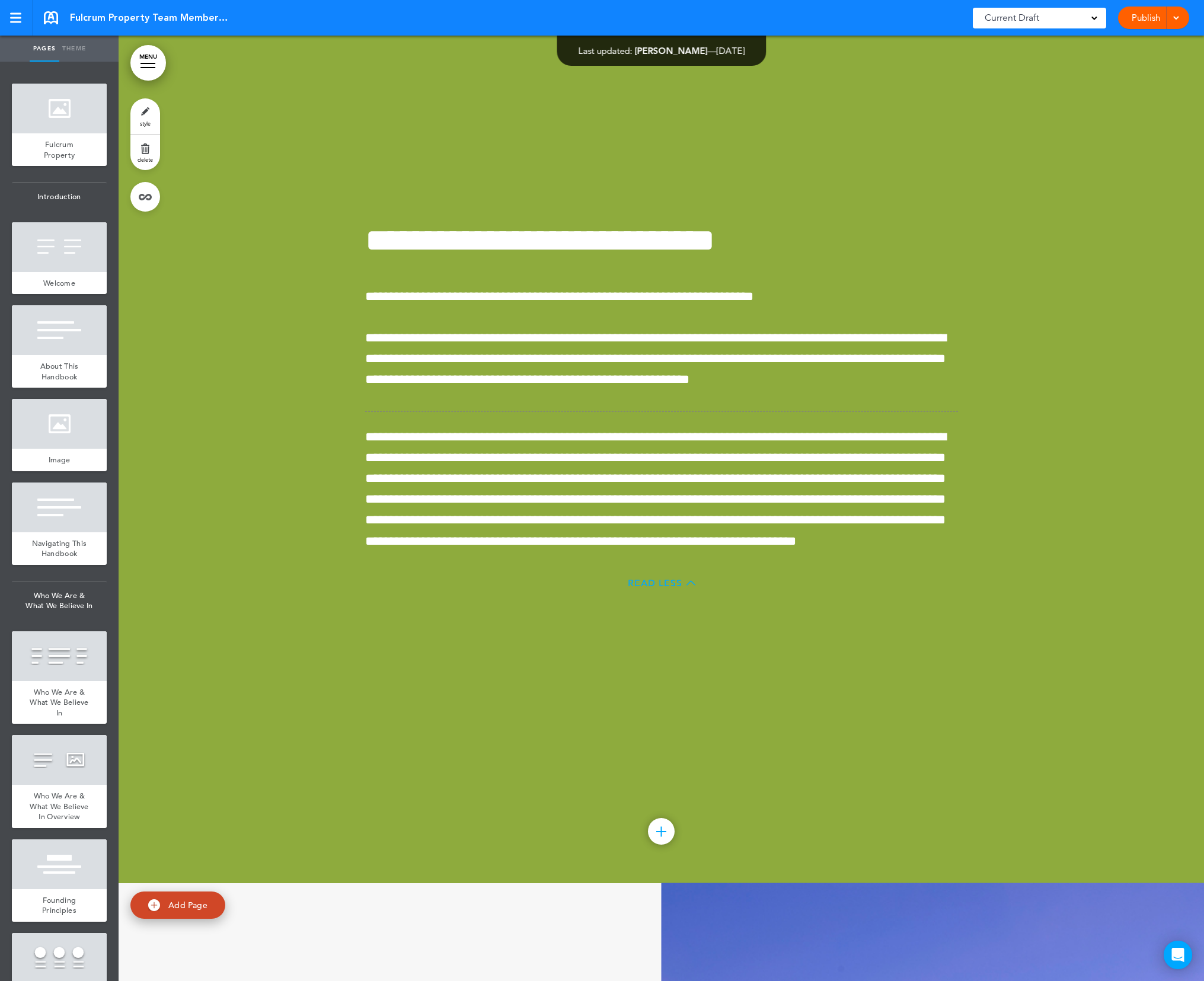
click at [660, 585] on span "Read Less" at bounding box center [655, 583] width 54 height 10
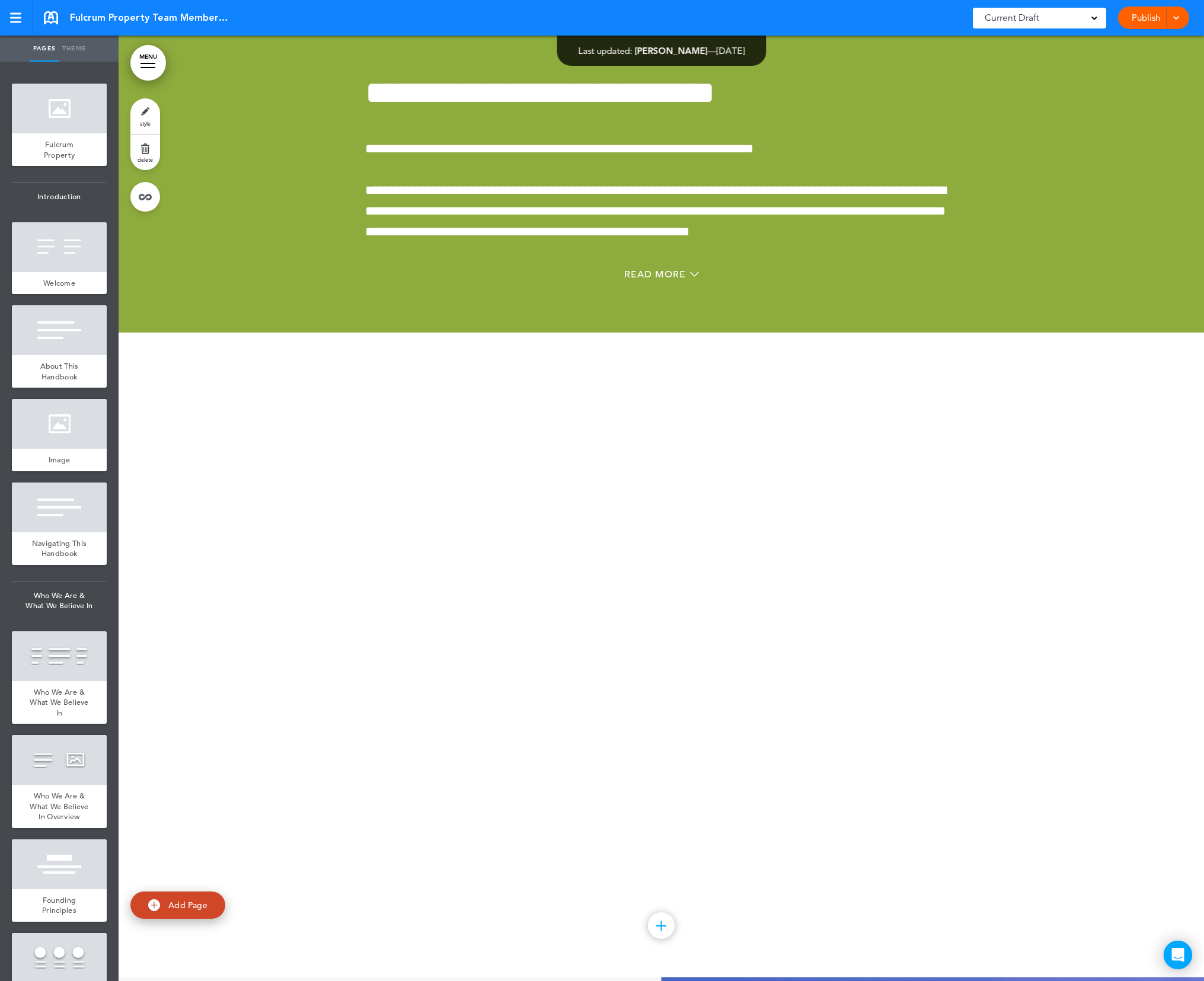
scroll to position [18058, 0]
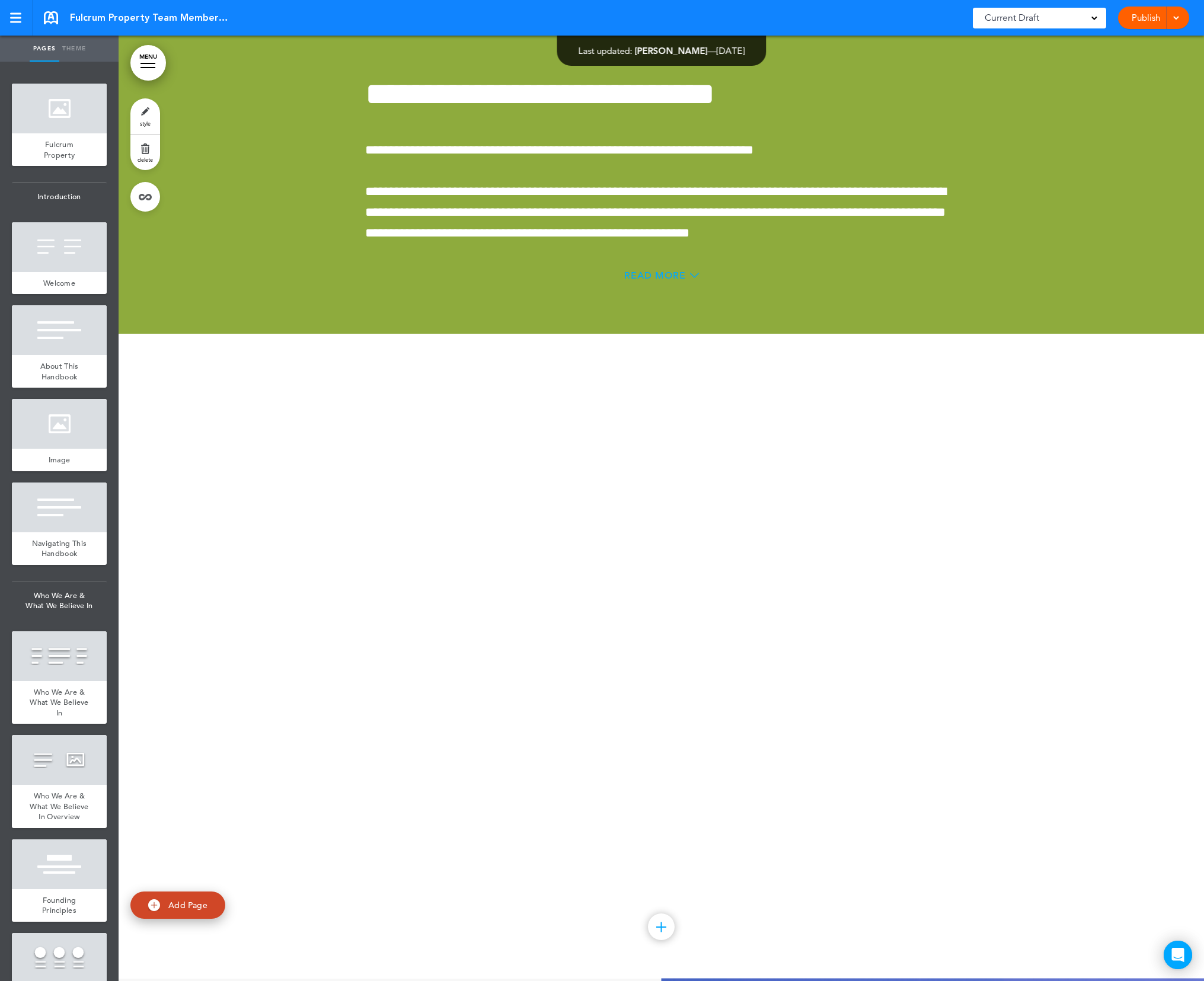
click at [645, 275] on span "Read More" at bounding box center [655, 276] width 62 height 10
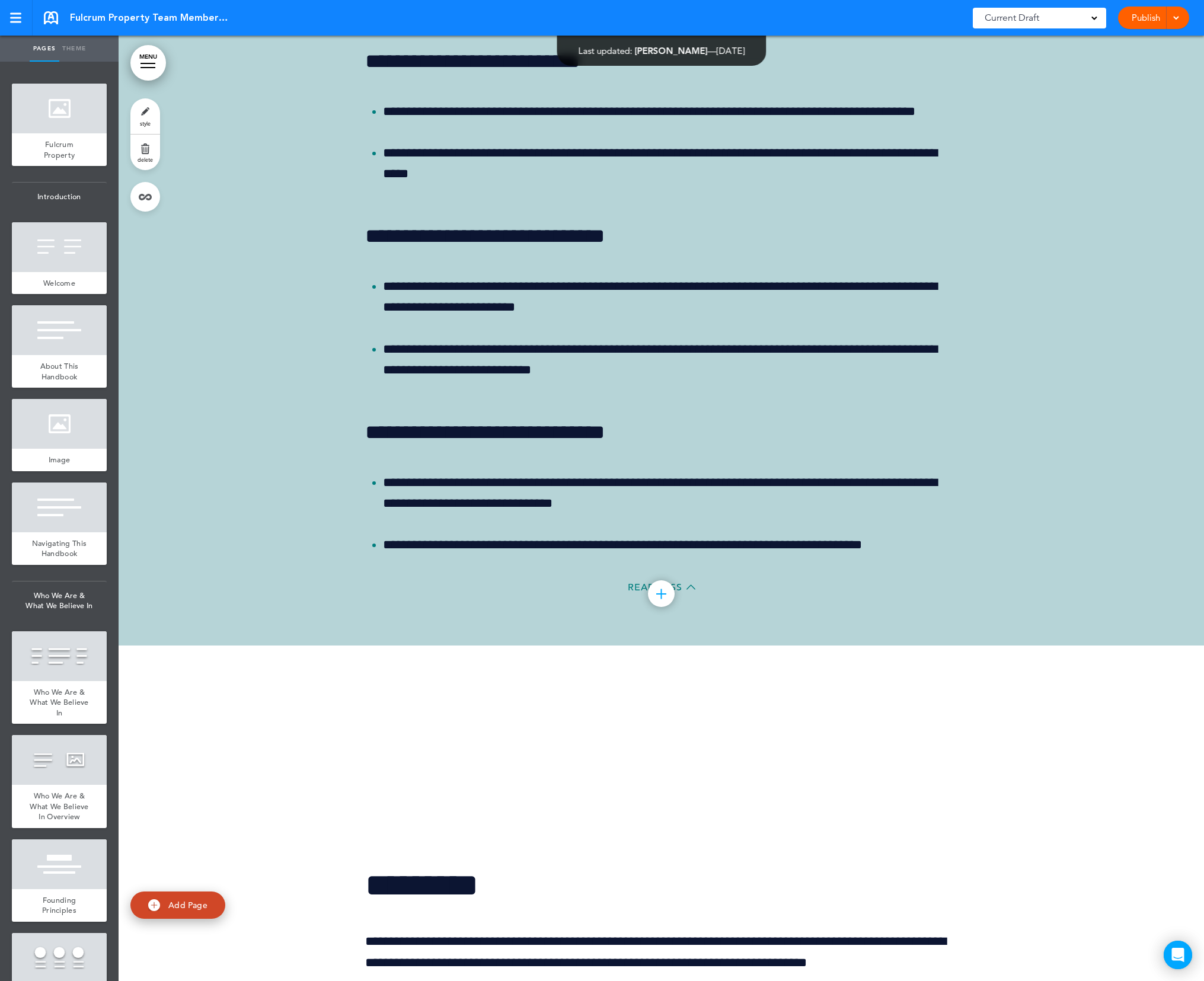
scroll to position [28089, 0]
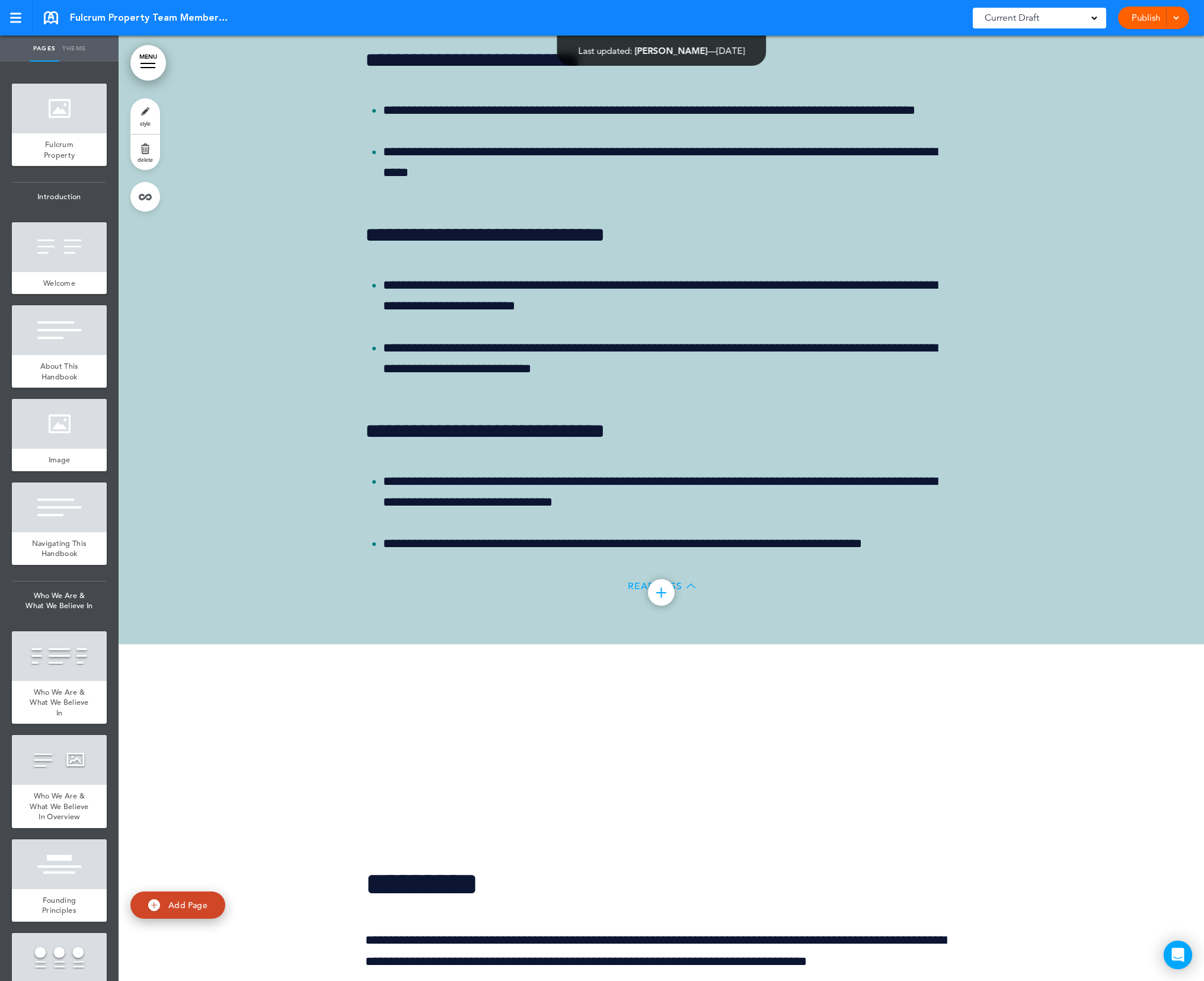
click at [631, 587] on span "Read Less" at bounding box center [655, 586] width 54 height 10
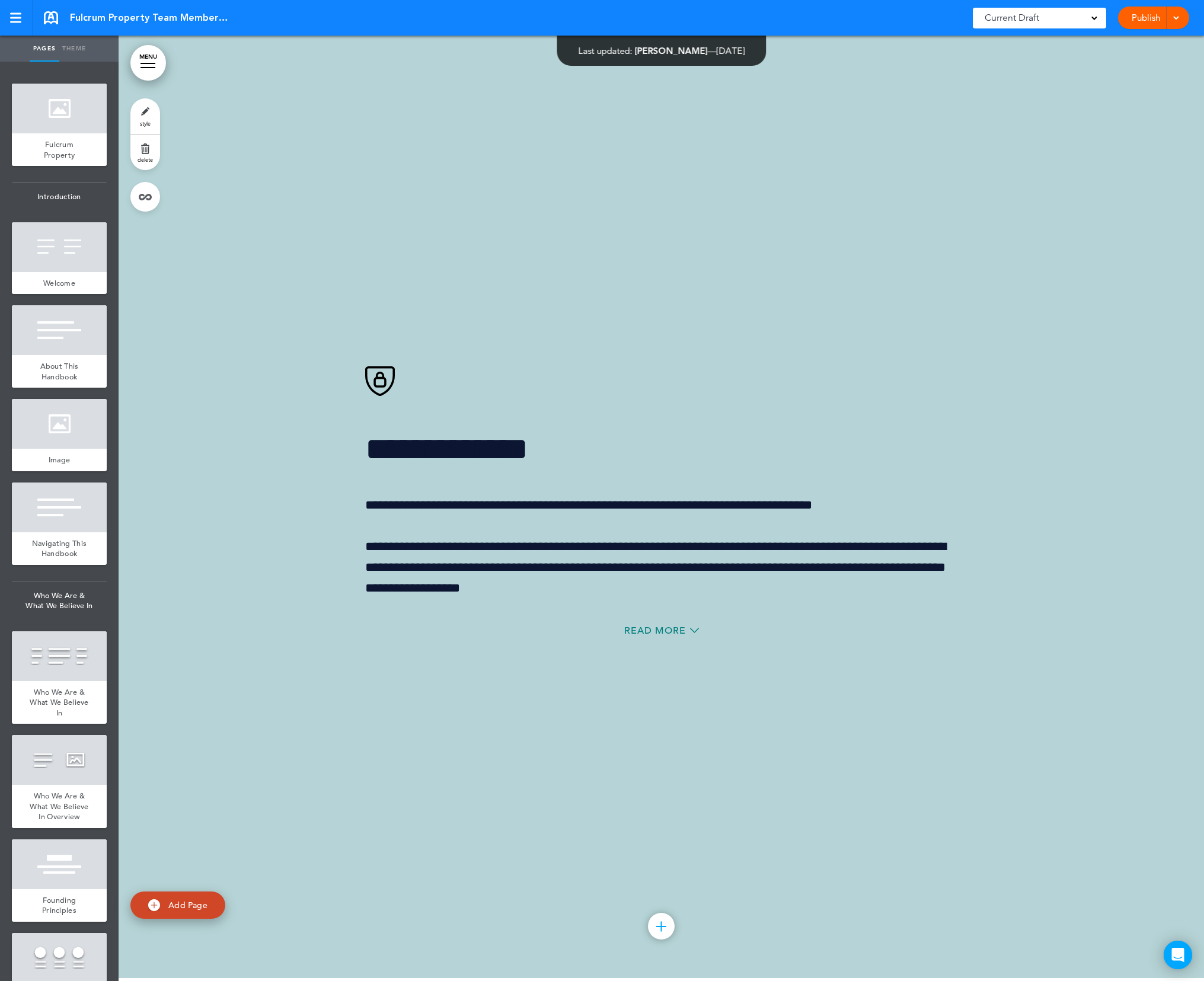
scroll to position [27512, 0]
click at [665, 631] on span "Read More" at bounding box center [655, 631] width 62 height 10
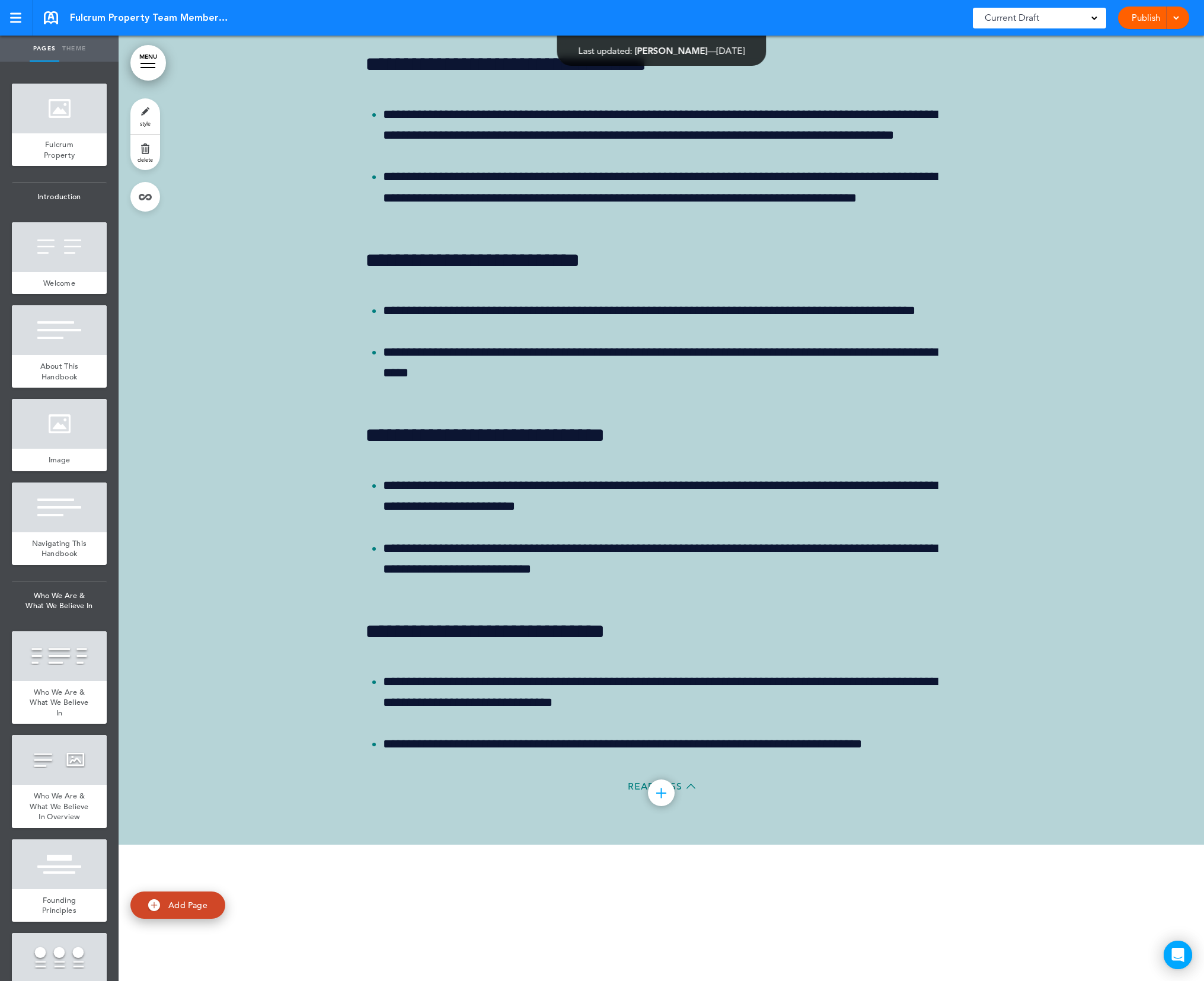
scroll to position [27889, 0]
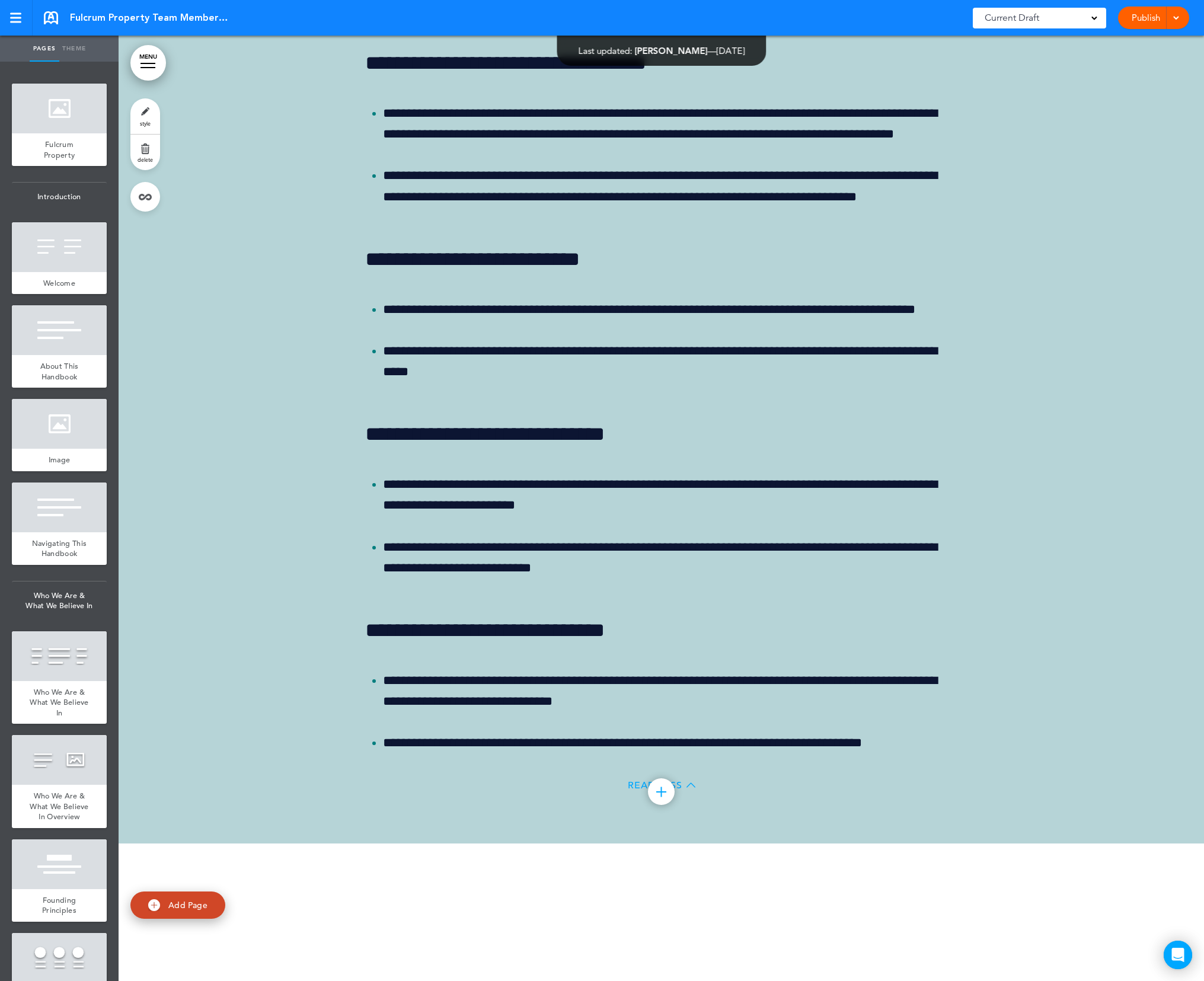
click at [637, 788] on span "Read Less" at bounding box center [655, 786] width 54 height 10
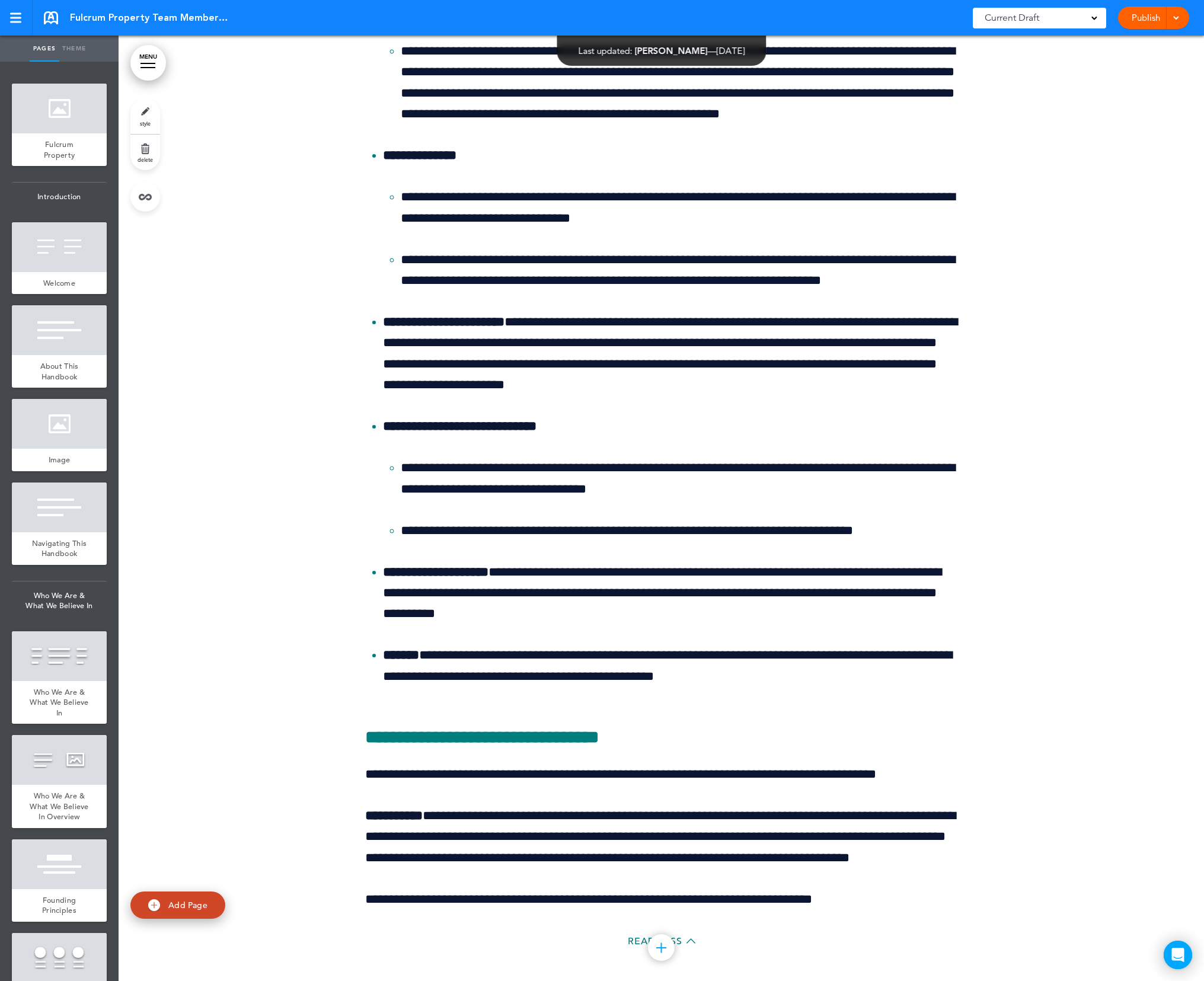
scroll to position [35089, 0]
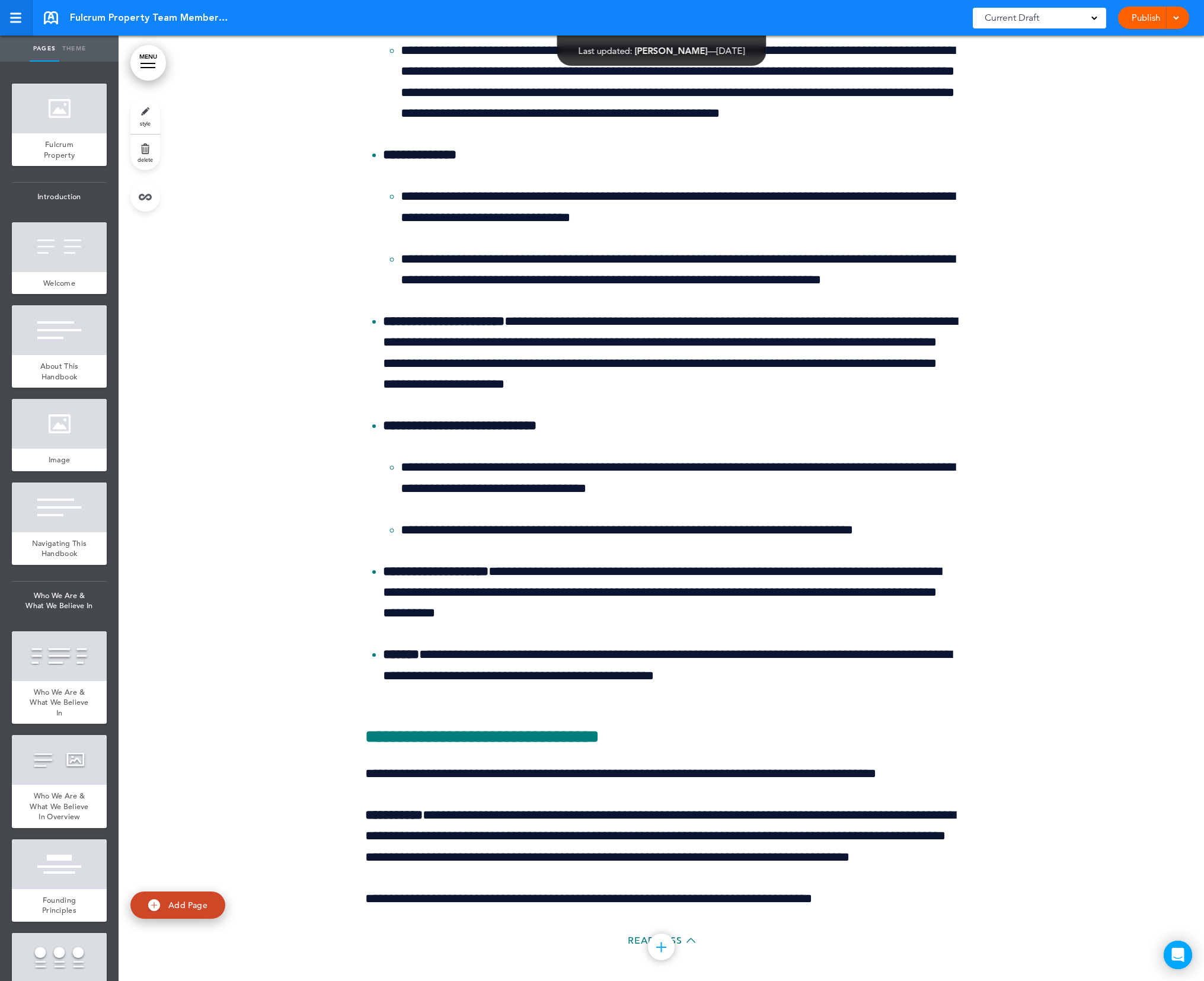
click at [14, 15] on div at bounding box center [15, 18] width 10 height 10
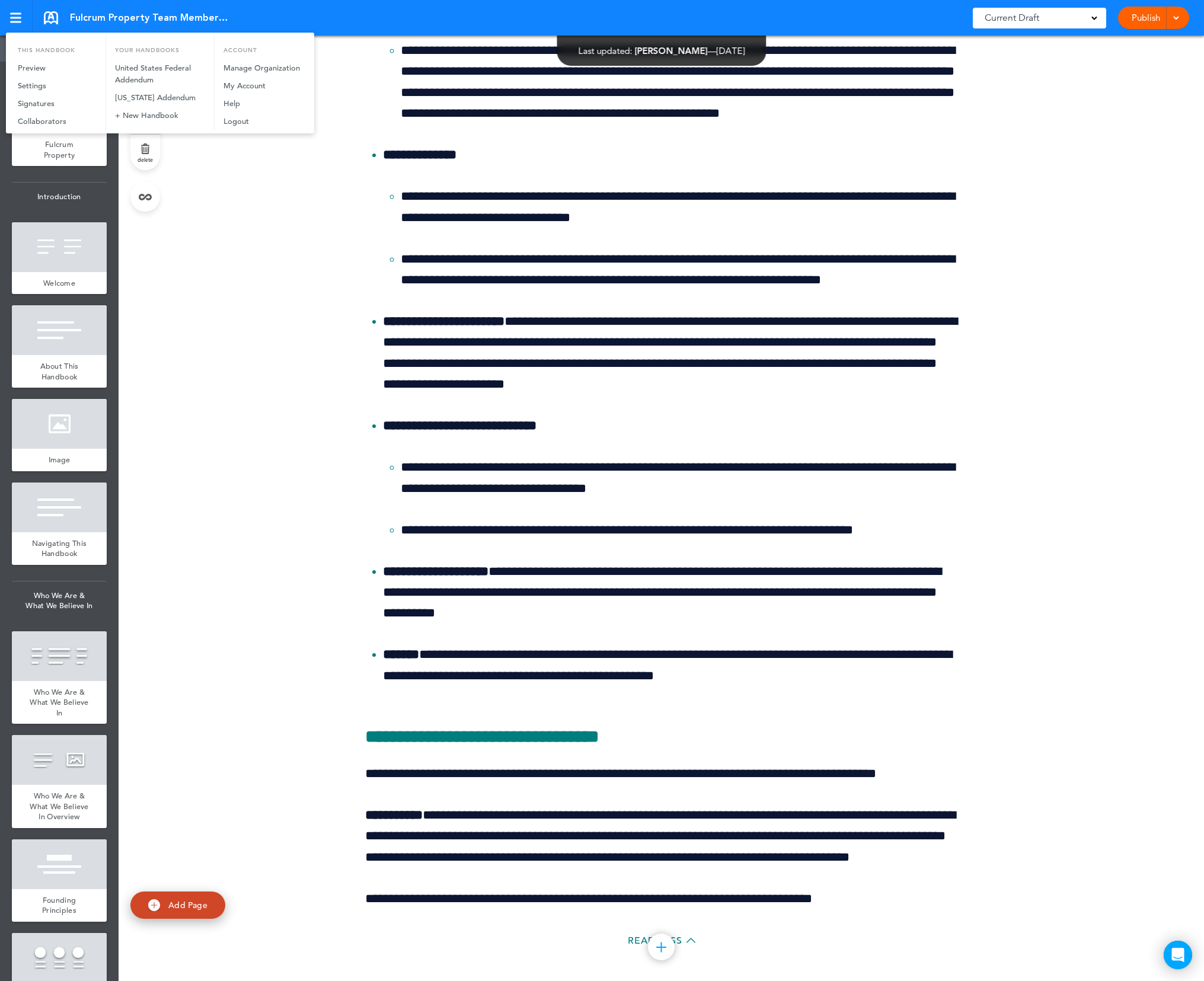
click at [1045, 188] on div at bounding box center [602, 490] width 1204 height 981
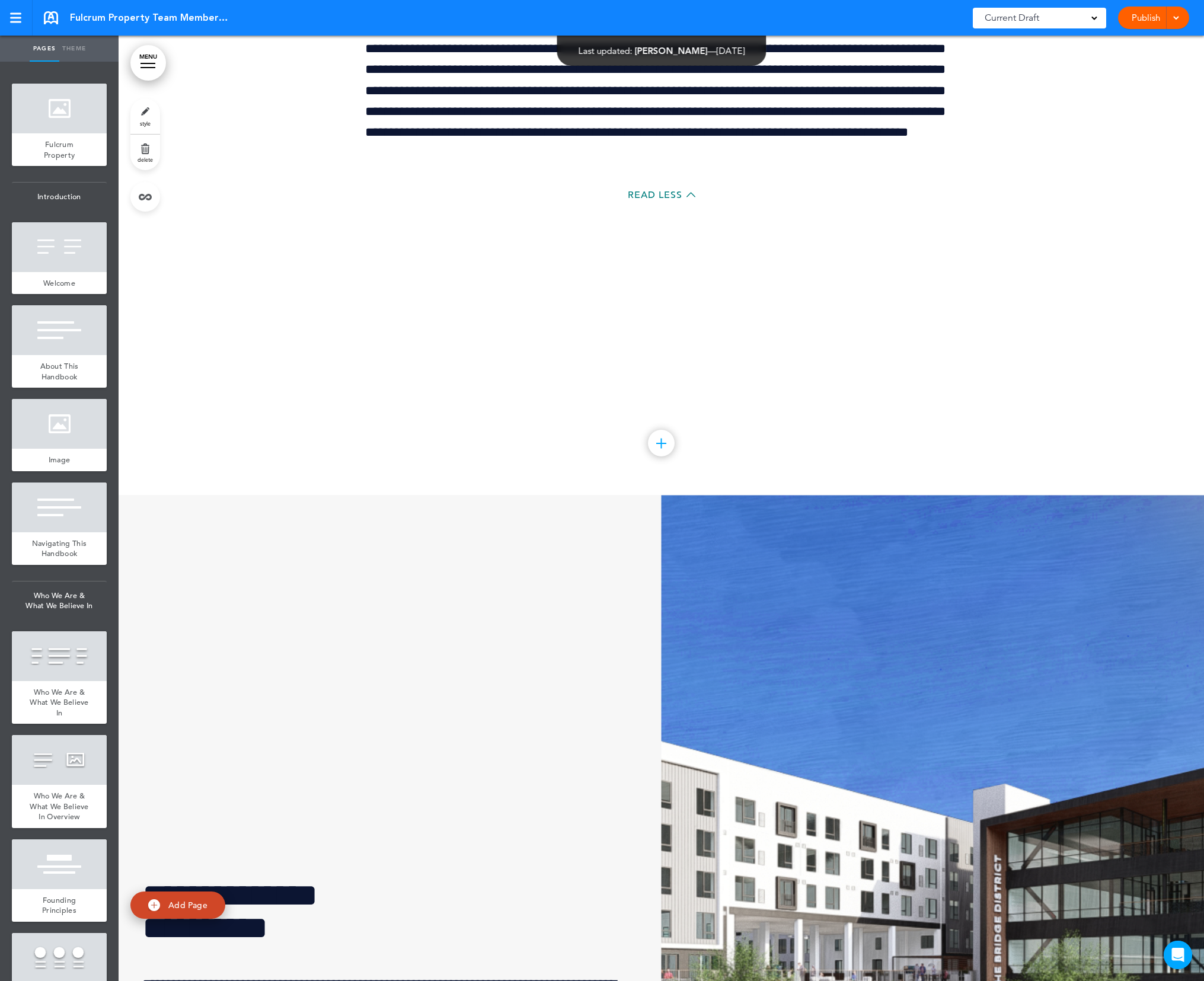
scroll to position [100733, 0]
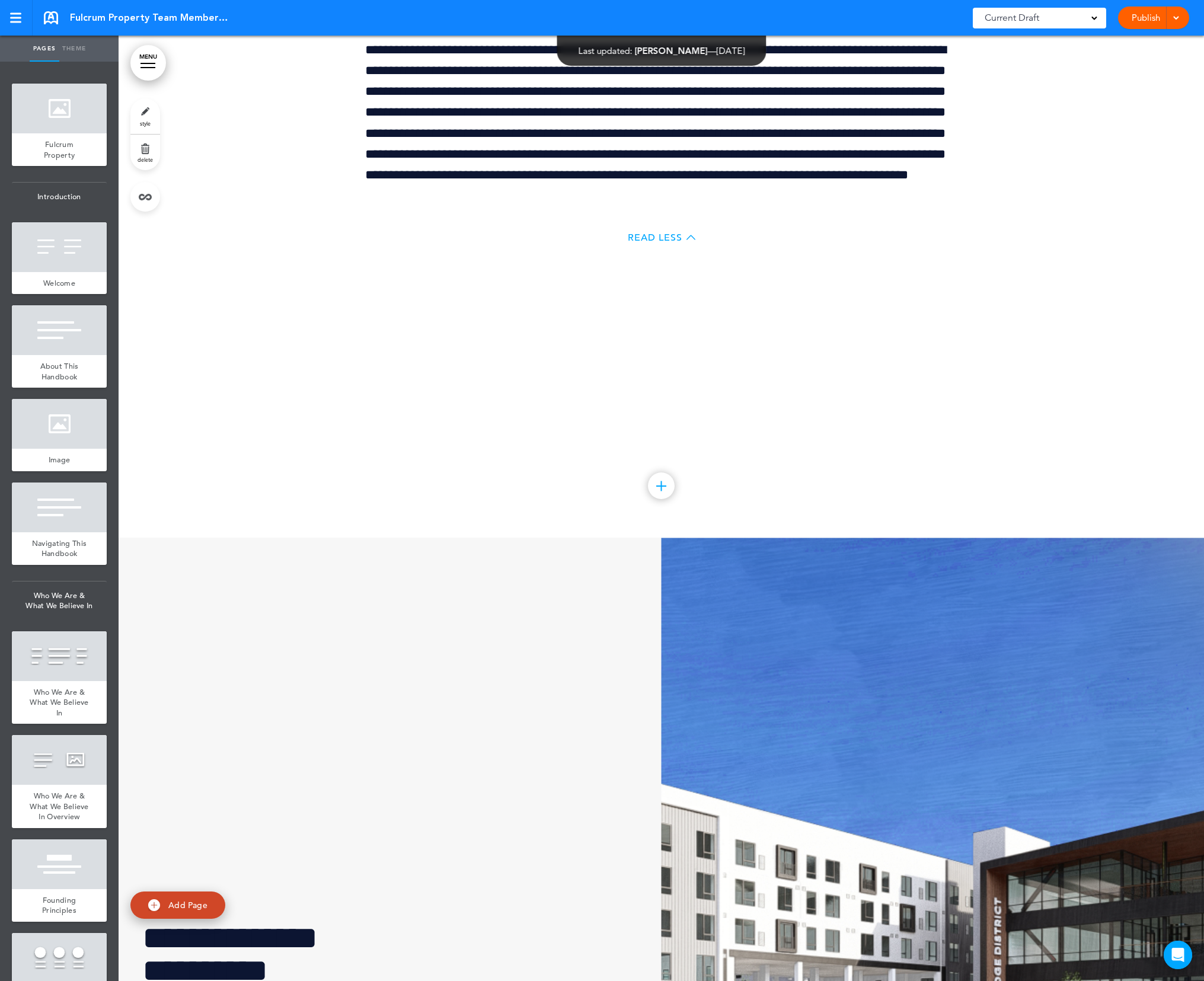
click at [653, 243] on span "Read Less" at bounding box center [655, 238] width 54 height 10
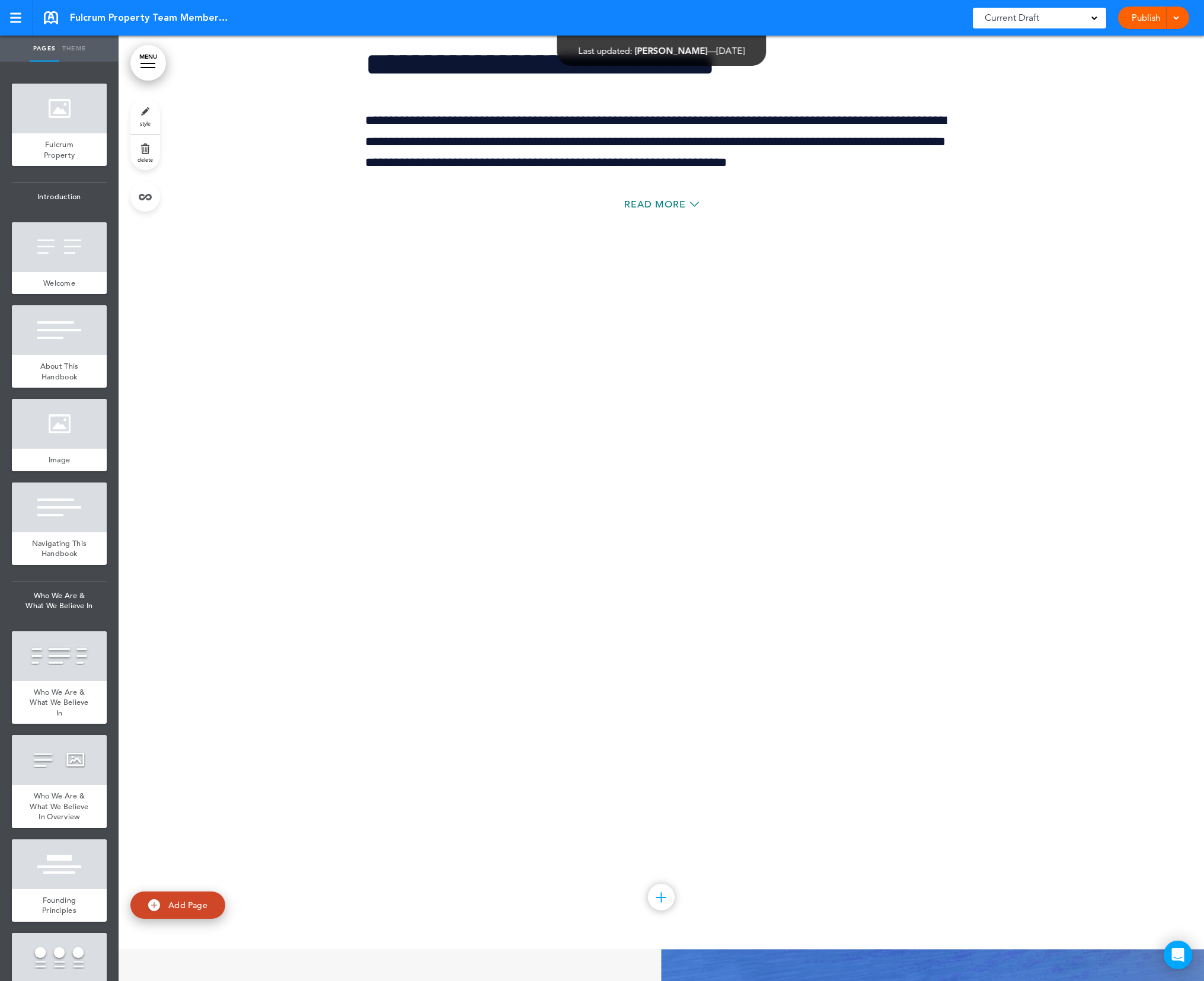
scroll to position [100243, 0]
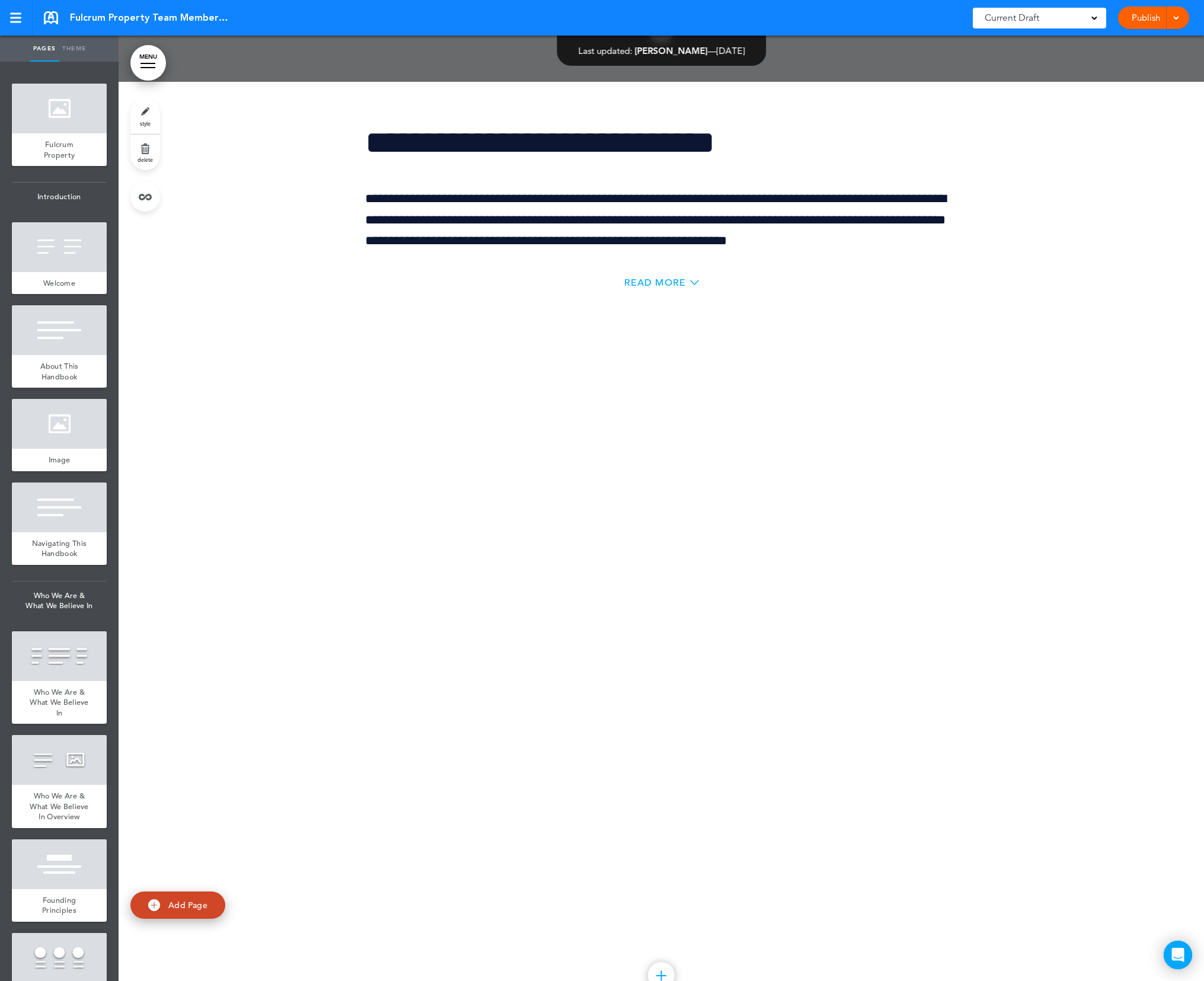
click at [653, 287] on span "Read More" at bounding box center [655, 283] width 62 height 10
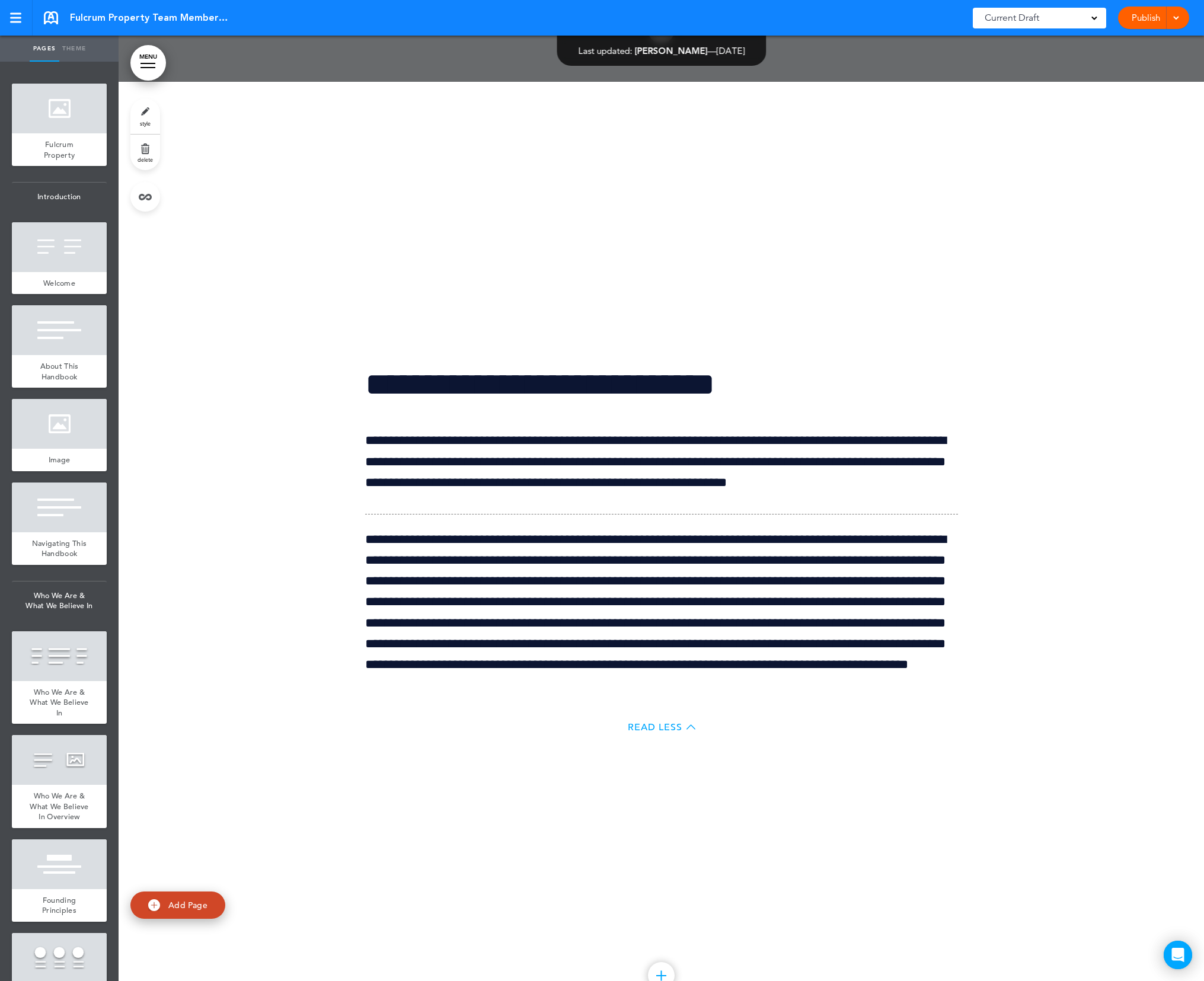
click at [663, 732] on span "Read Less" at bounding box center [655, 727] width 54 height 10
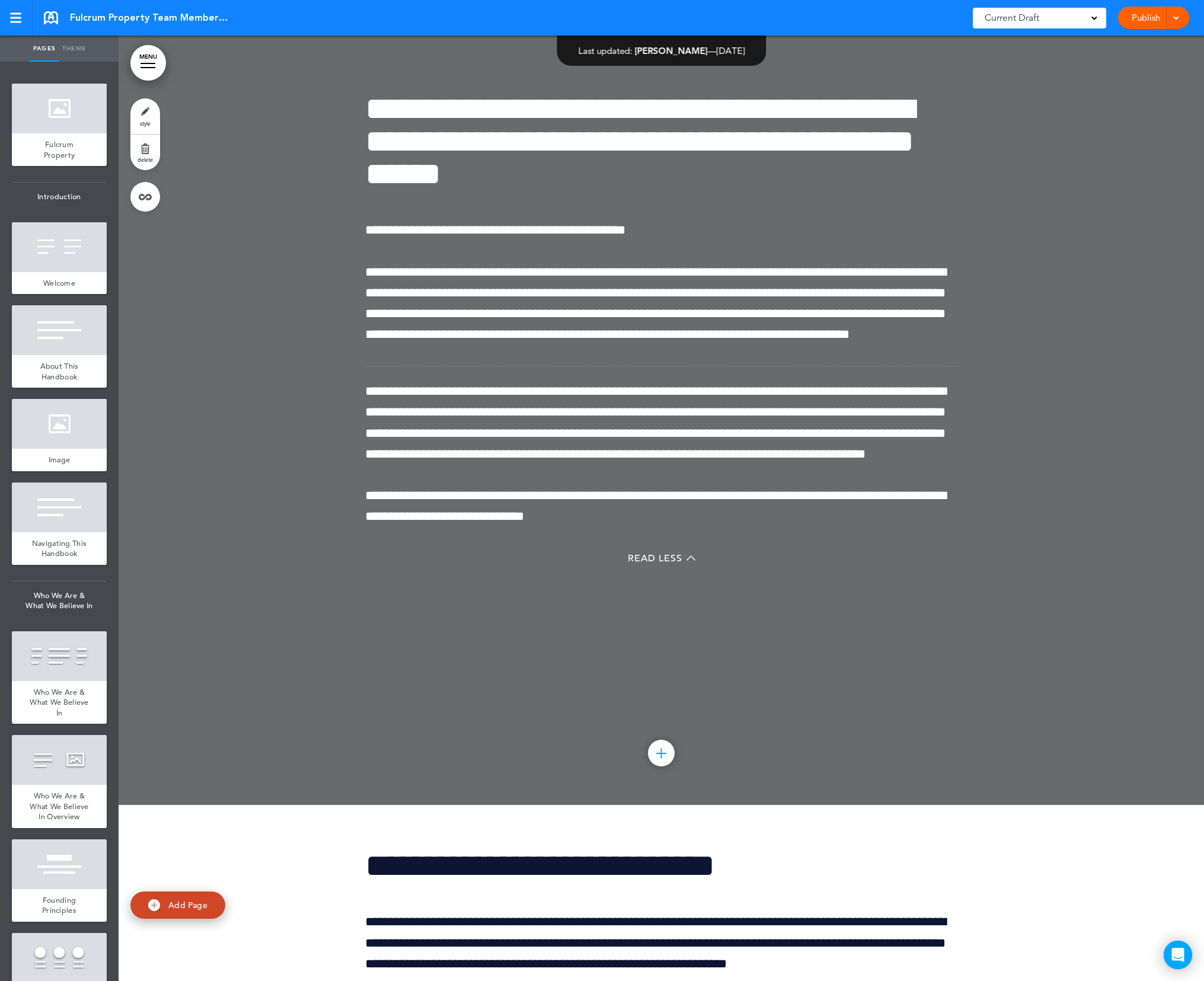
scroll to position [99495, 0]
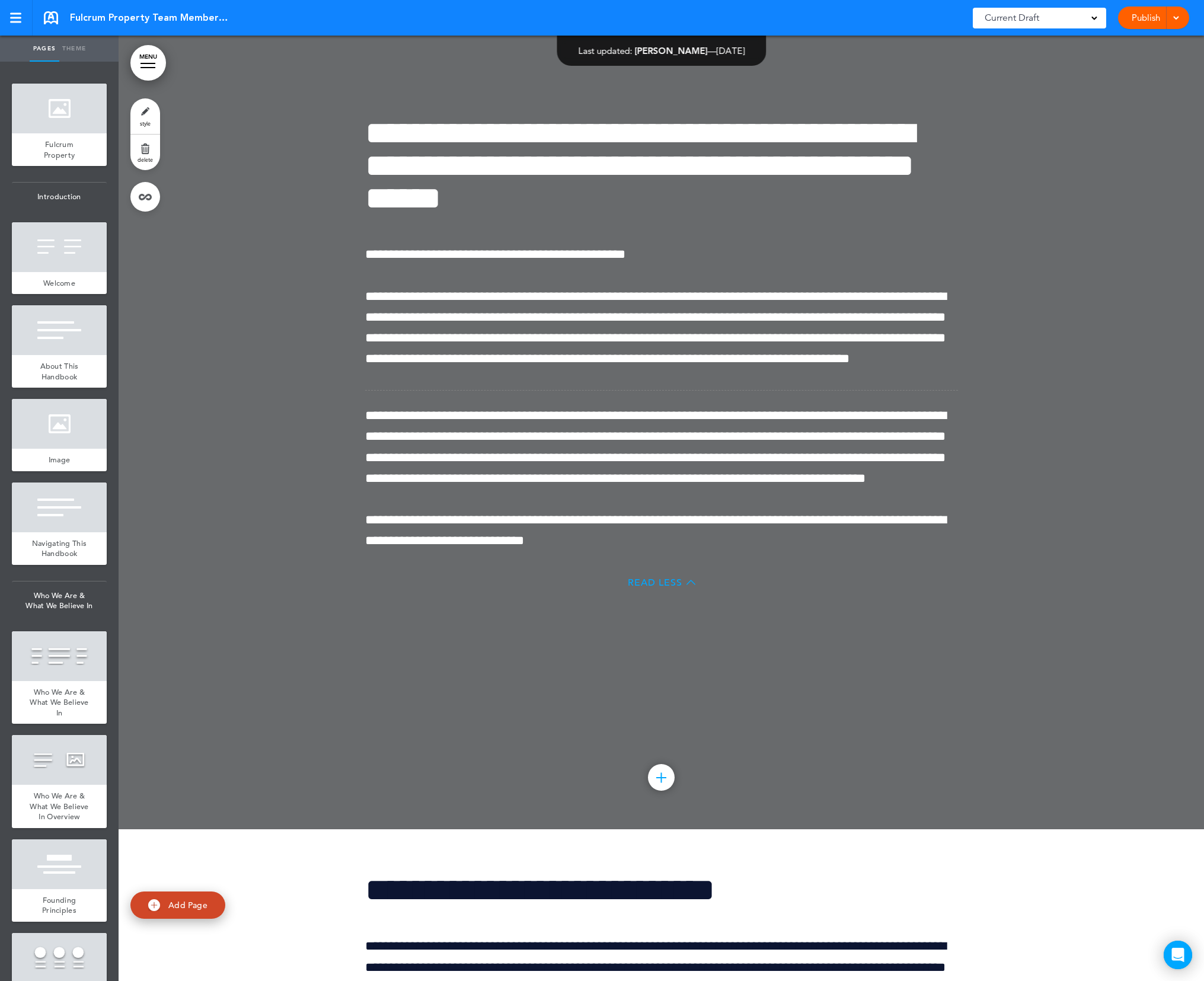
click at [674, 587] on span "Read Less" at bounding box center [655, 583] width 54 height 10
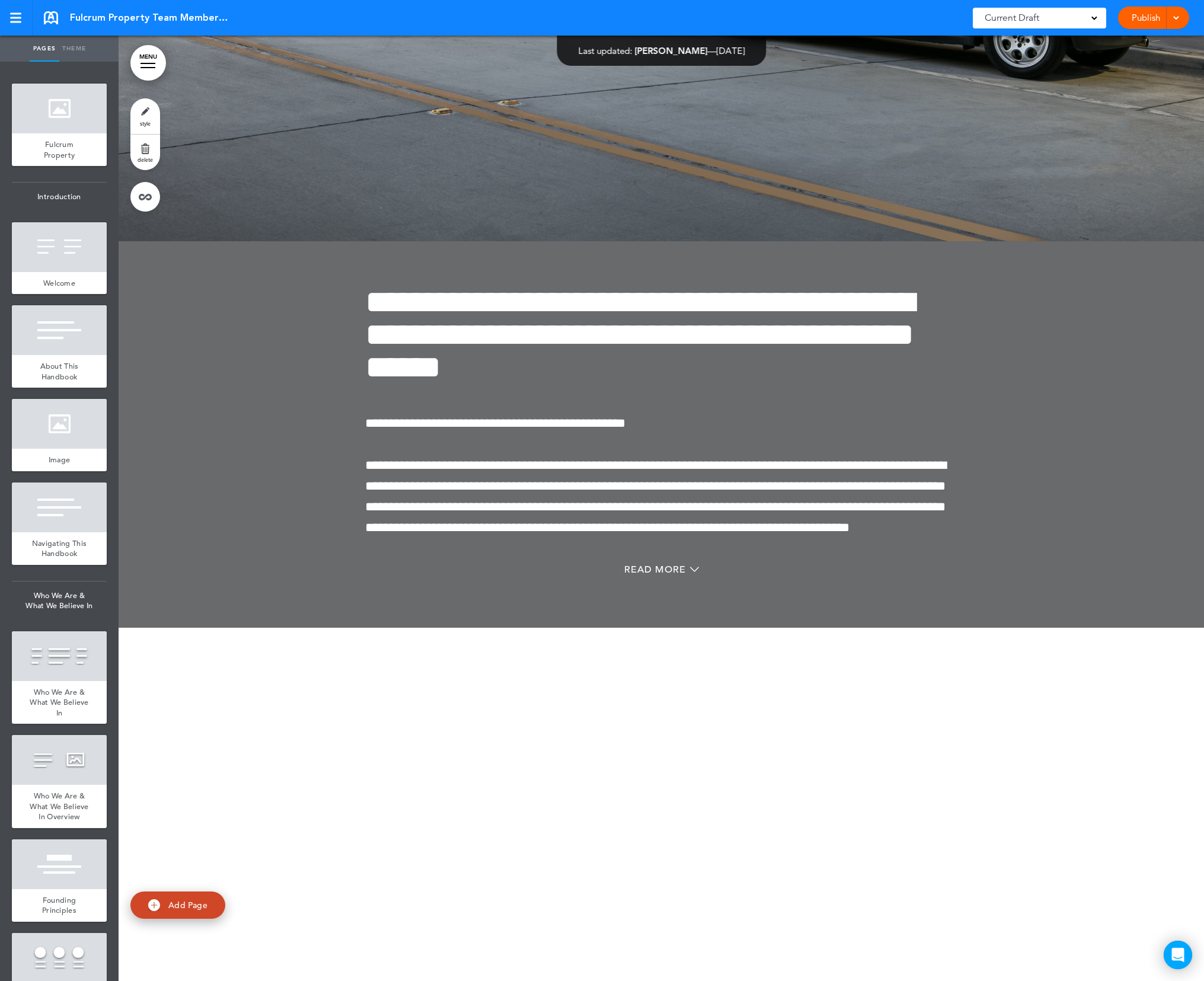
scroll to position [99137, 0]
click at [646, 575] on span "Read More" at bounding box center [655, 570] width 62 height 10
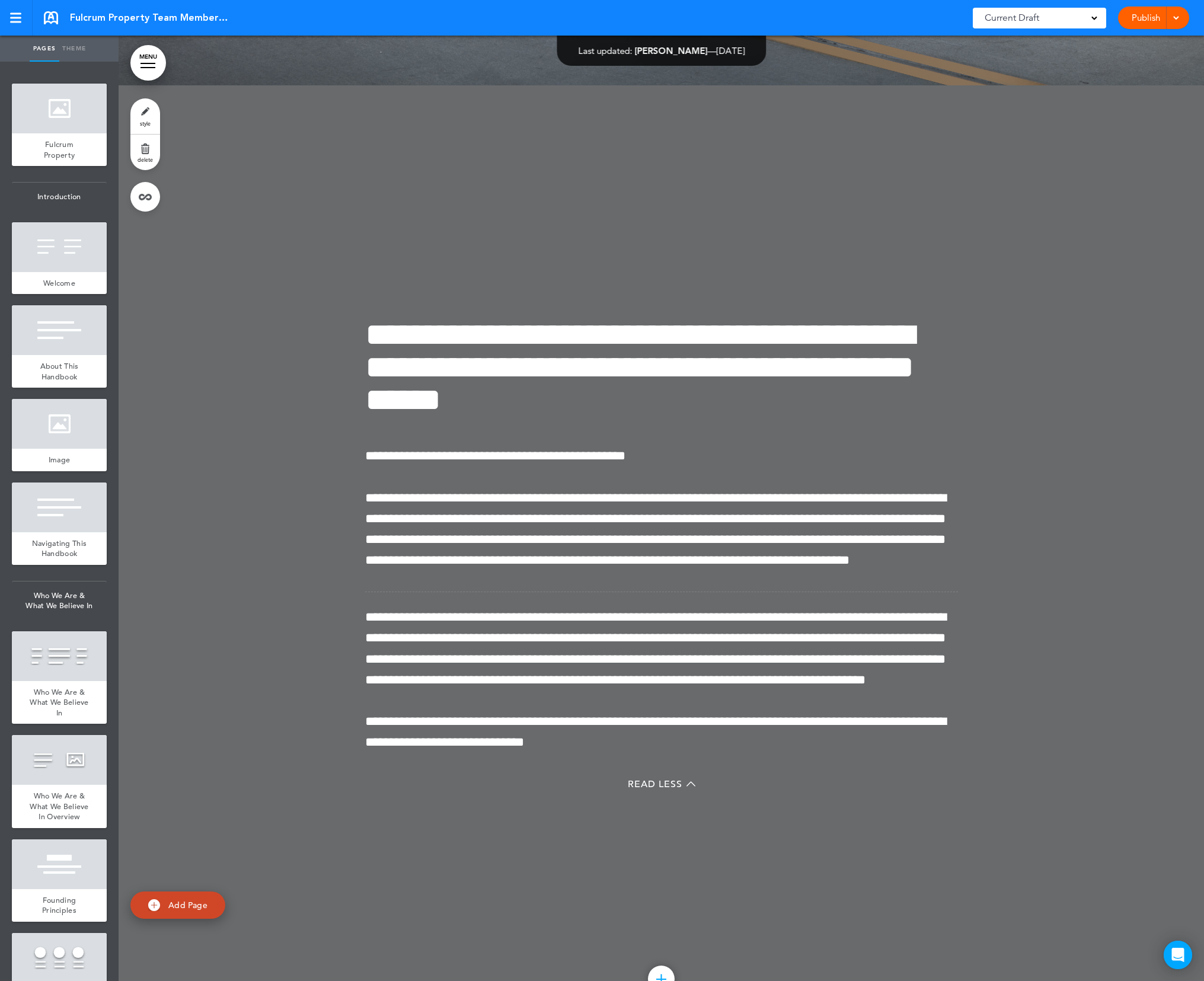
scroll to position [99298, 0]
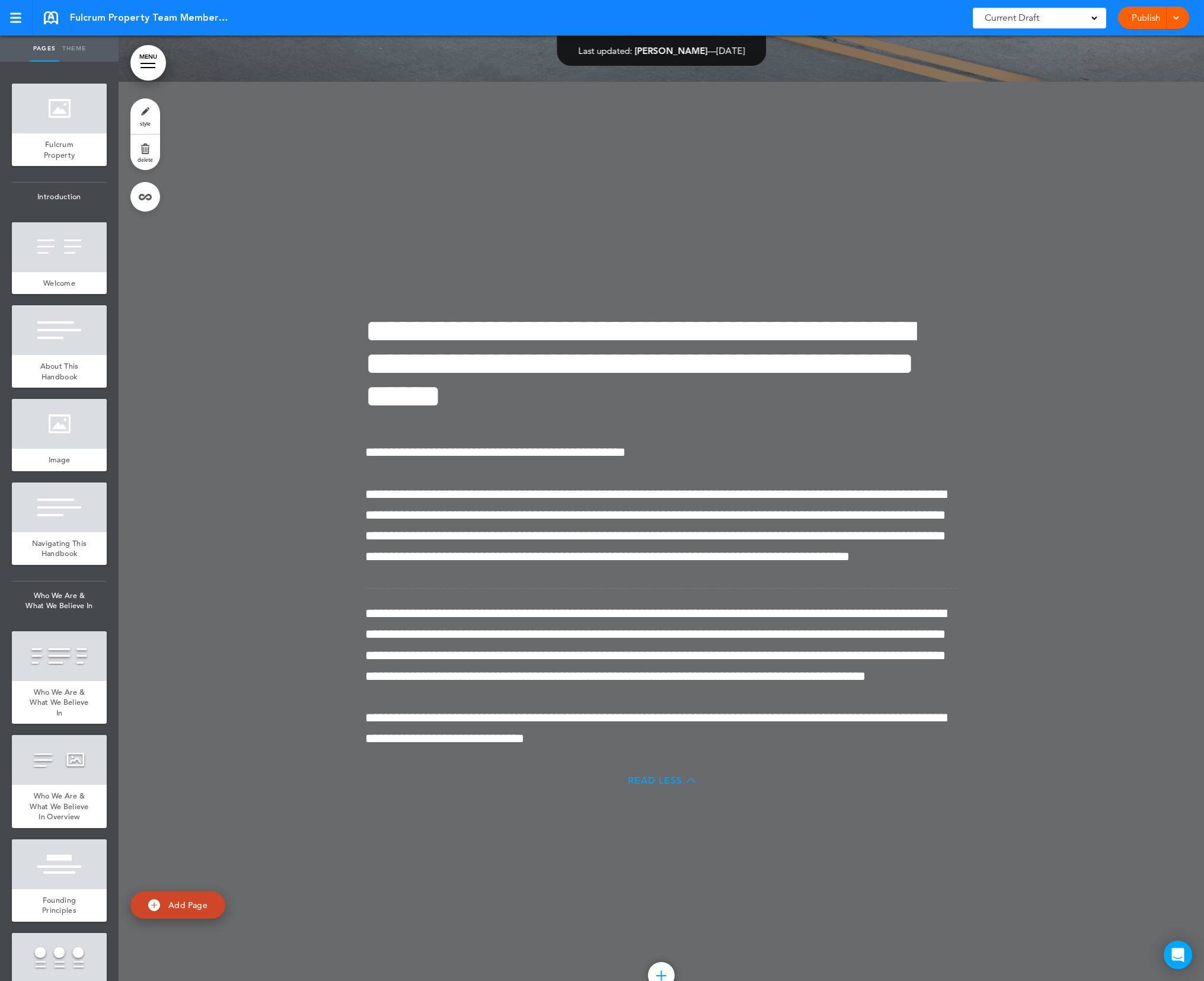
click at [649, 786] on span "Read Less" at bounding box center [655, 781] width 54 height 10
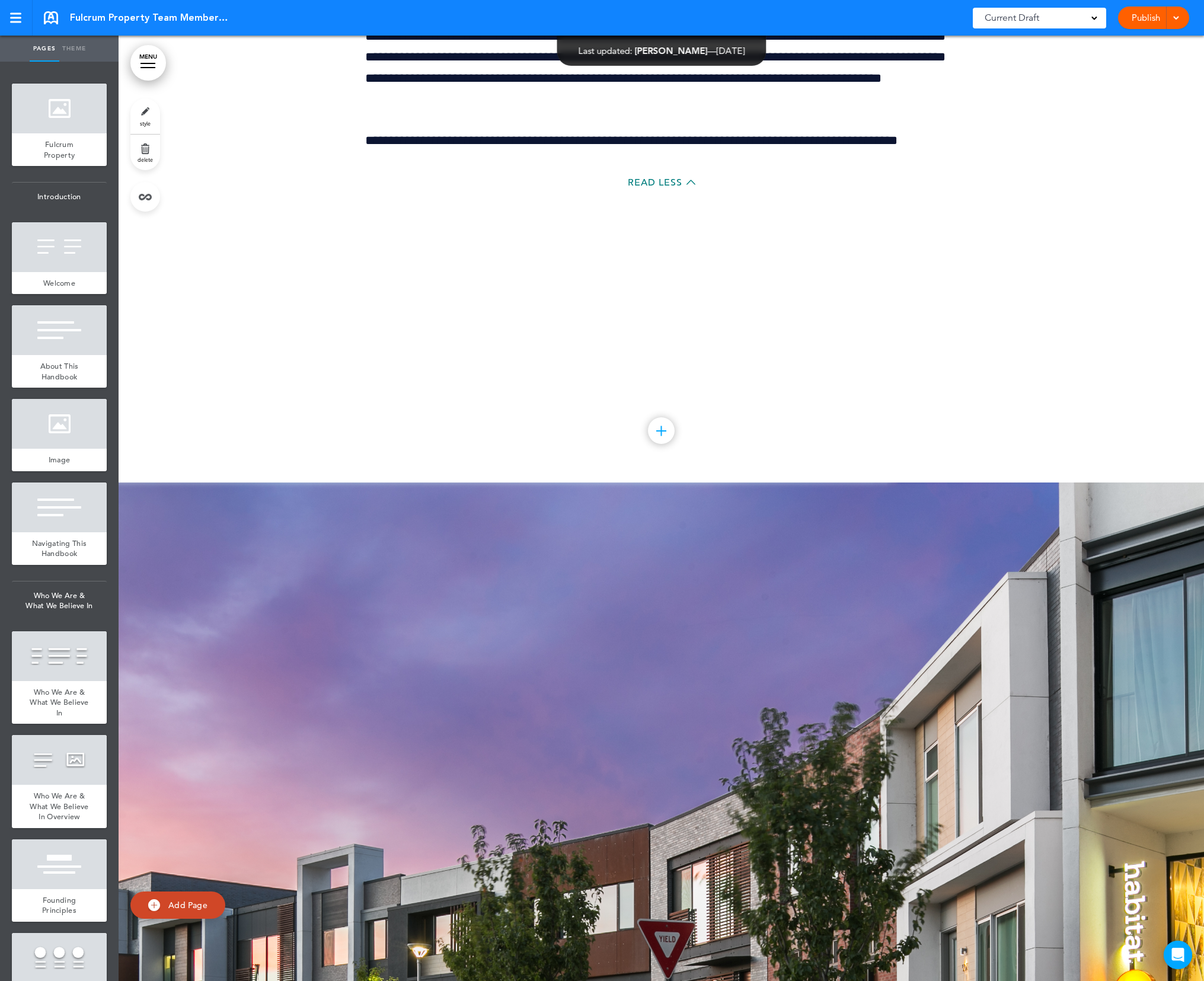
scroll to position [97937, 0]
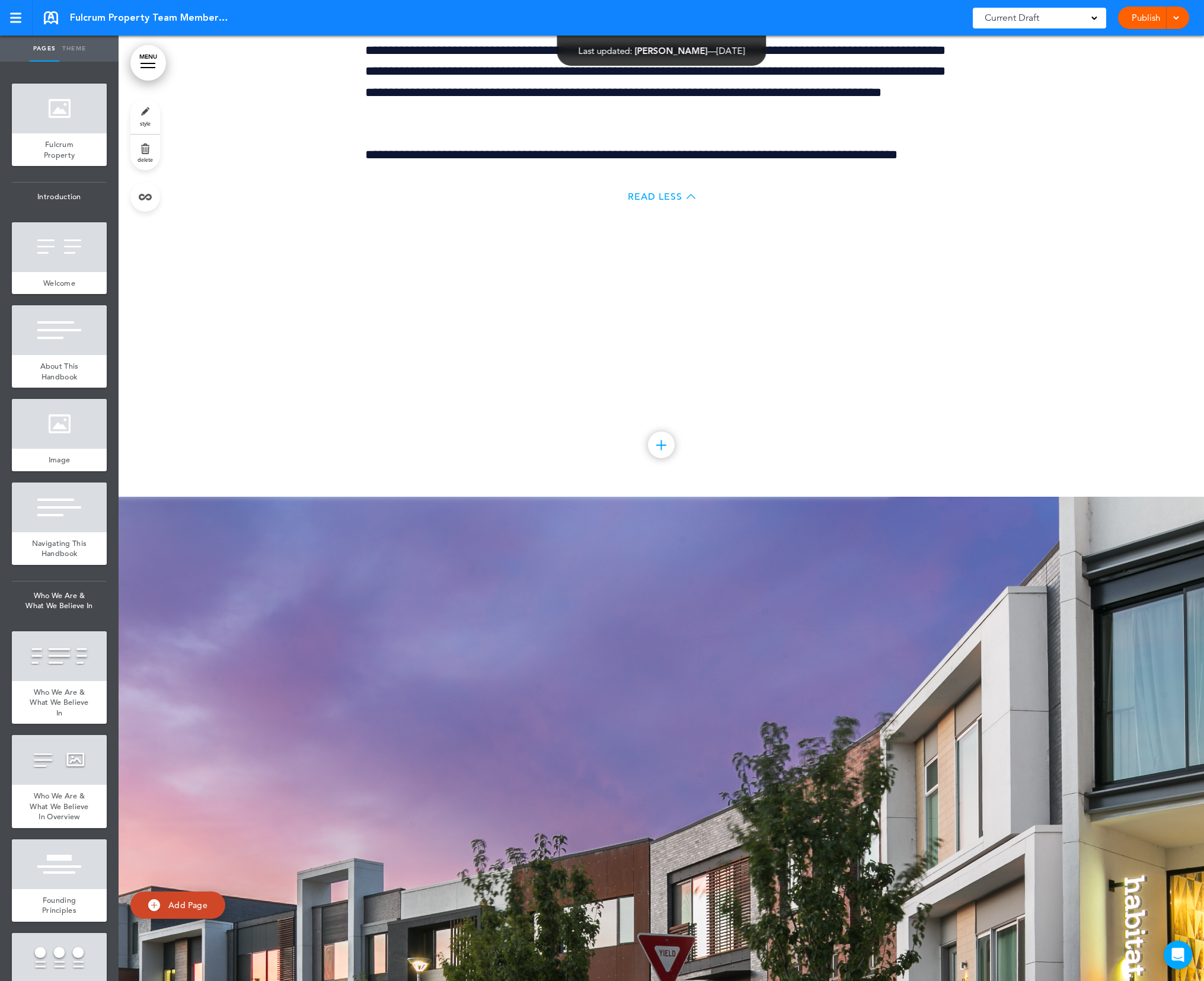
click at [657, 202] on span "Read Less" at bounding box center [655, 197] width 54 height 10
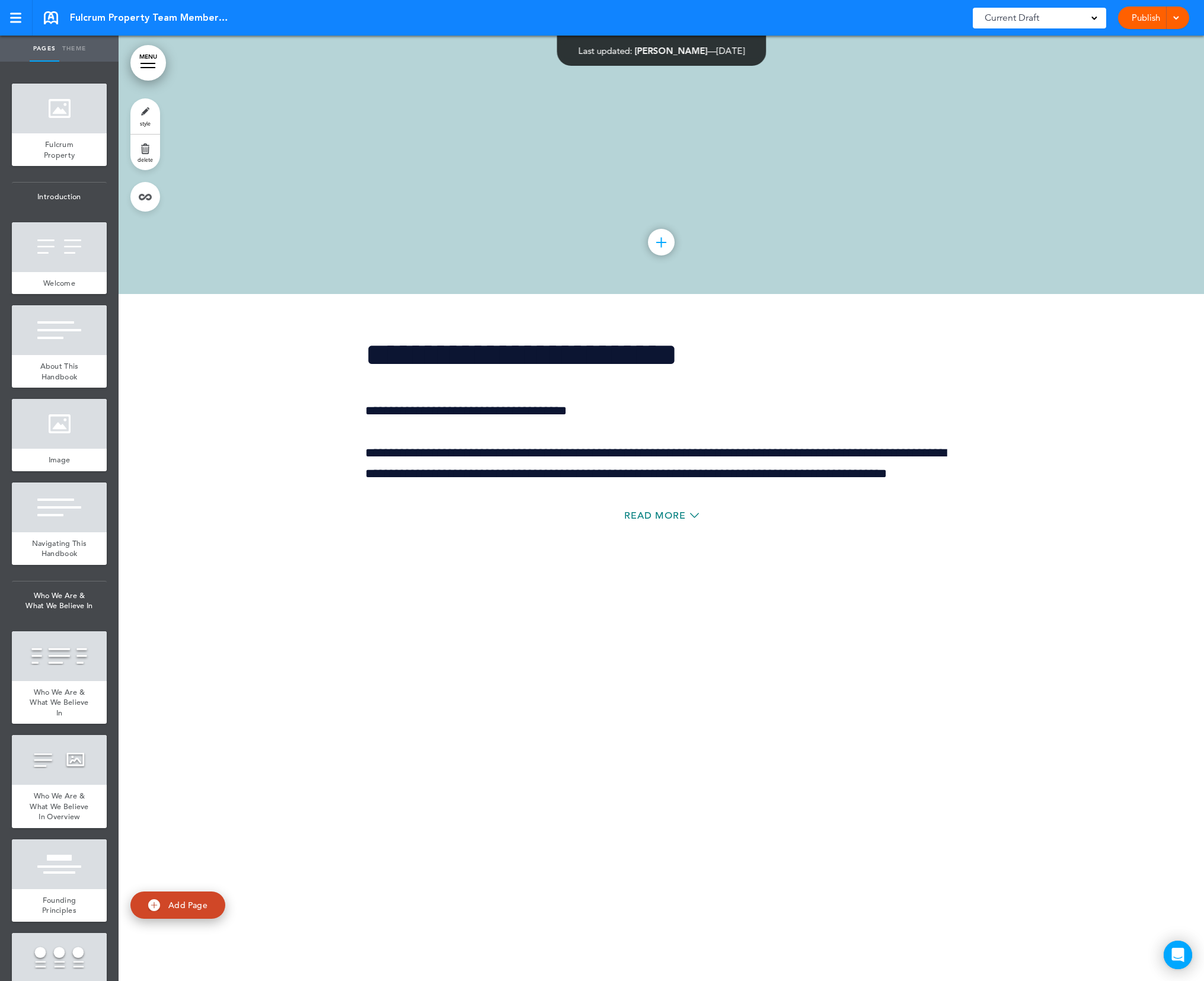
scroll to position [97193, 0]
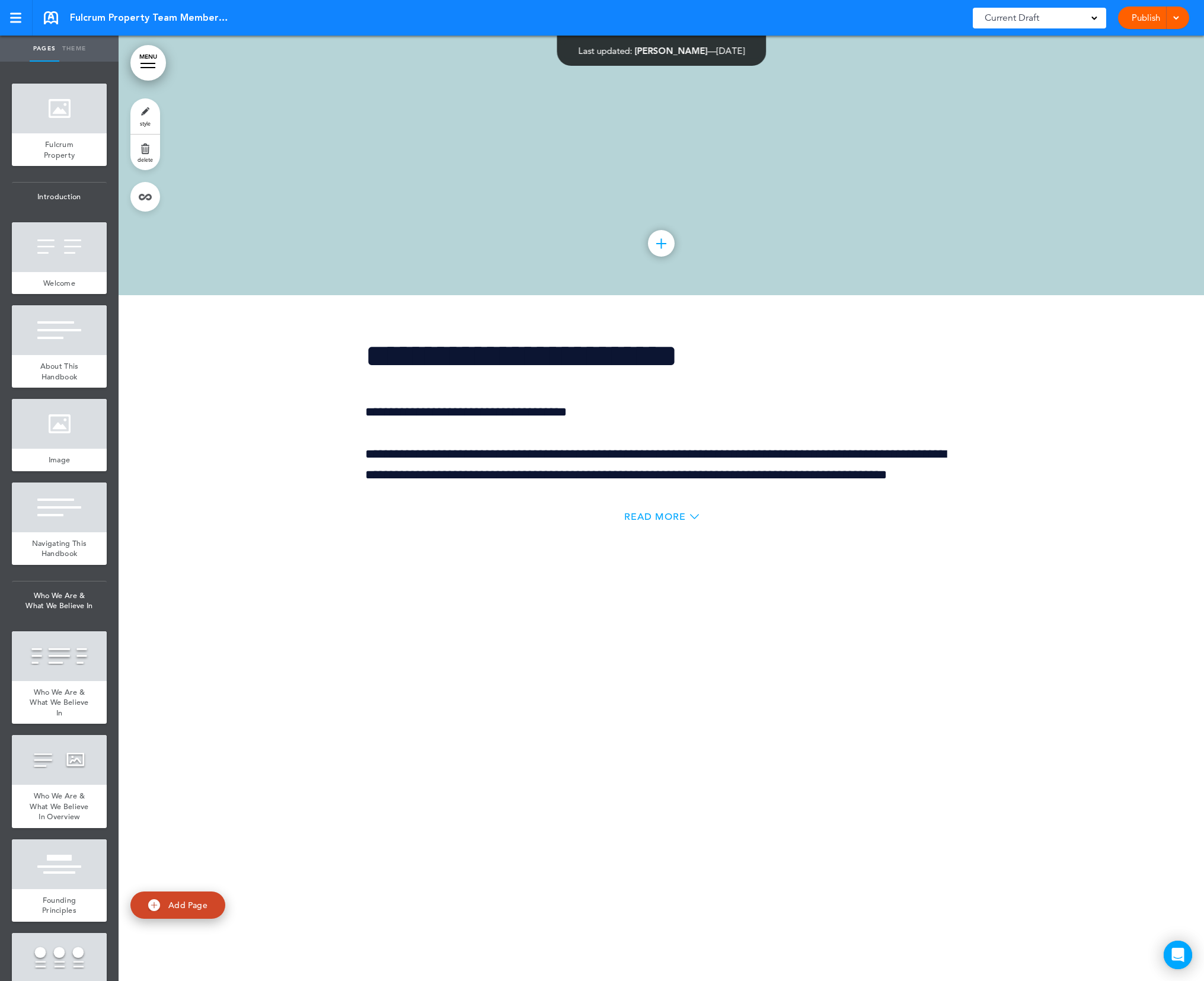
click at [652, 521] on span "Read More" at bounding box center [655, 517] width 62 height 10
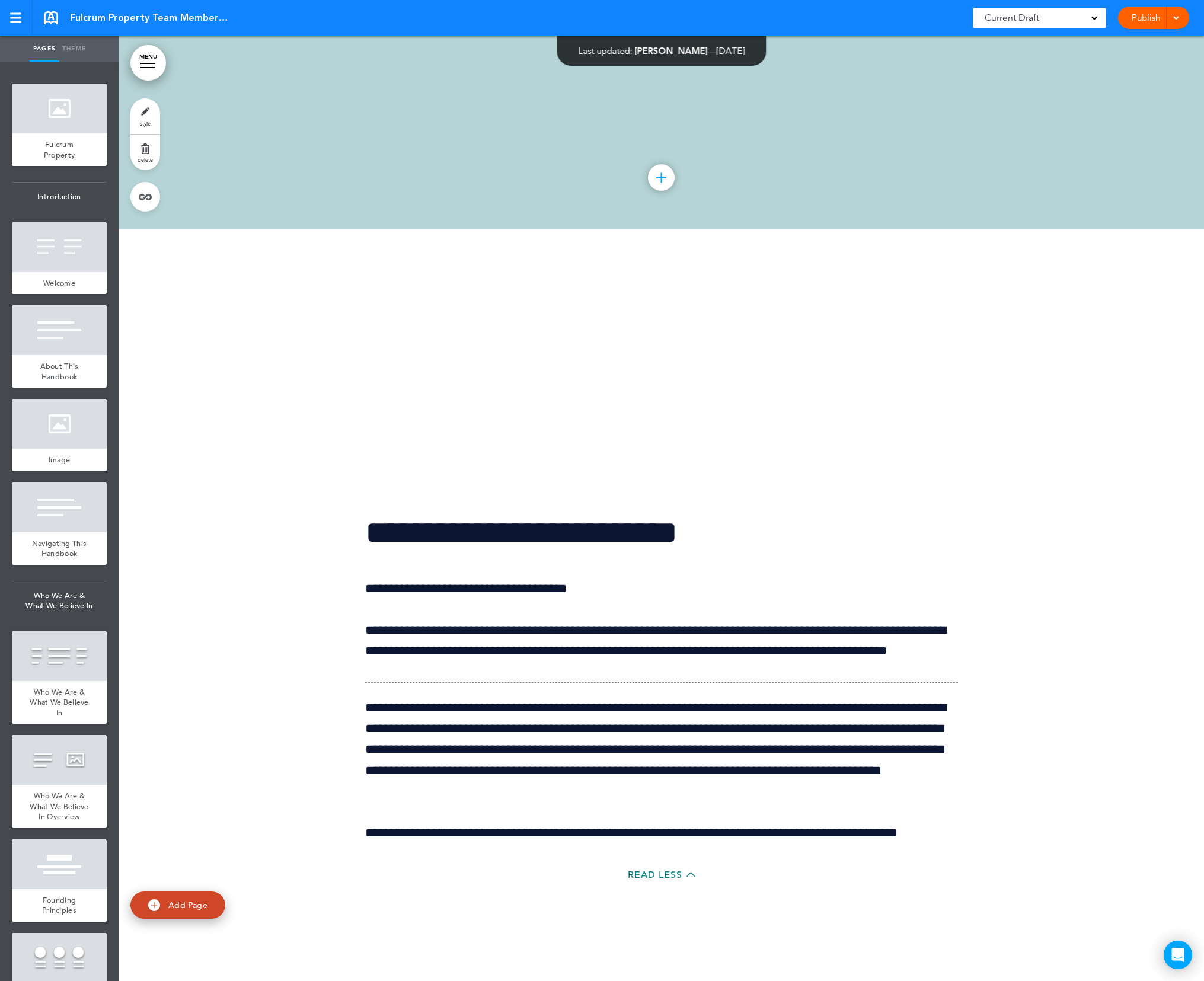
scroll to position [97380, 0]
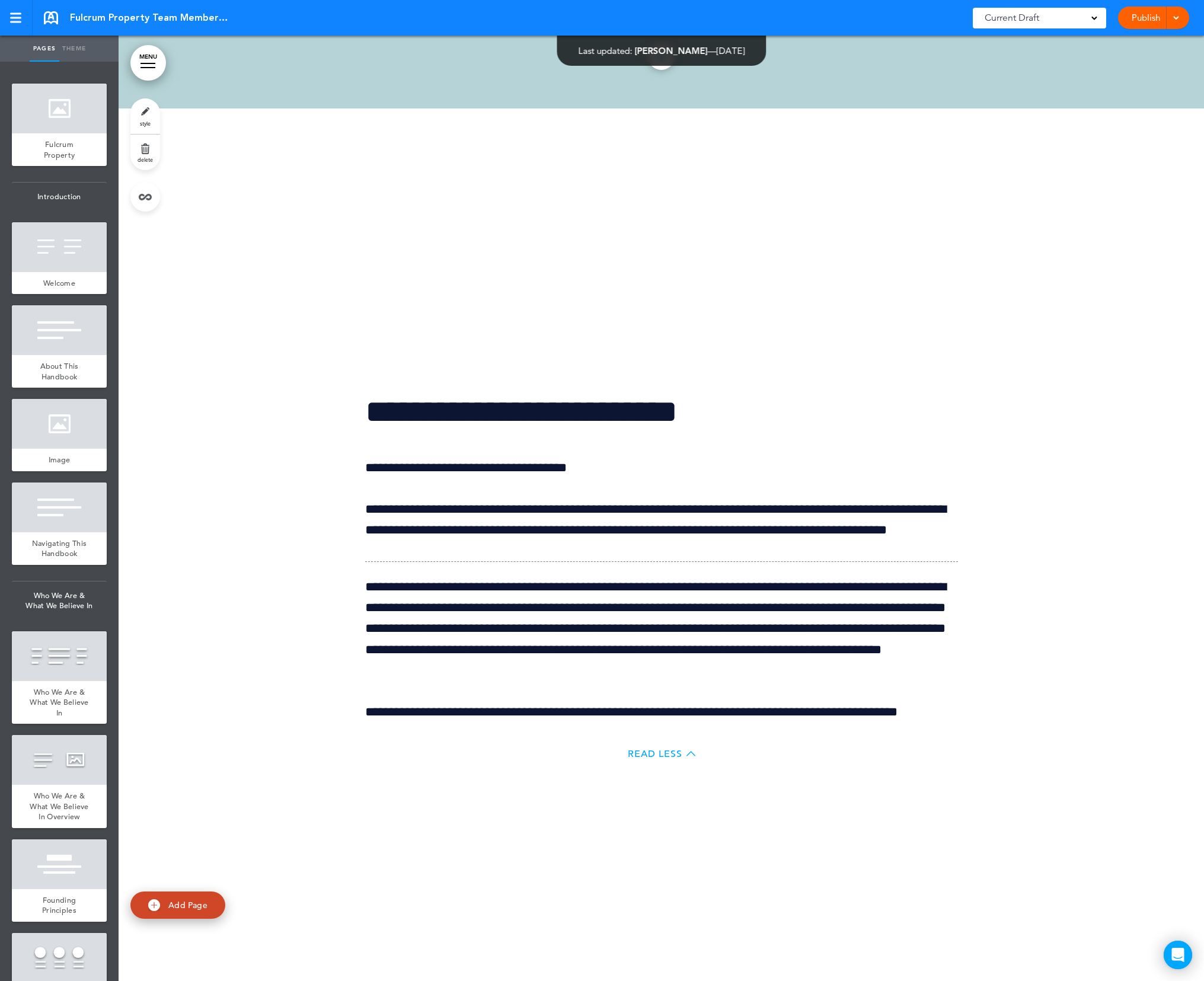
click at [645, 759] on span "Read Less" at bounding box center [655, 754] width 54 height 10
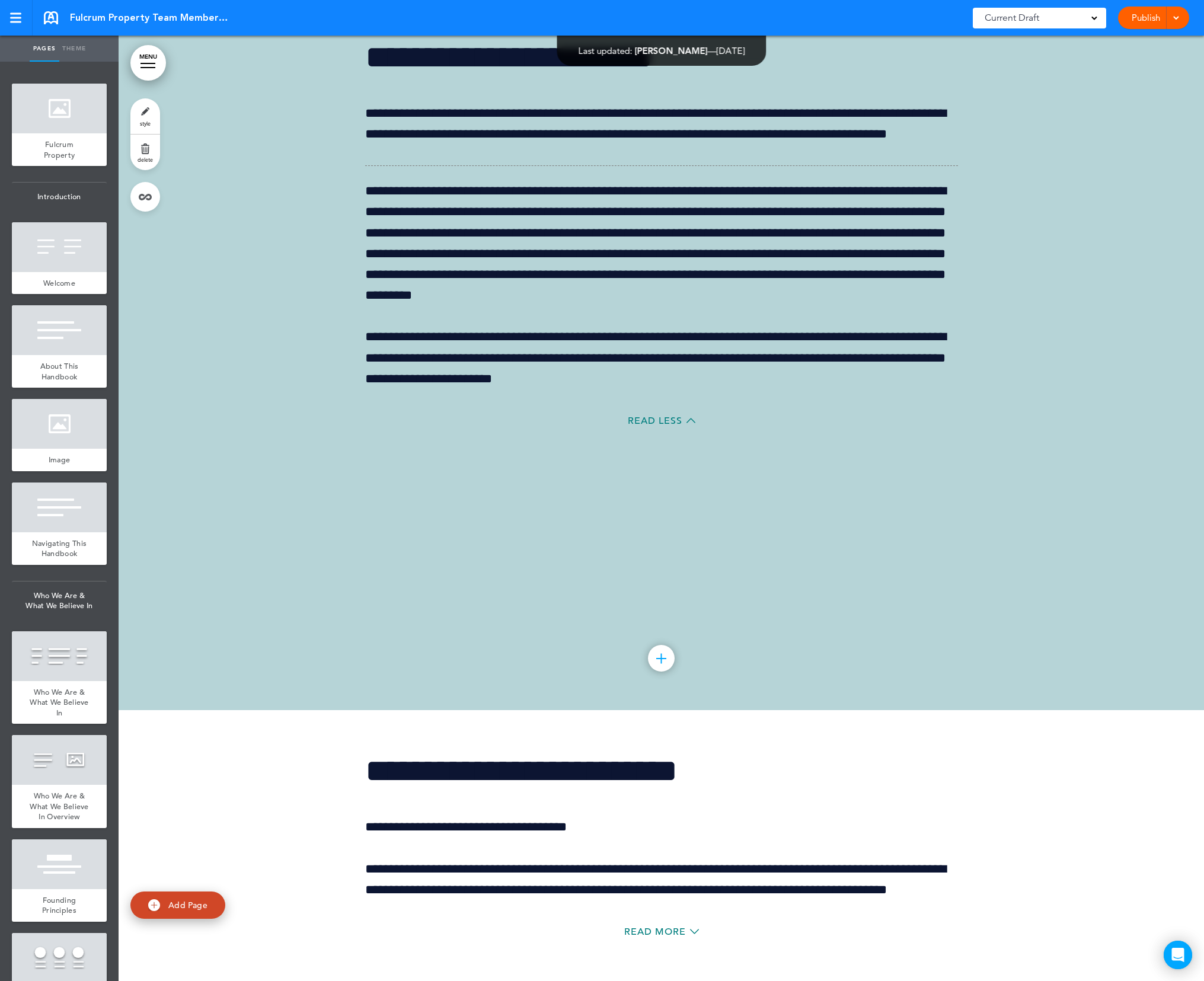
scroll to position [96766, 0]
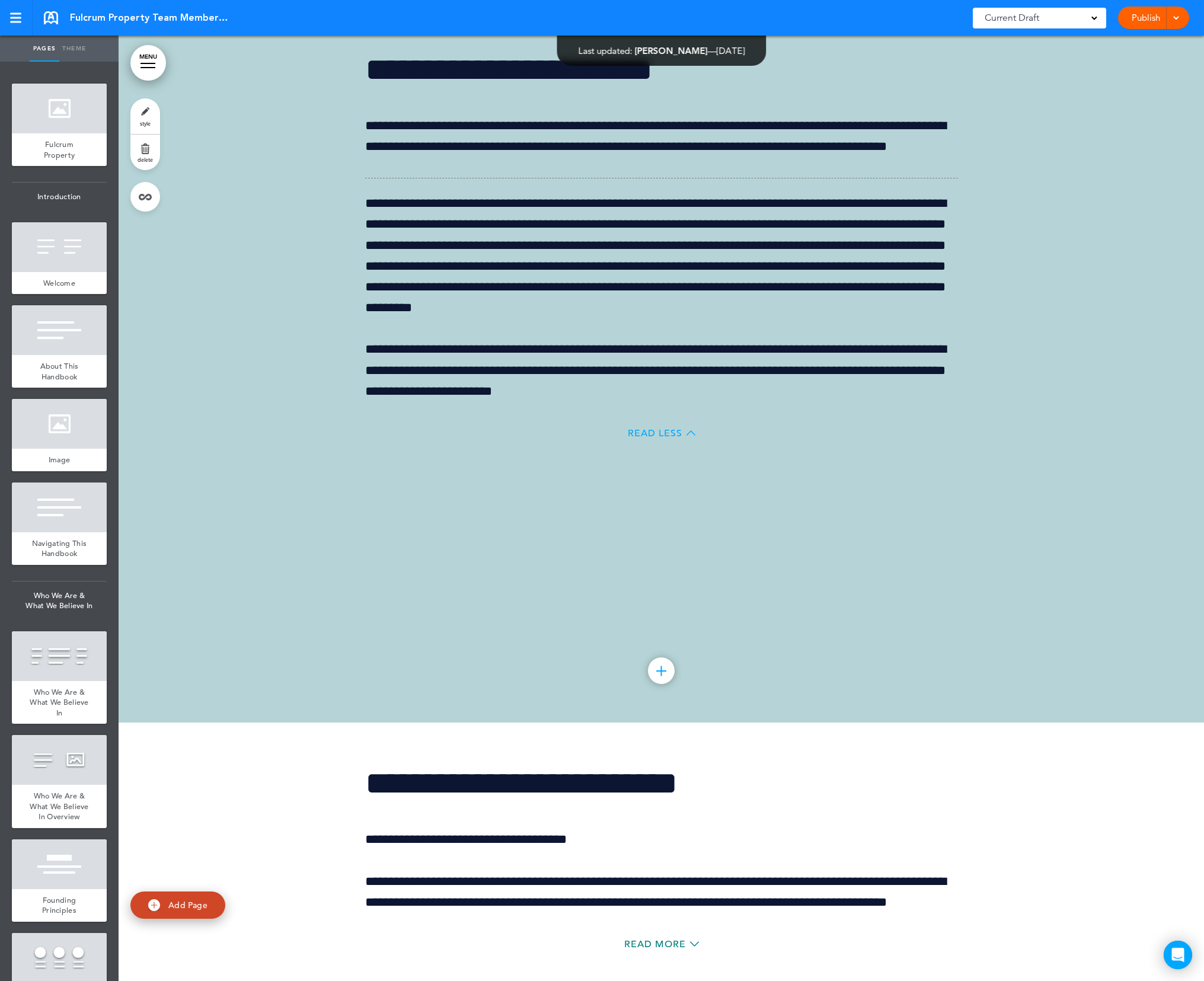
click at [666, 438] on span "Read Less" at bounding box center [655, 433] width 54 height 10
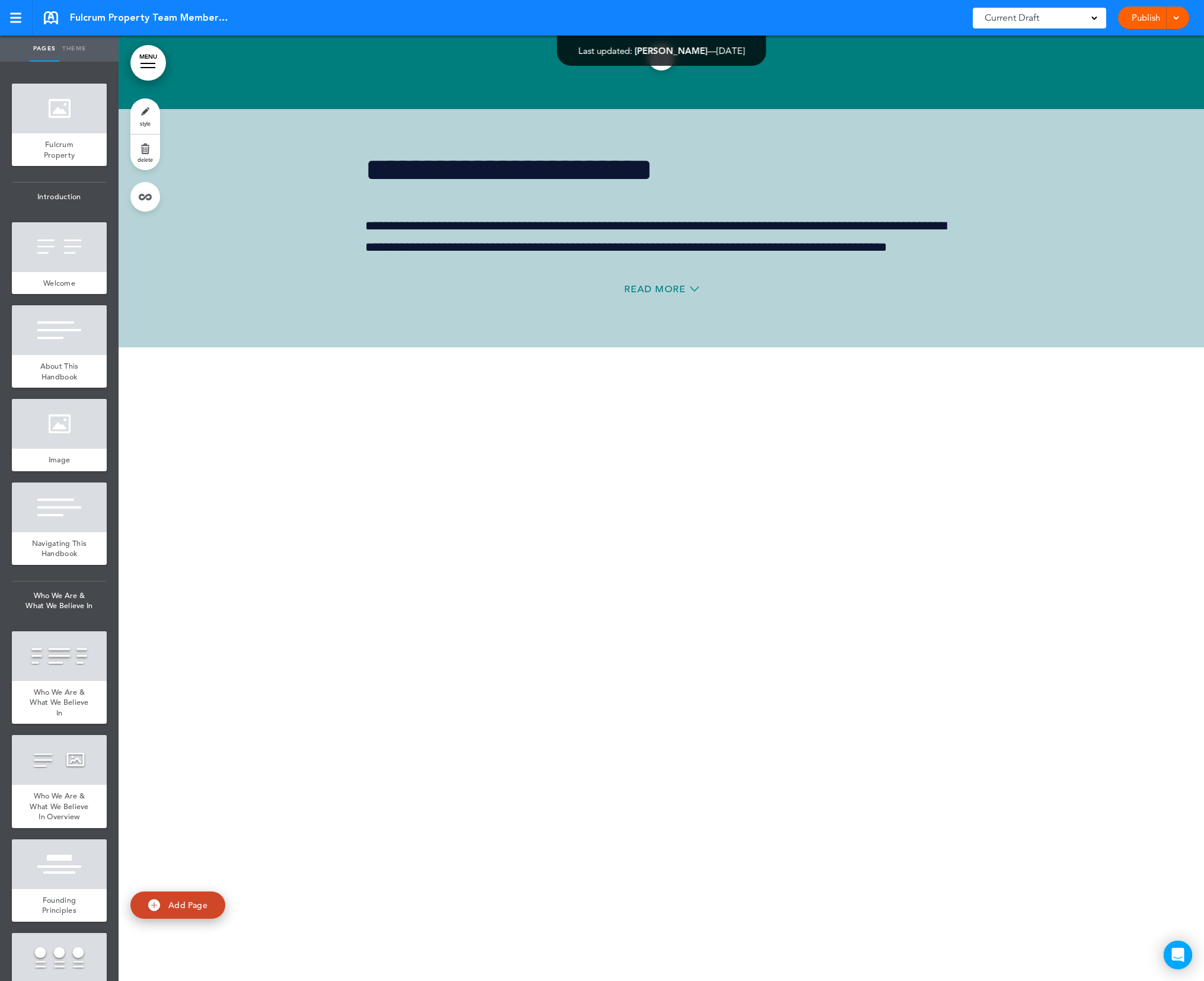
scroll to position [96408, 0]
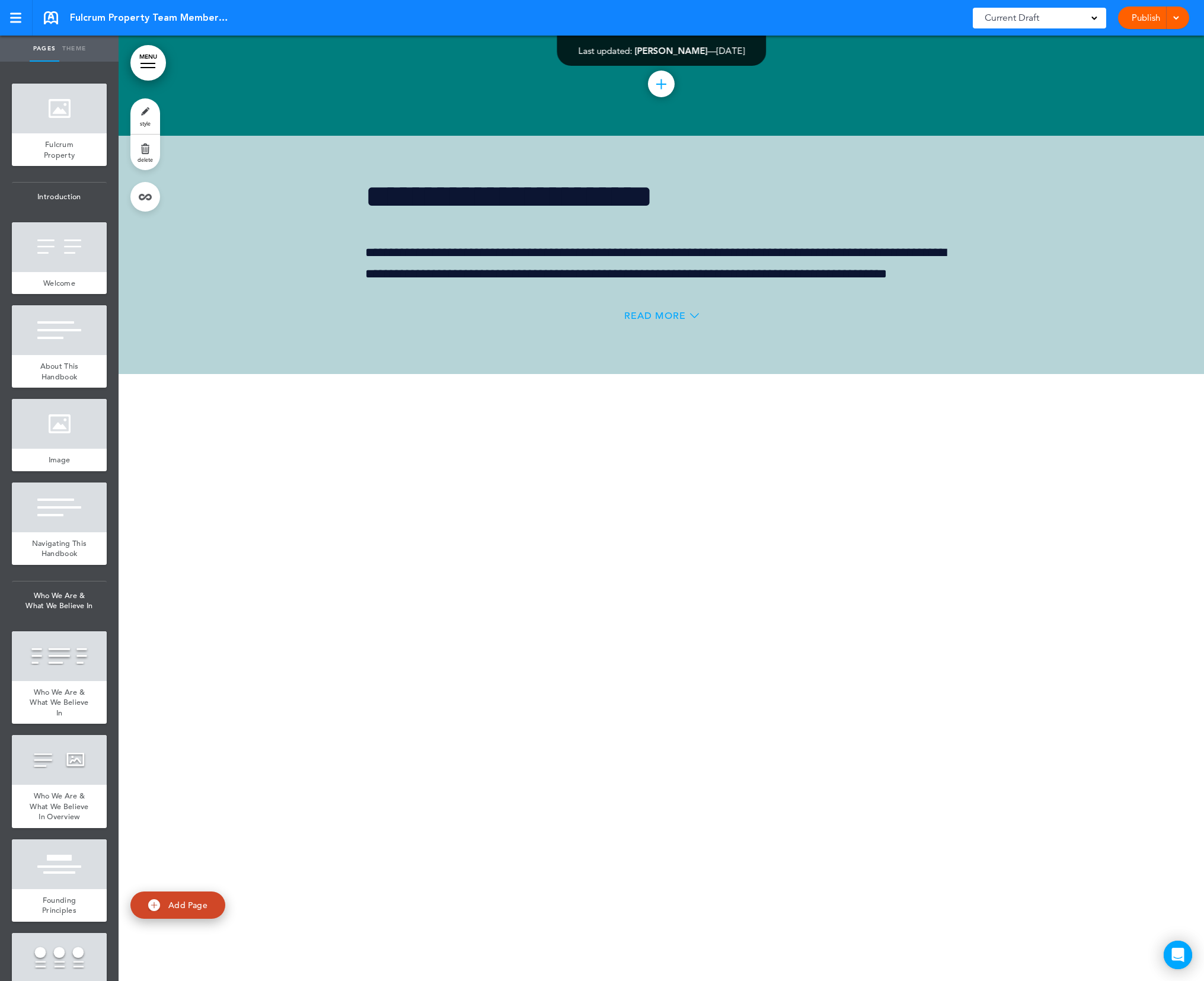
click at [665, 321] on span "Read More" at bounding box center [655, 316] width 62 height 10
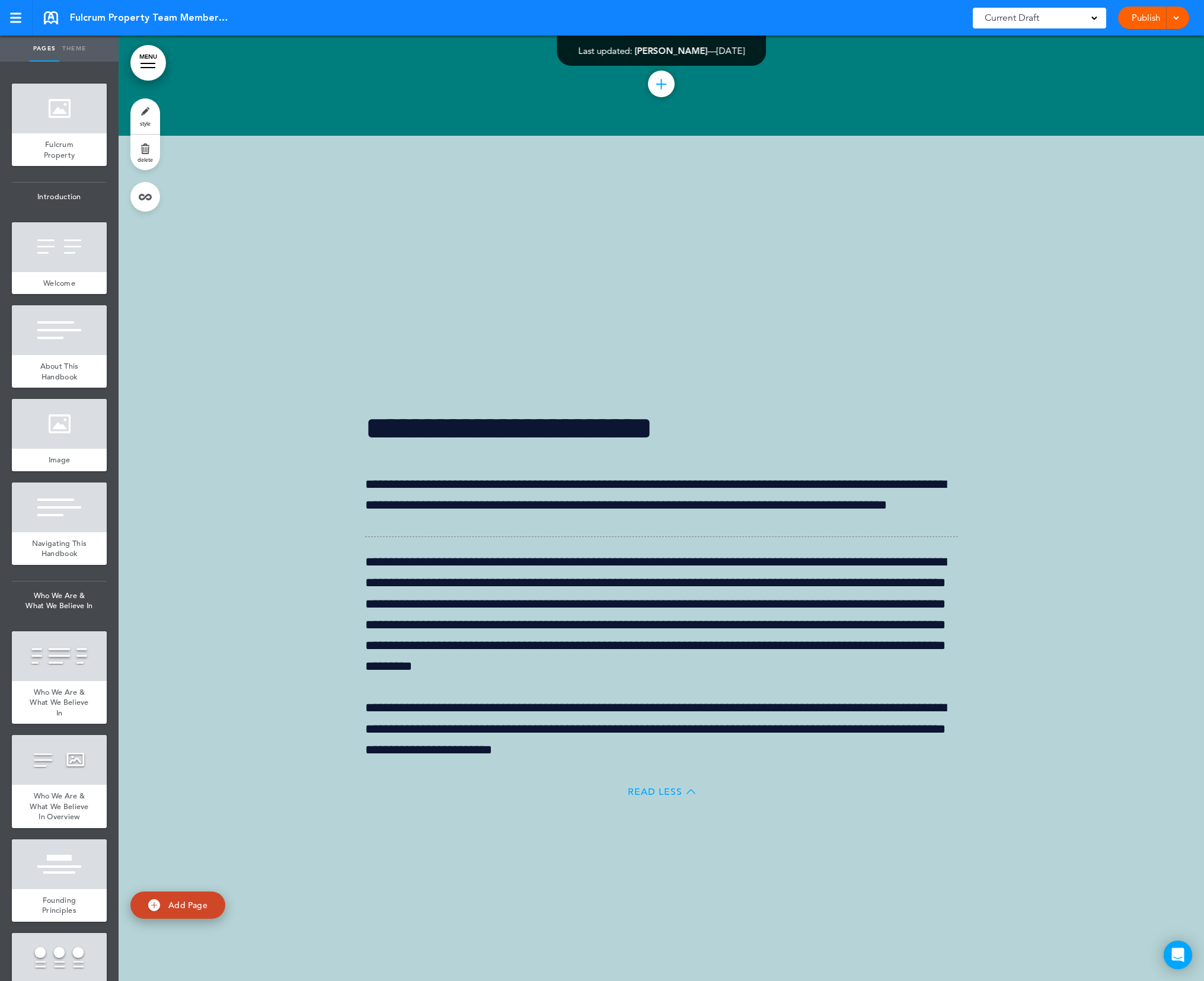
click at [662, 797] on span "Read Less" at bounding box center [655, 792] width 54 height 10
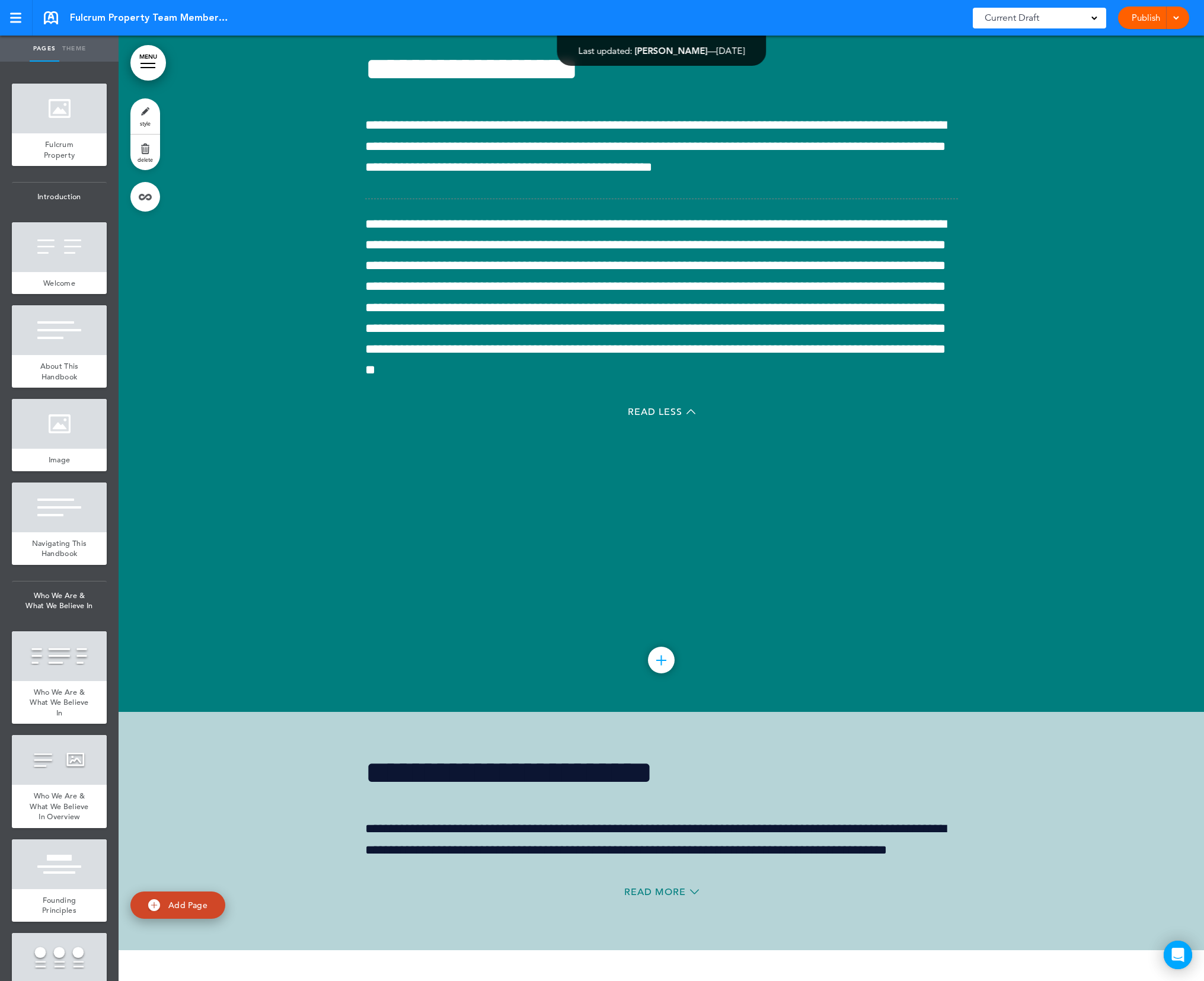
scroll to position [95821, 0]
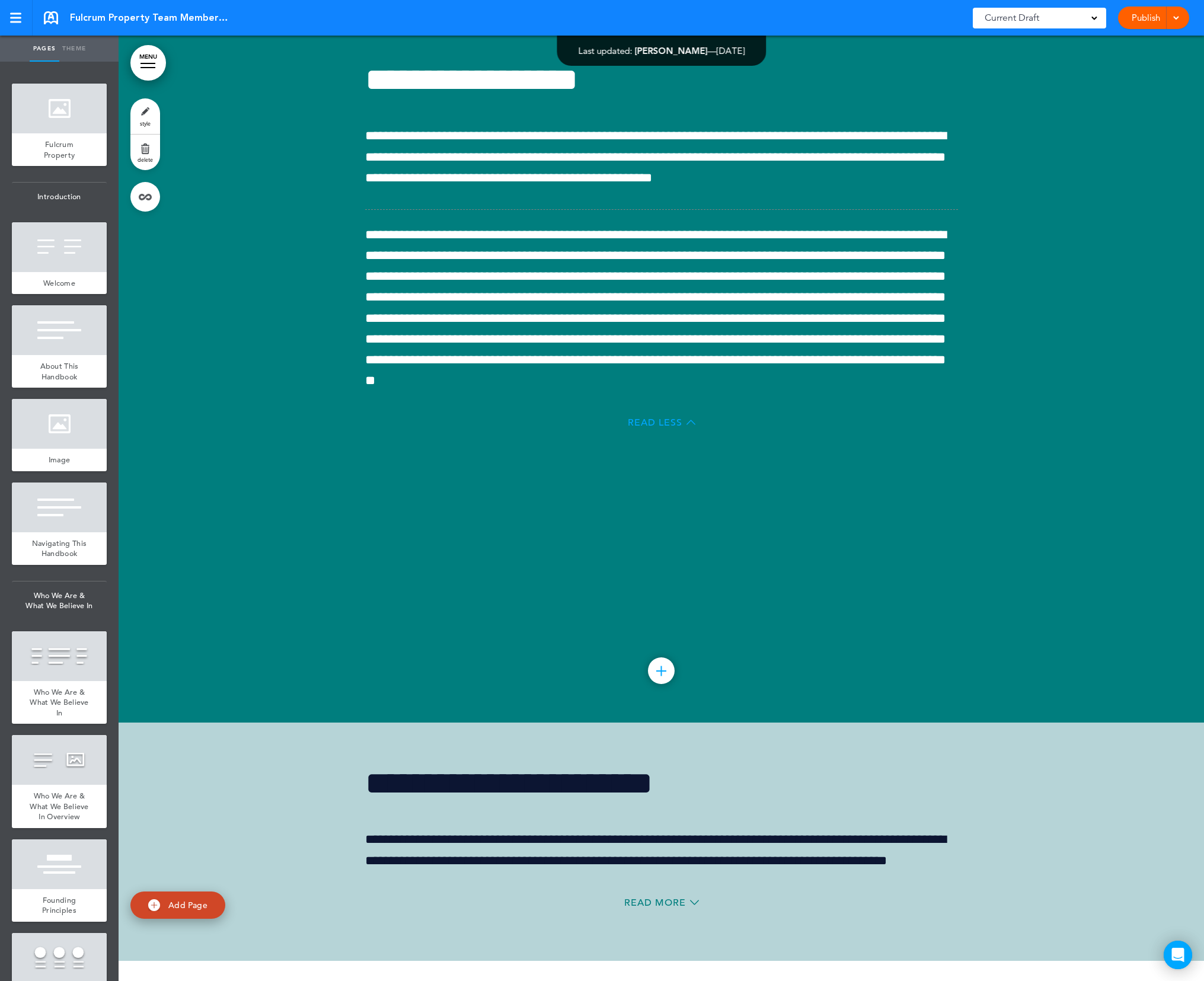
click at [669, 428] on span "Read Less" at bounding box center [655, 423] width 54 height 10
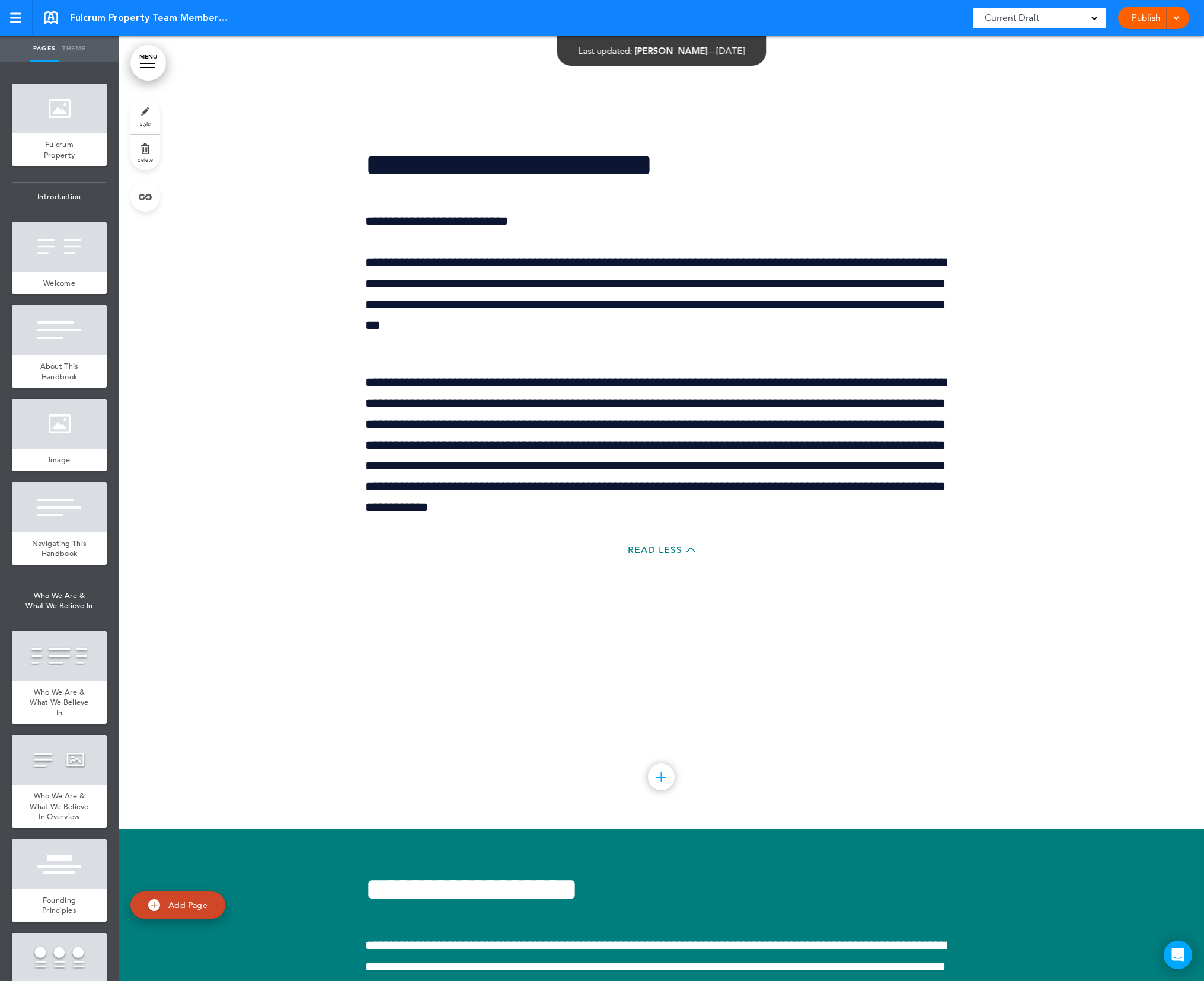
scroll to position [94768, 0]
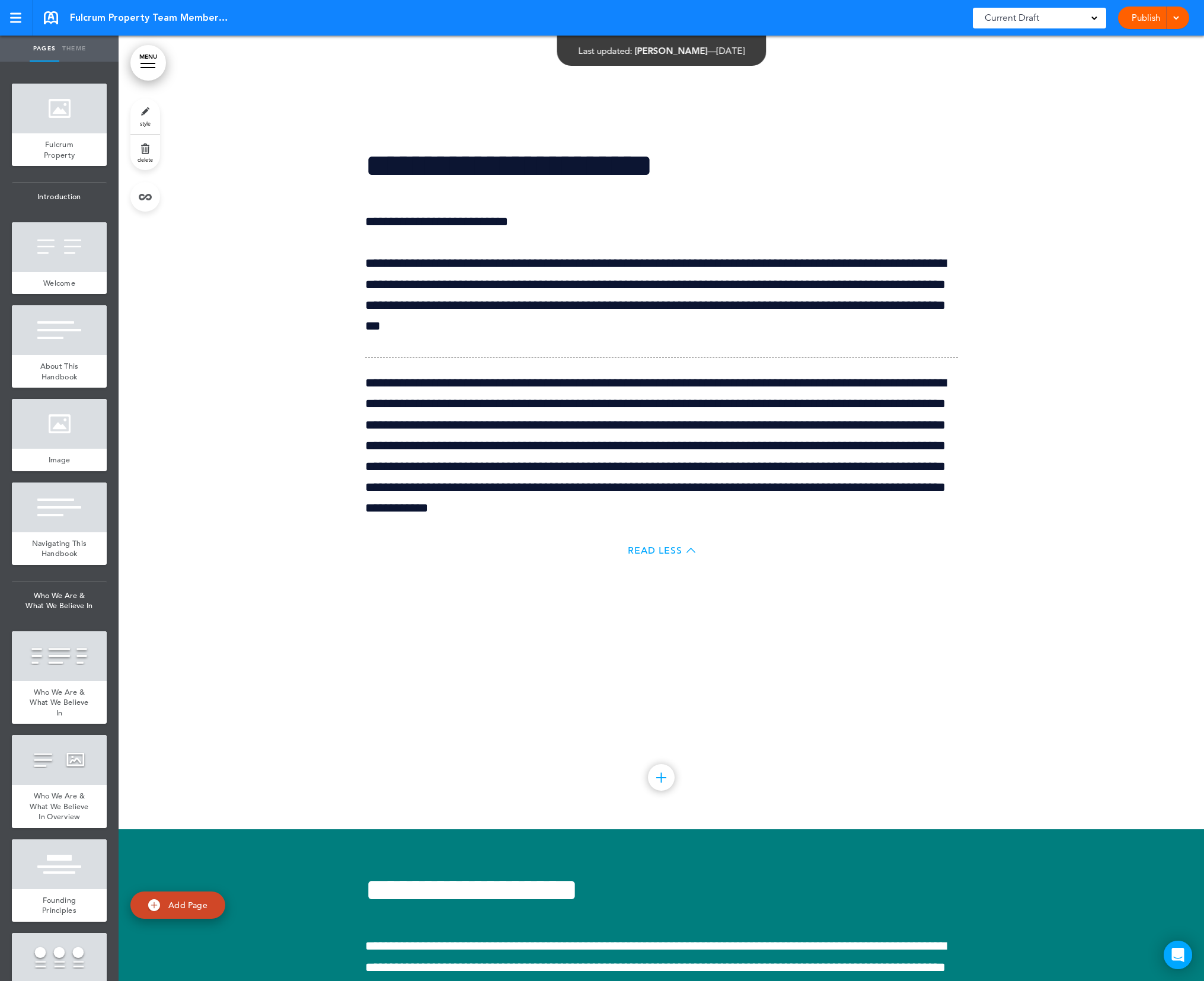
click at [676, 556] on span "Read Less" at bounding box center [655, 551] width 54 height 10
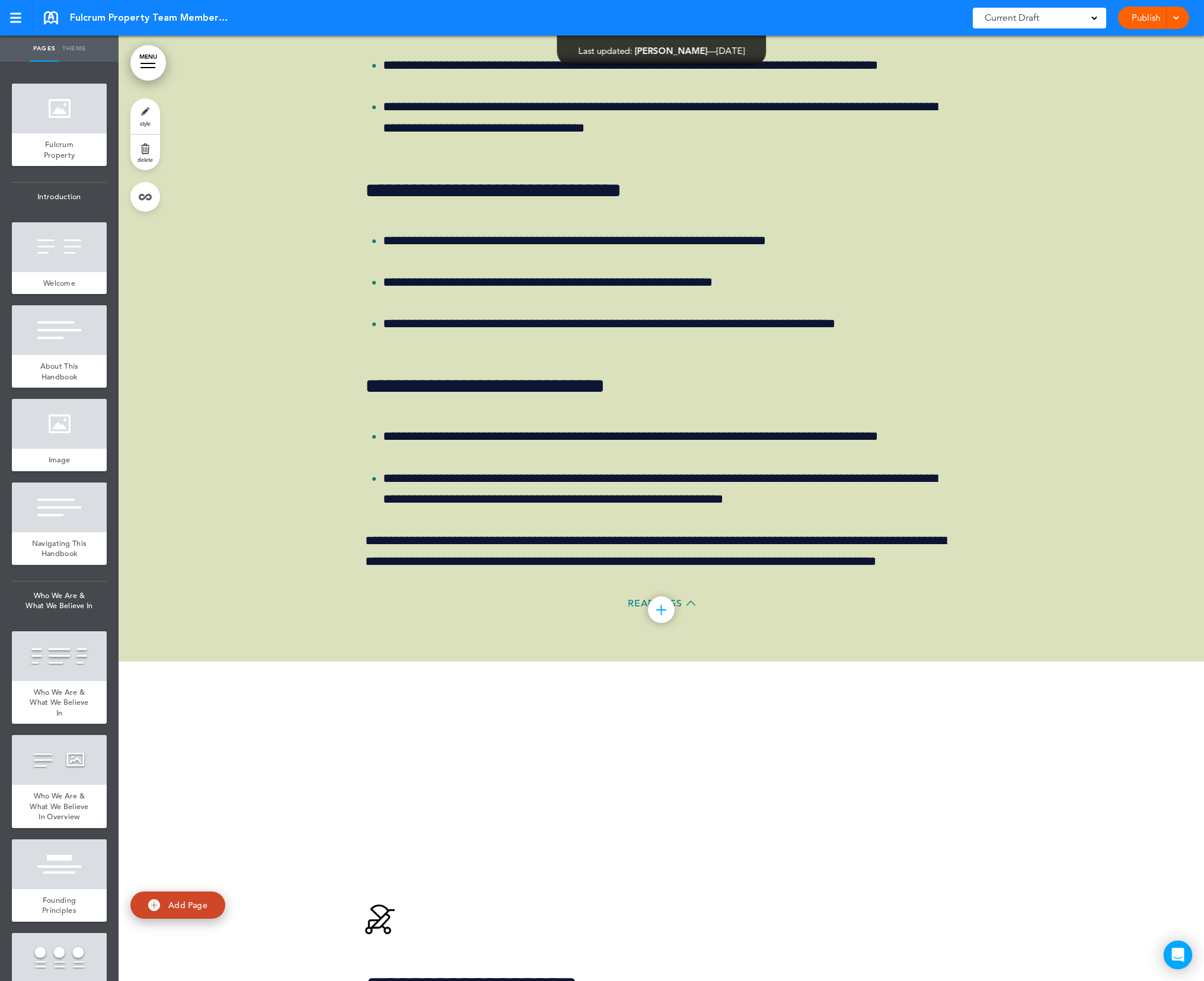
scroll to position [91155, 0]
click at [633, 608] on span "Read Less" at bounding box center [655, 603] width 54 height 10
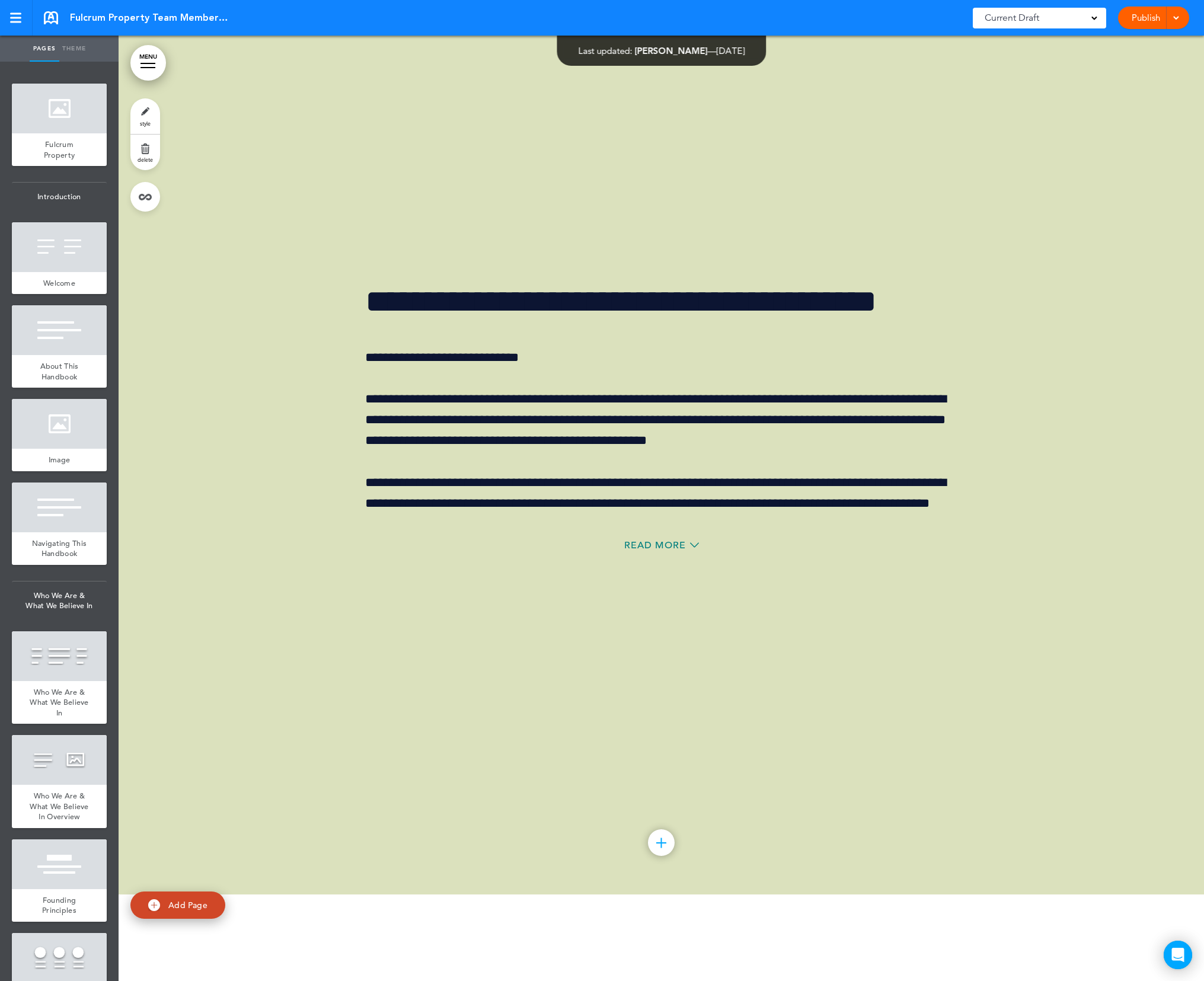
scroll to position [89557, 0]
click at [674, 551] on span "Read More" at bounding box center [655, 546] width 62 height 10
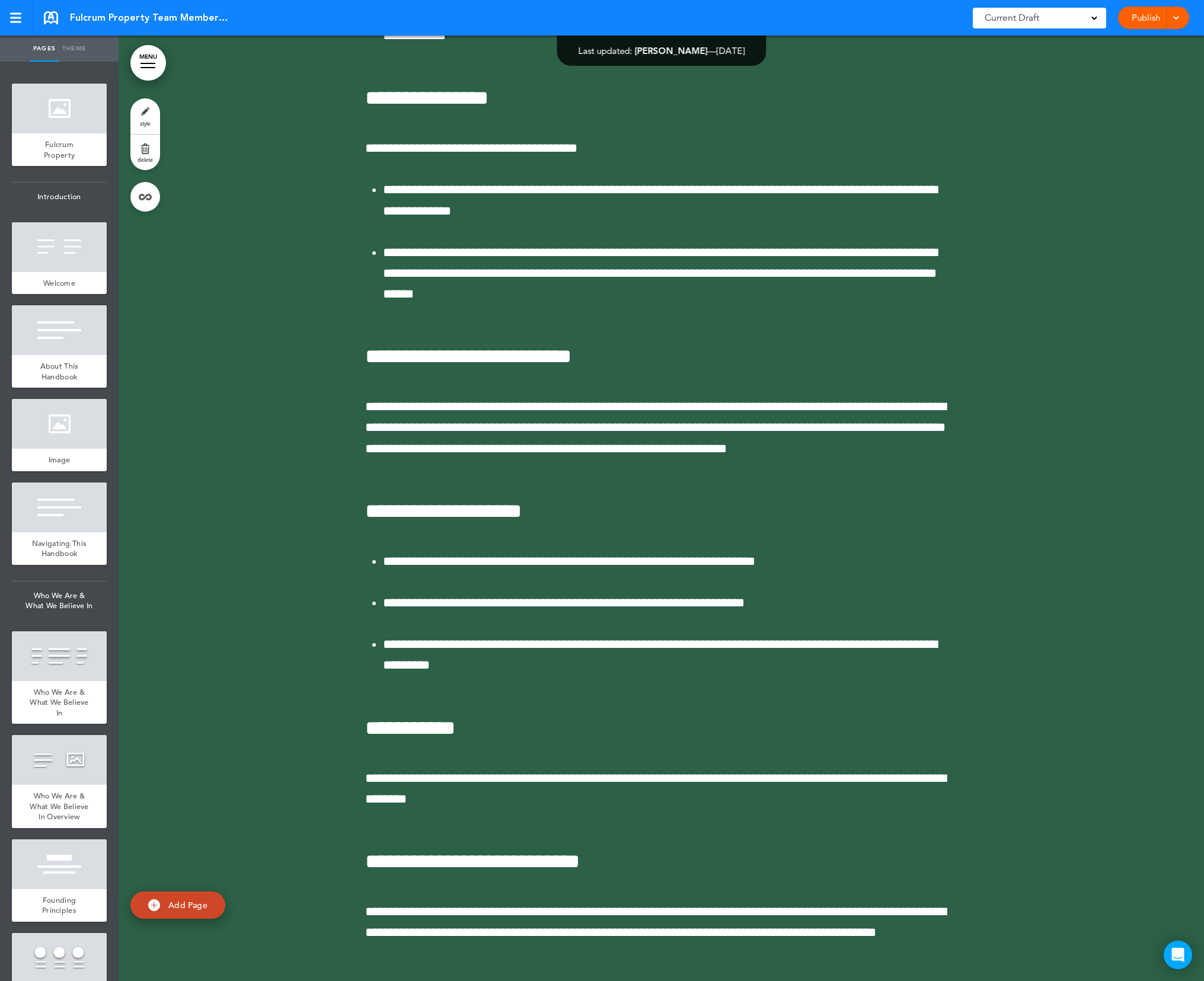
scroll to position [87052, 0]
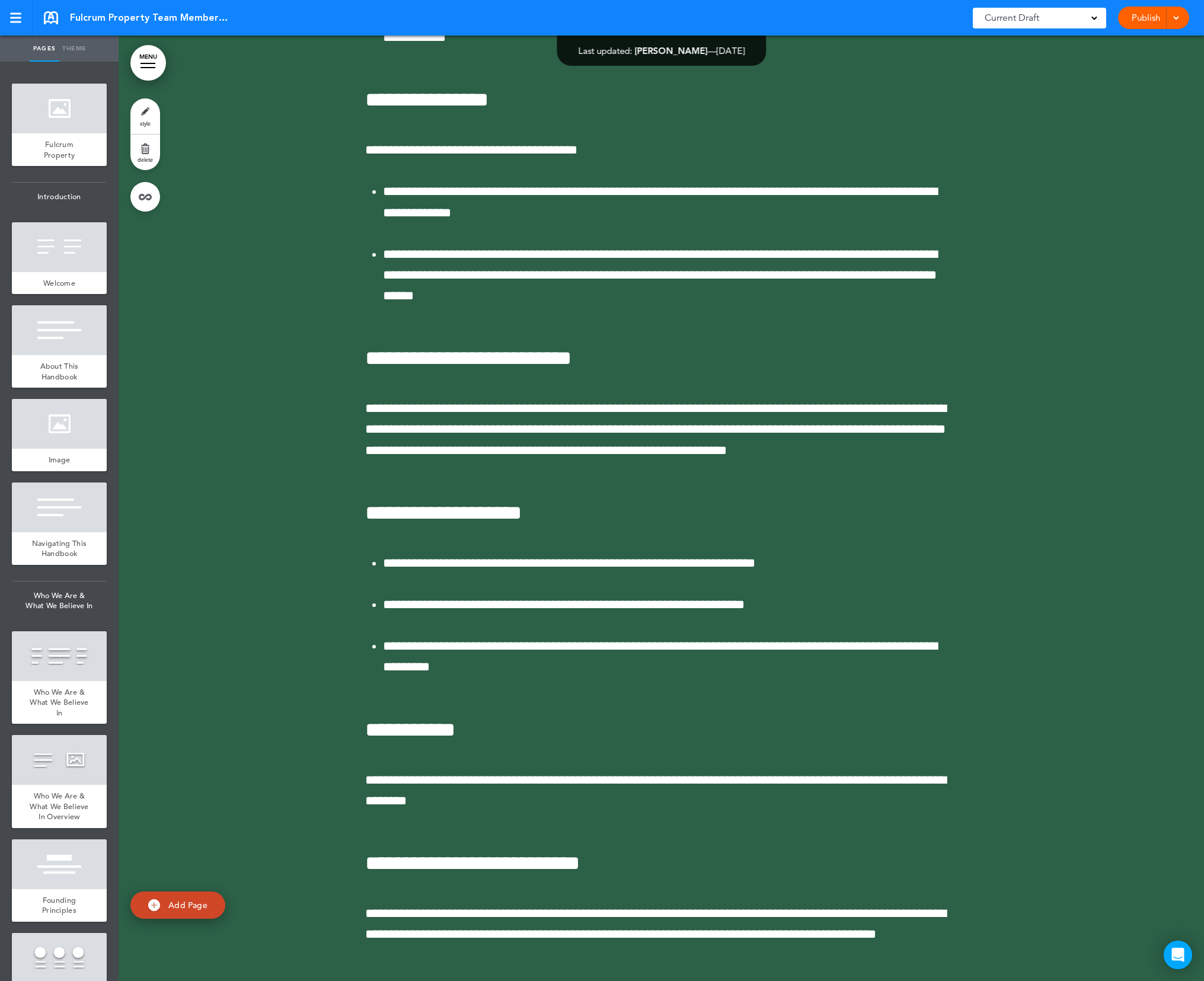
click at [1141, 21] on link "Publish" at bounding box center [1146, 17] width 38 height 22
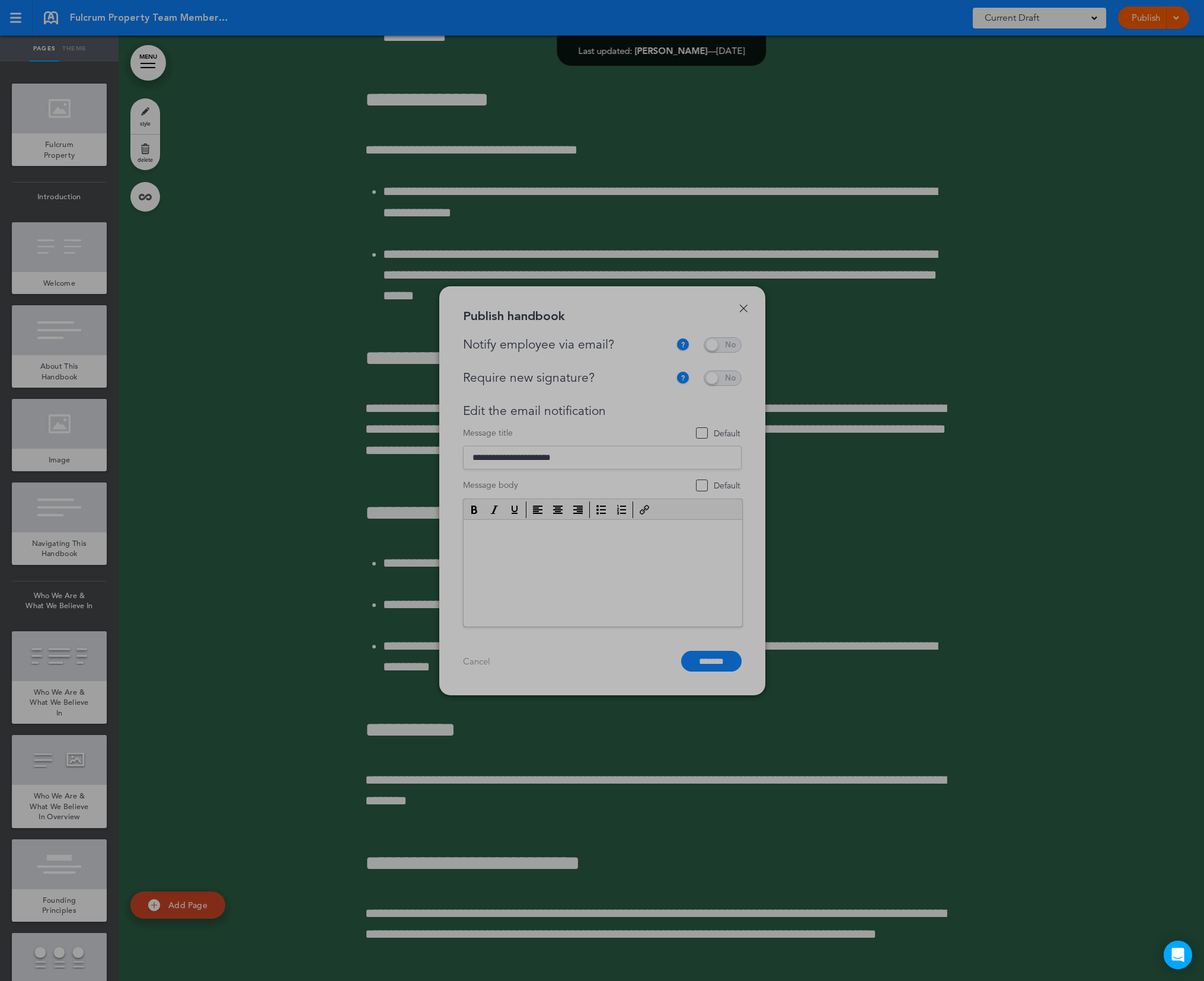
scroll to position [0, 0]
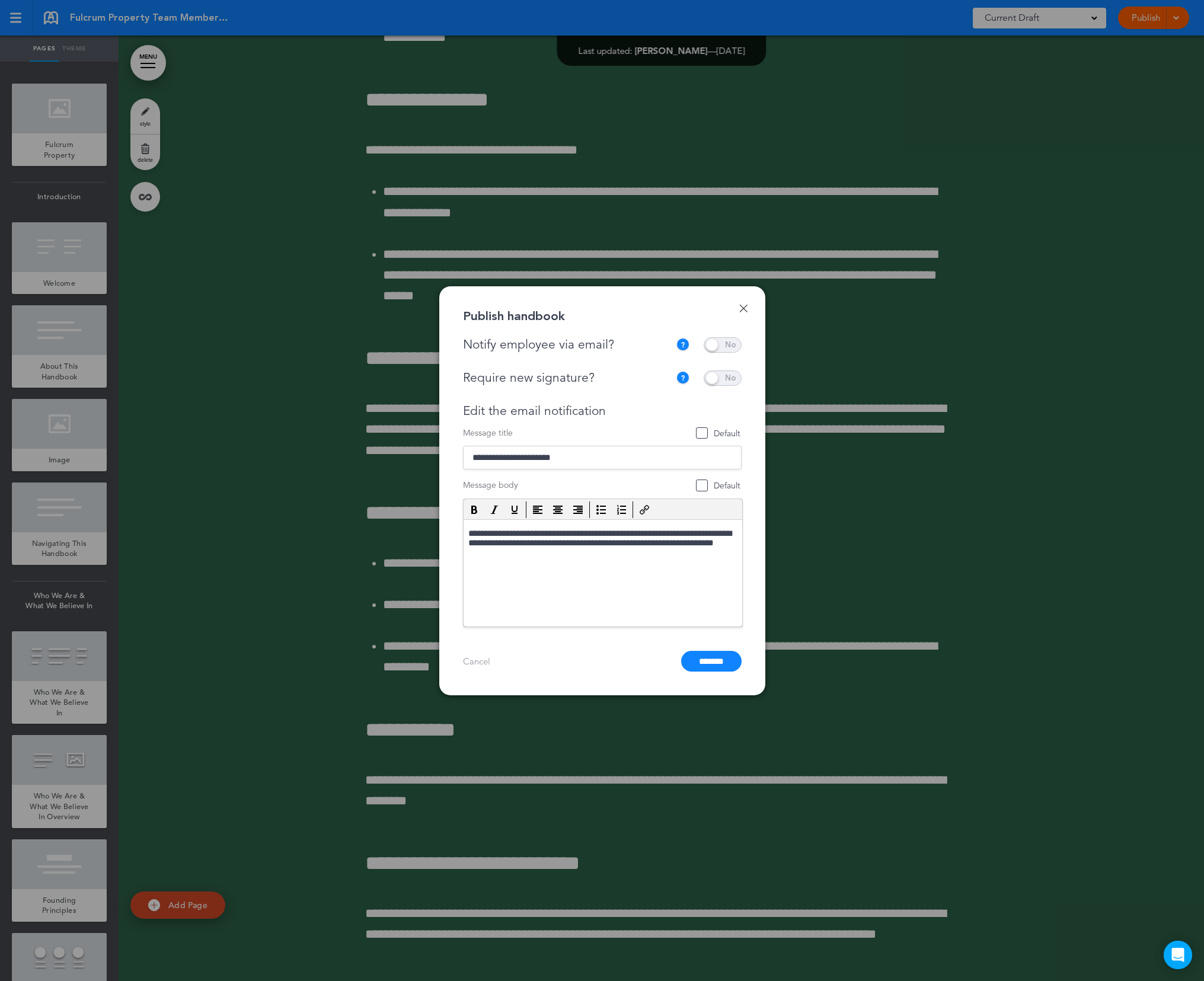
click at [736, 344] on span at bounding box center [722, 345] width 38 height 15
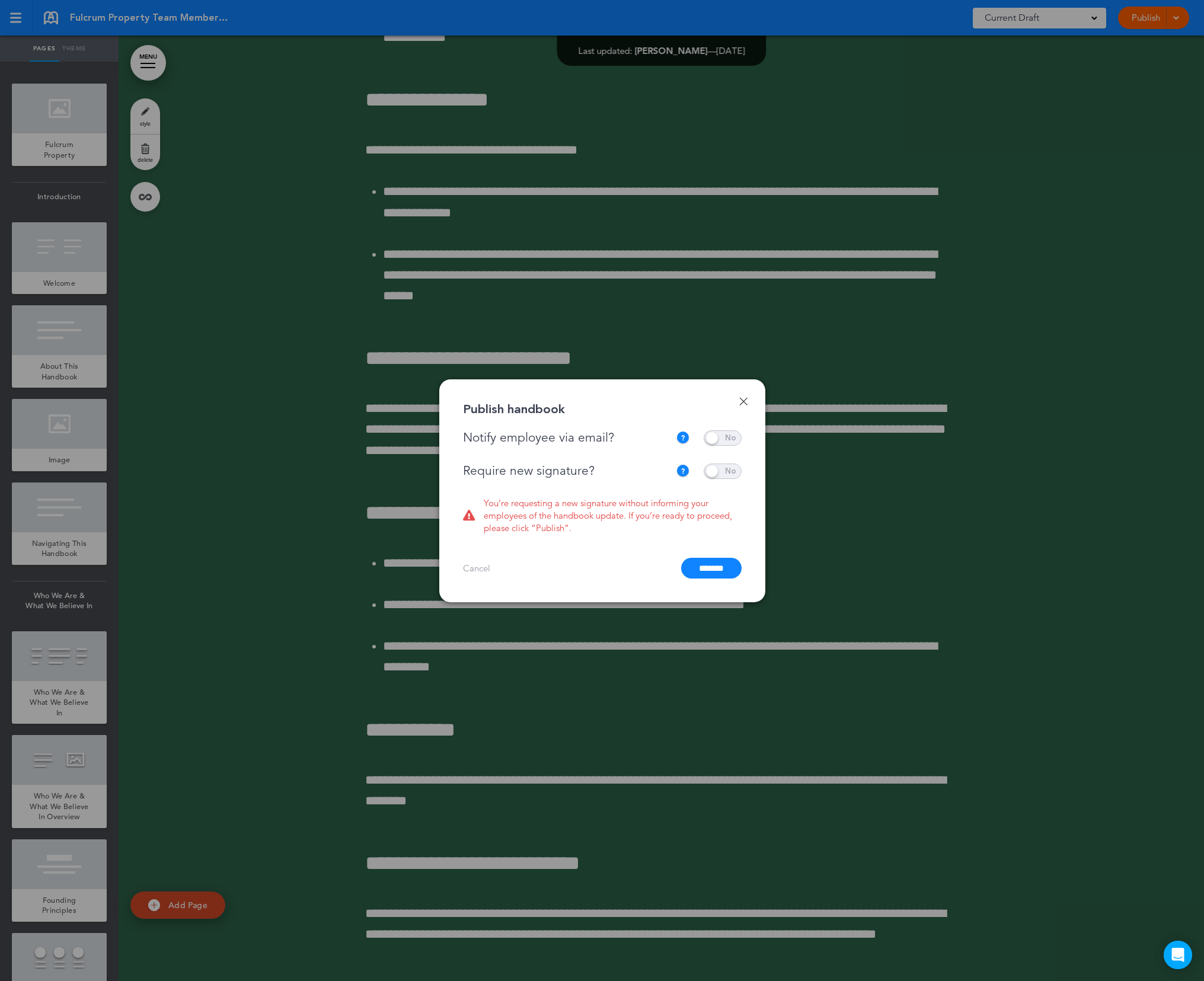
click at [733, 469] on span at bounding box center [722, 471] width 38 height 15
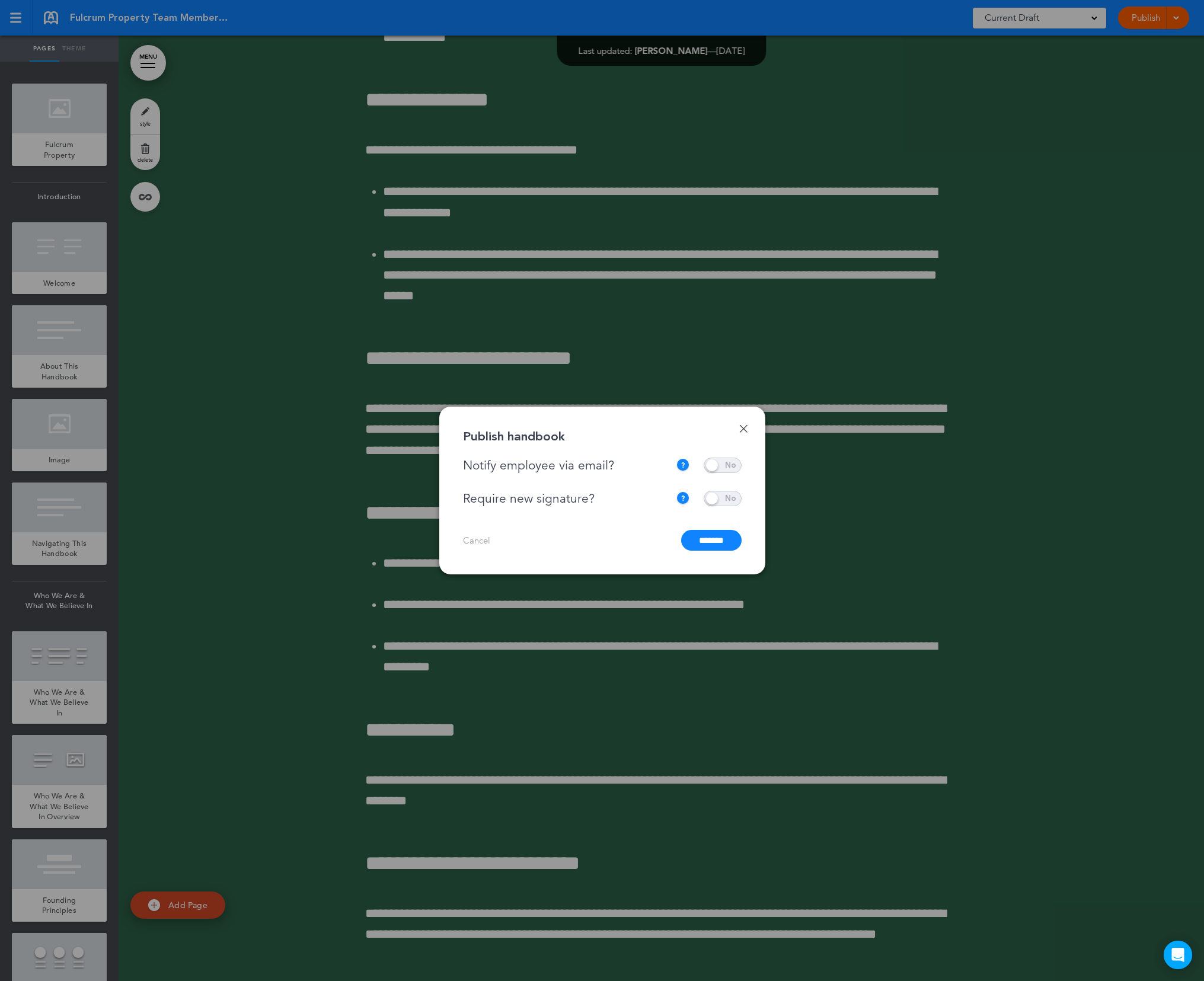
click at [703, 540] on input "*******" at bounding box center [711, 540] width 60 height 21
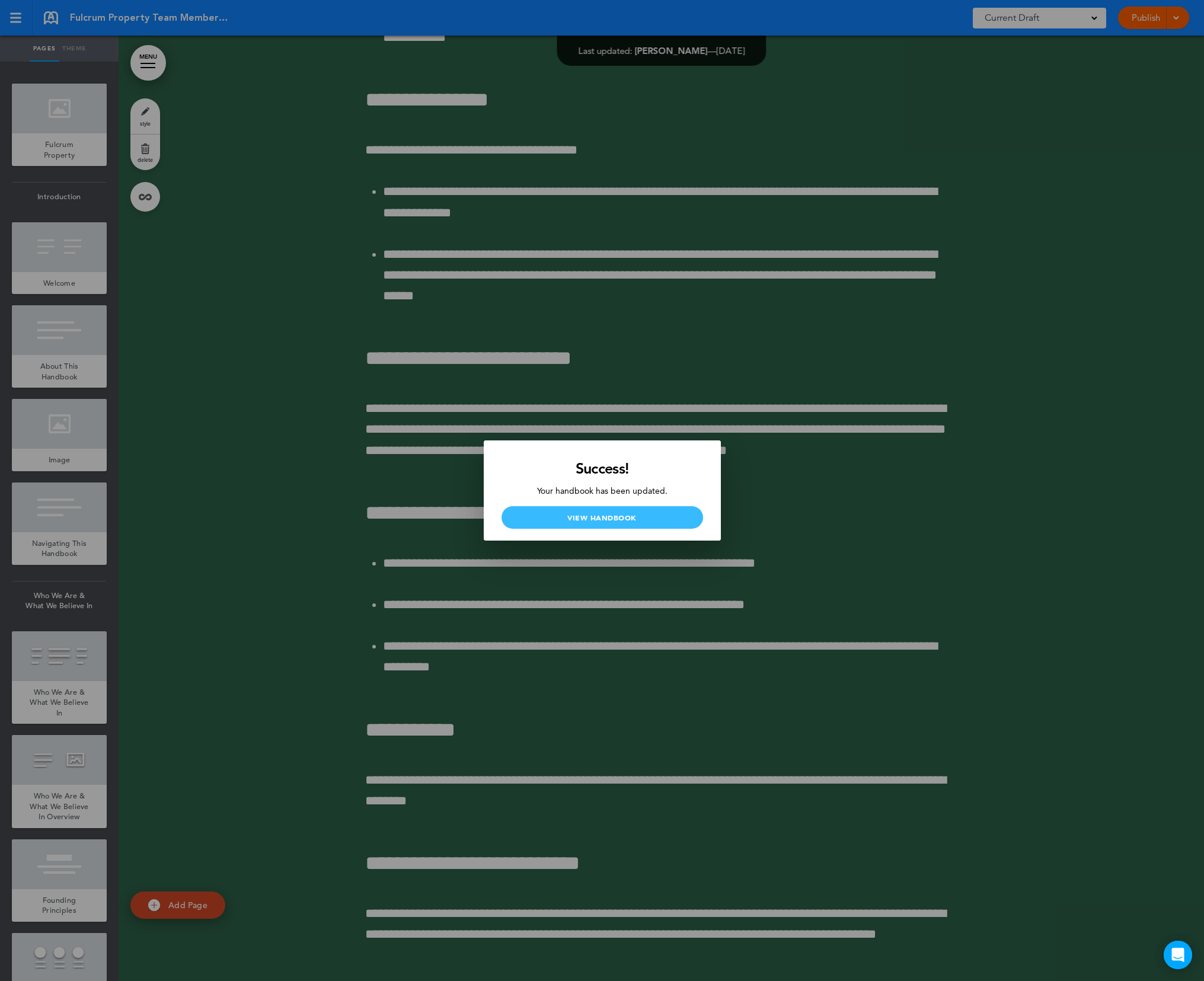
click at [593, 516] on link "View Handbook" at bounding box center [602, 517] width 202 height 22
click at [1064, 227] on div at bounding box center [602, 490] width 1204 height 981
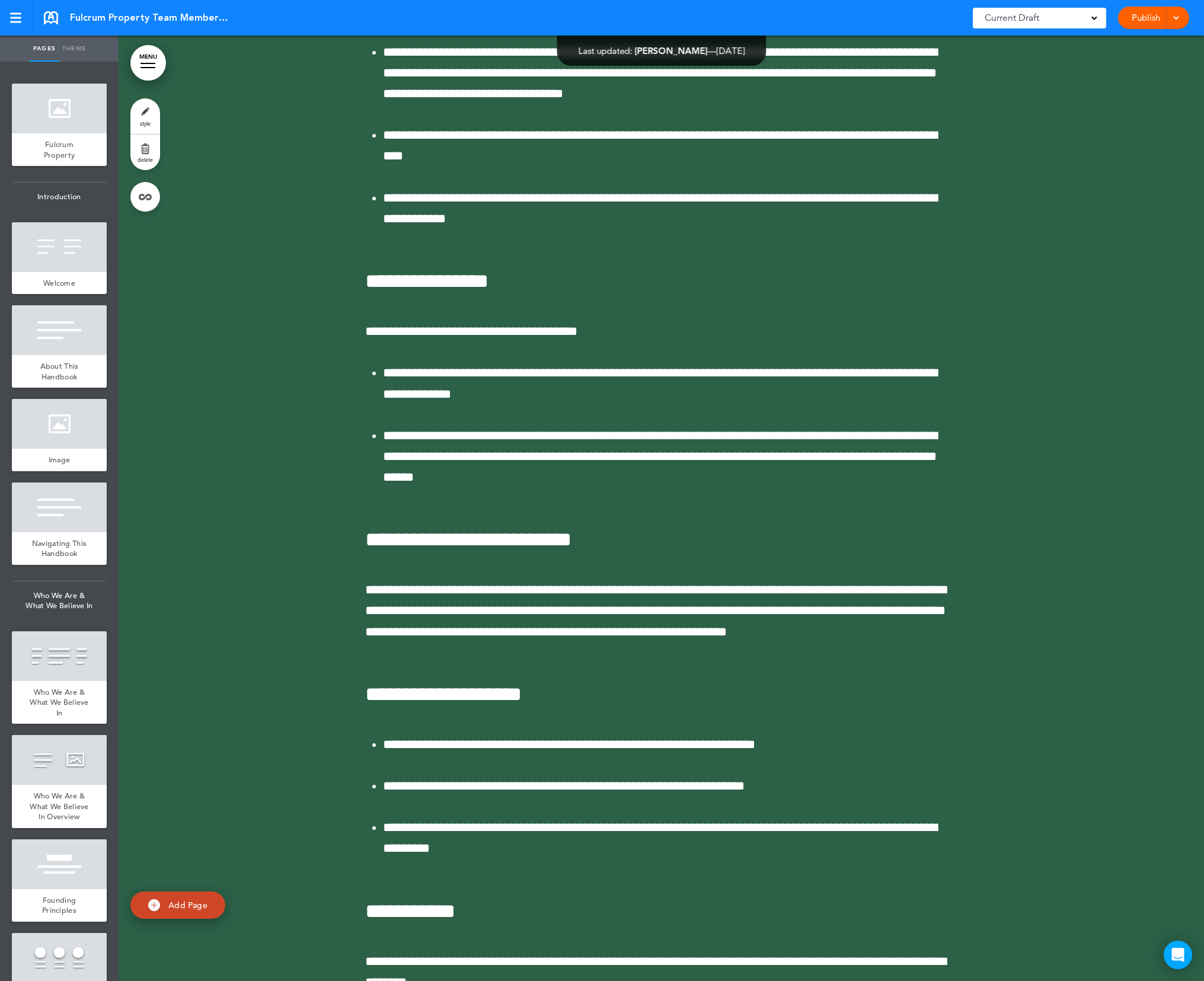
scroll to position [86868, 0]
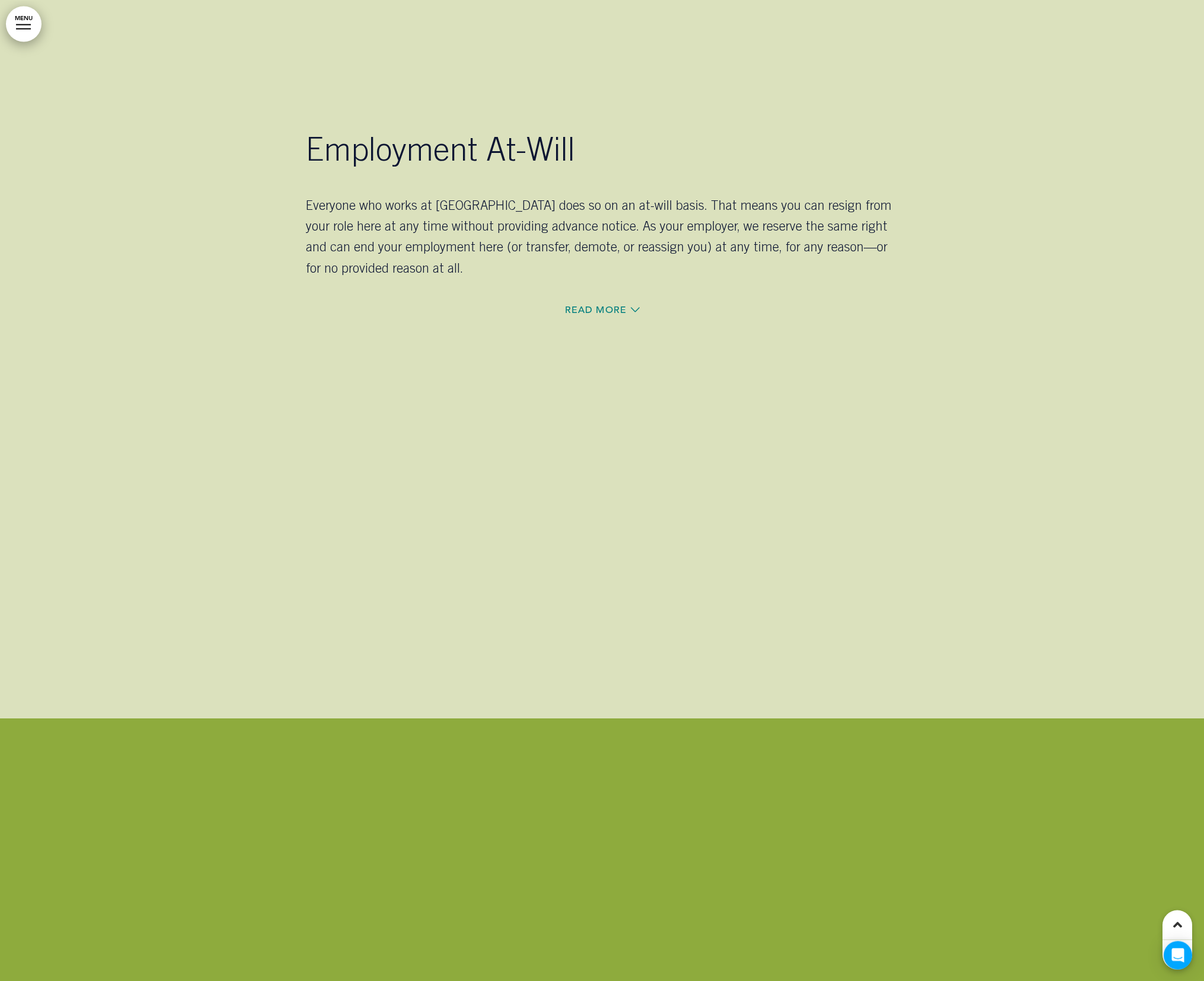
scroll to position [18052, 0]
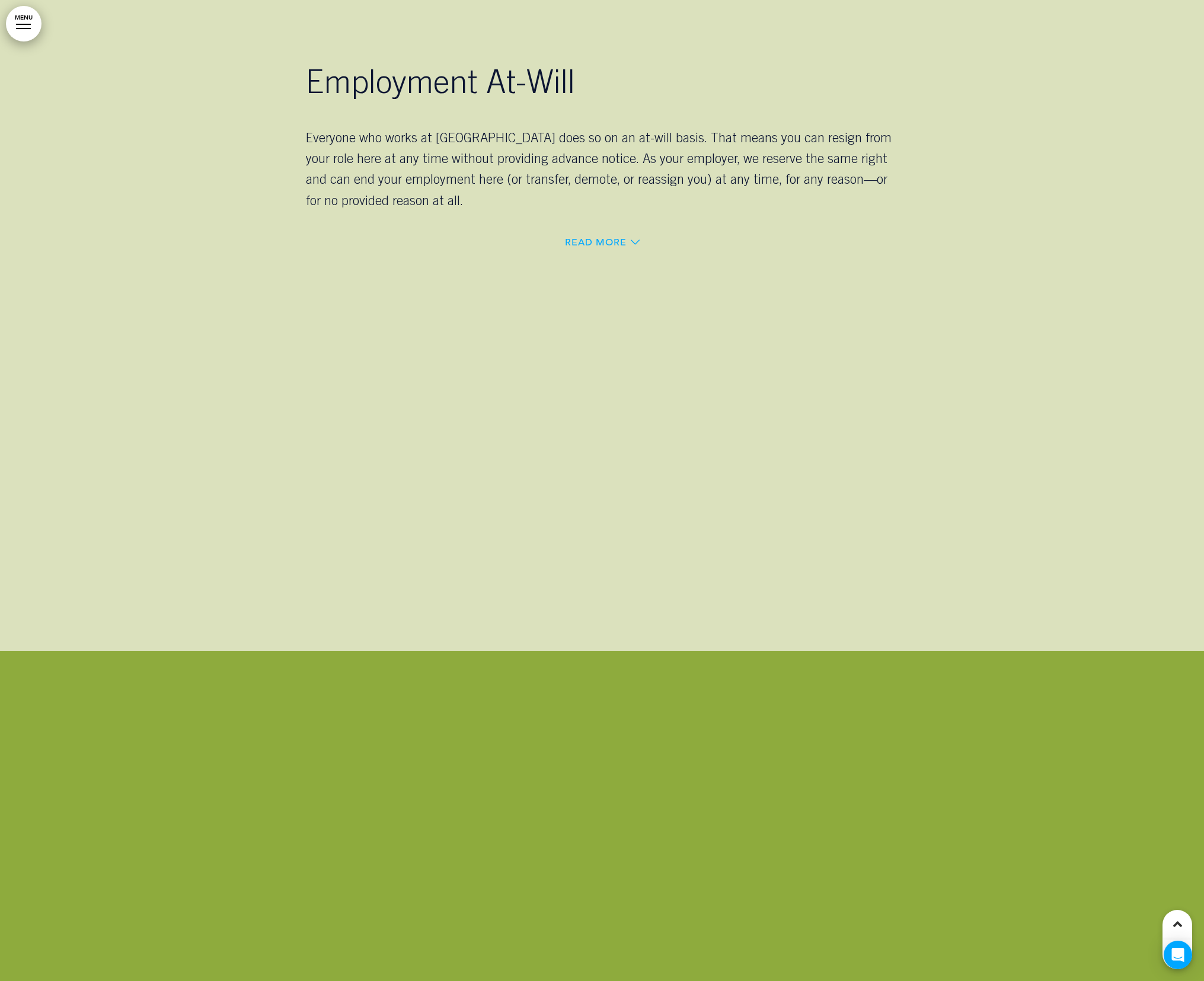
click at [610, 238] on span "Read More" at bounding box center [595, 243] width 62 height 10
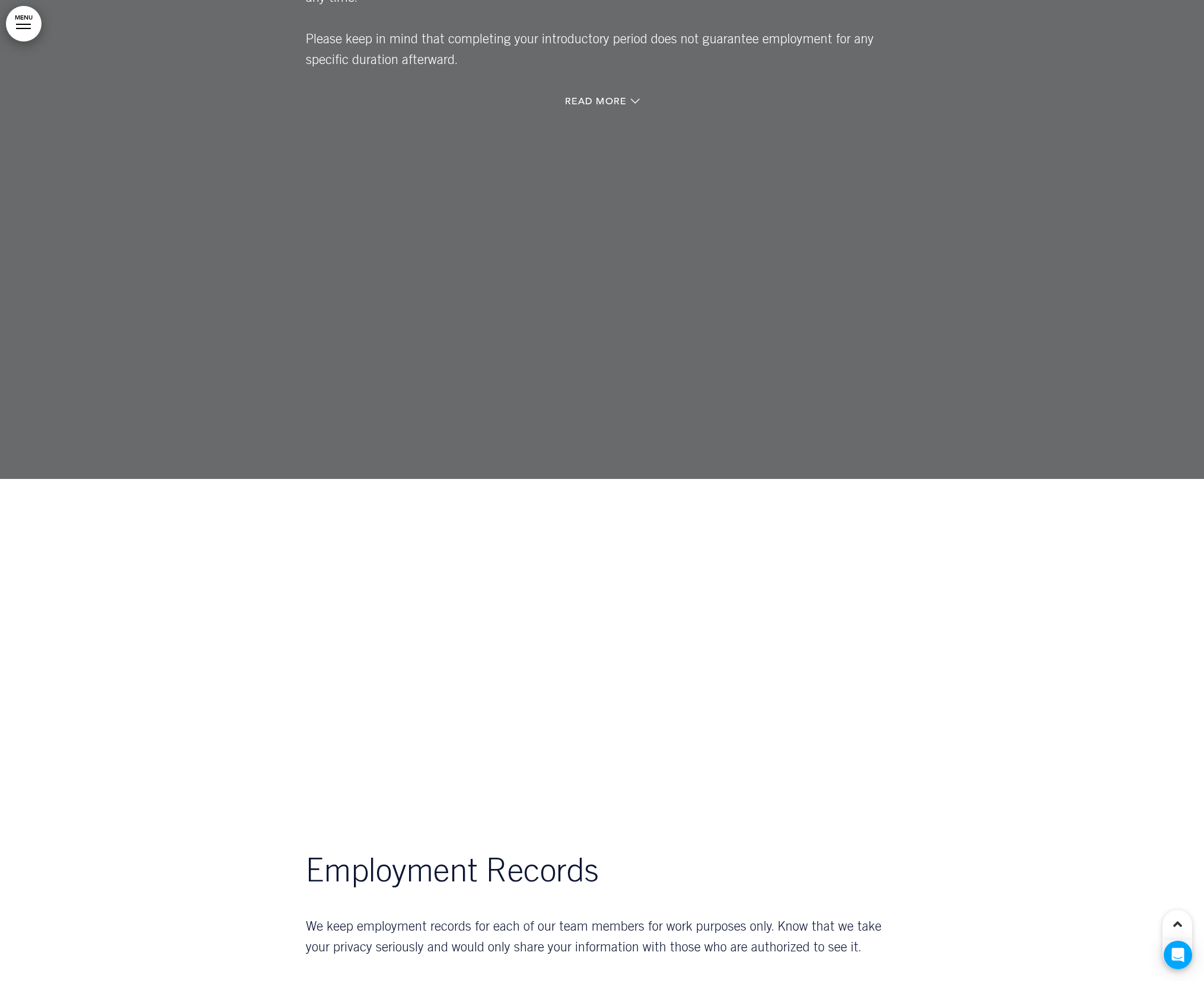
scroll to position [23806, 0]
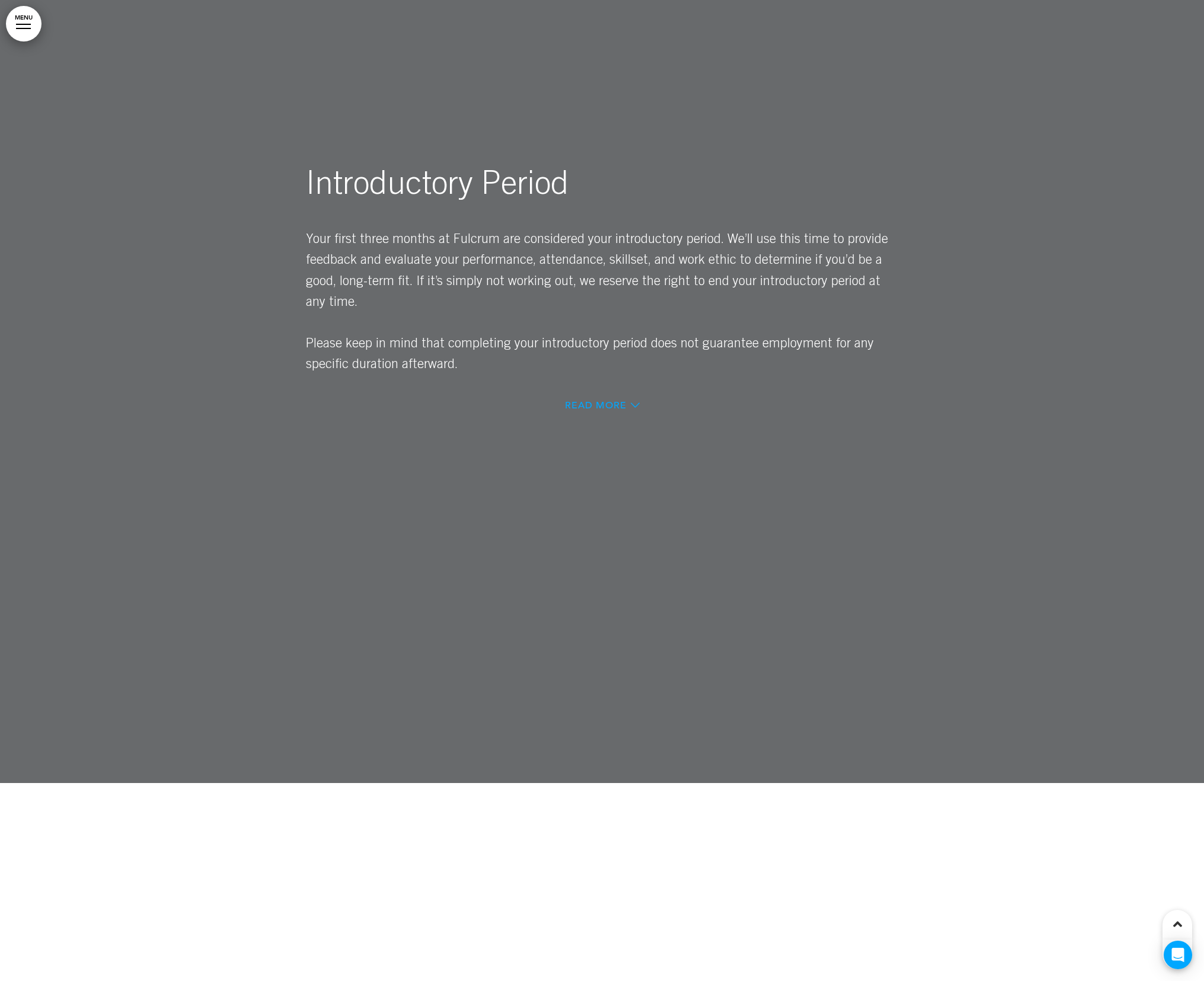
click at [609, 400] on span "Read More" at bounding box center [595, 405] width 62 height 10
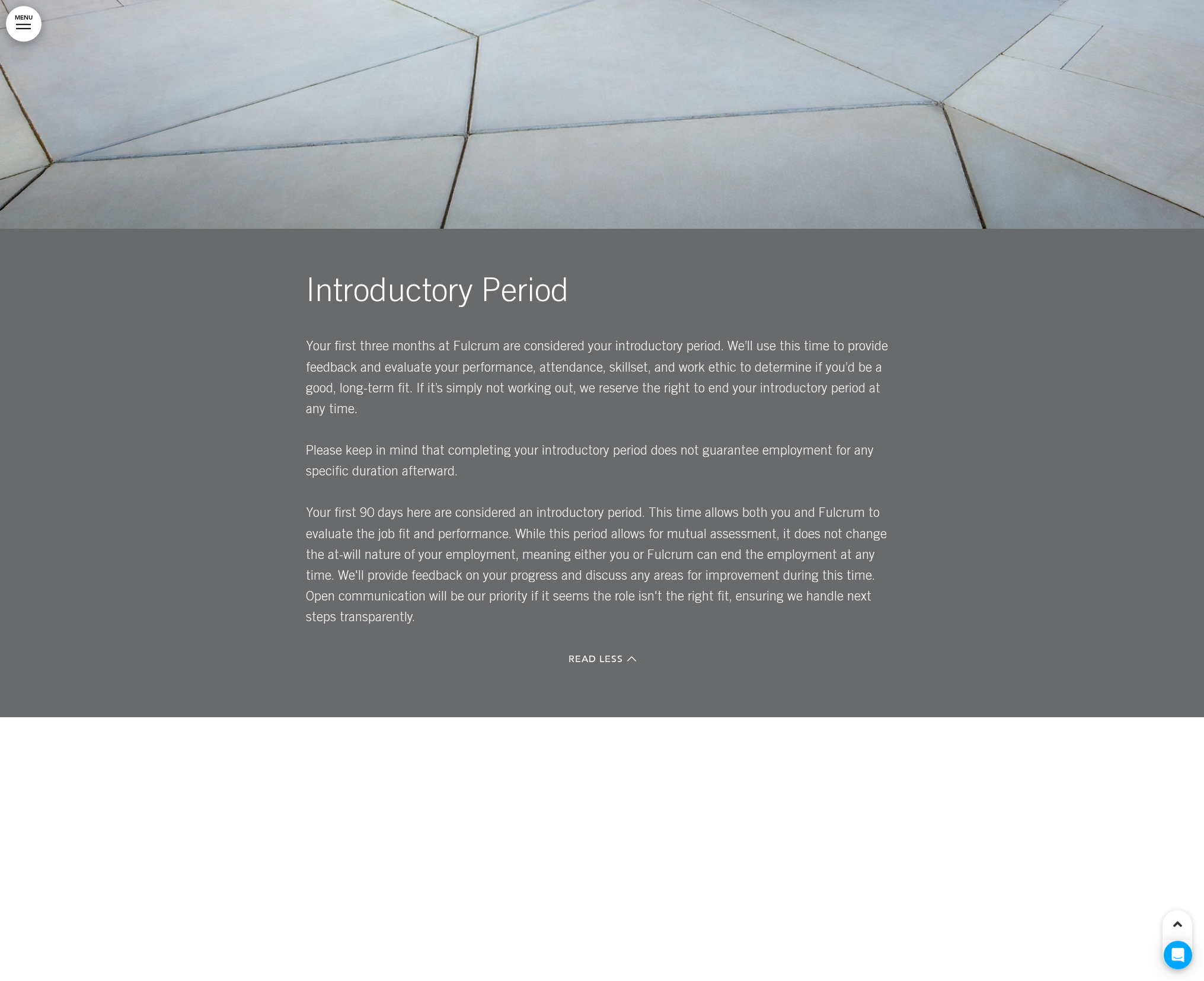
scroll to position [23349, 0]
